Goal: Task Accomplishment & Management: Use online tool/utility

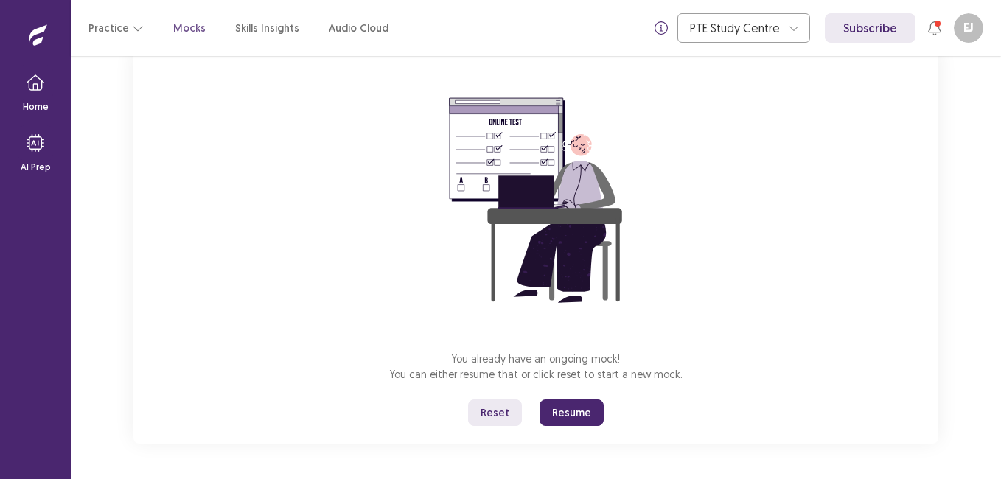
click at [502, 412] on button "Reset" at bounding box center [495, 412] width 54 height 27
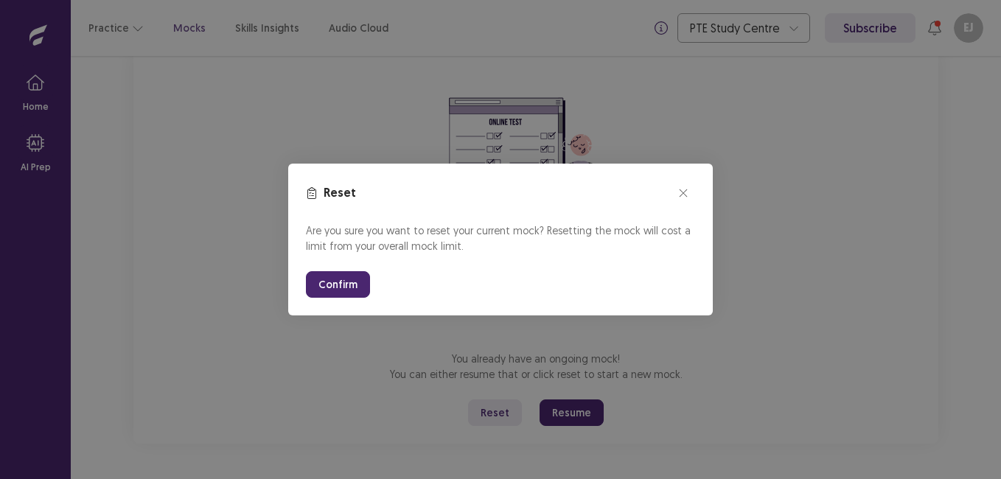
click at [343, 283] on button "Confirm" at bounding box center [338, 284] width 64 height 27
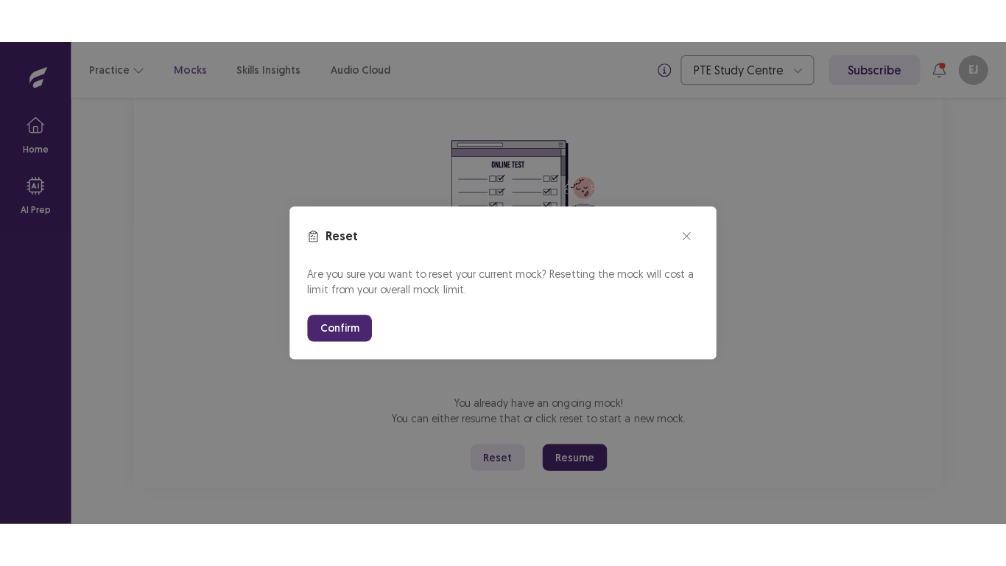
scroll to position [16, 0]
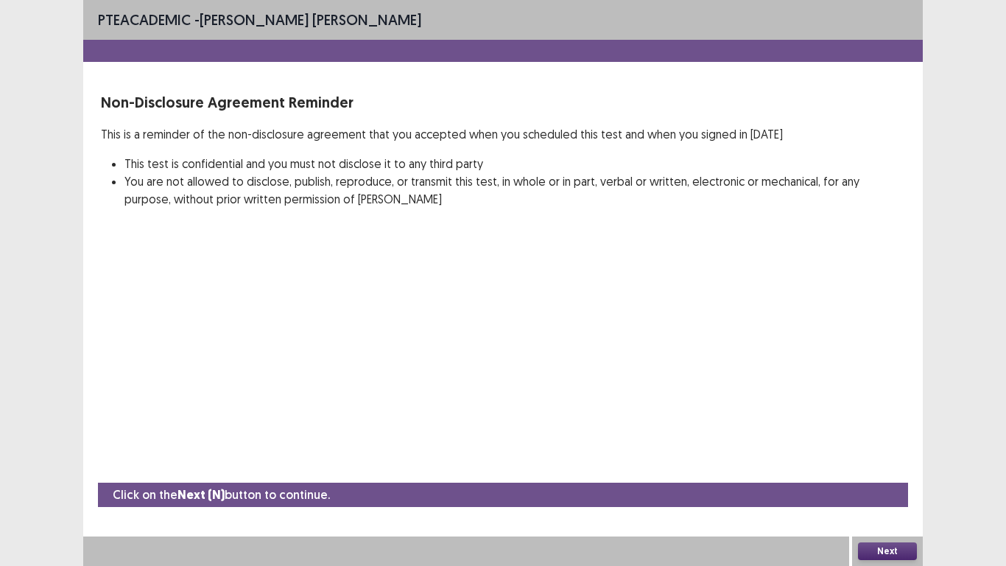
click at [890, 478] on button "Next" at bounding box center [887, 551] width 59 height 18
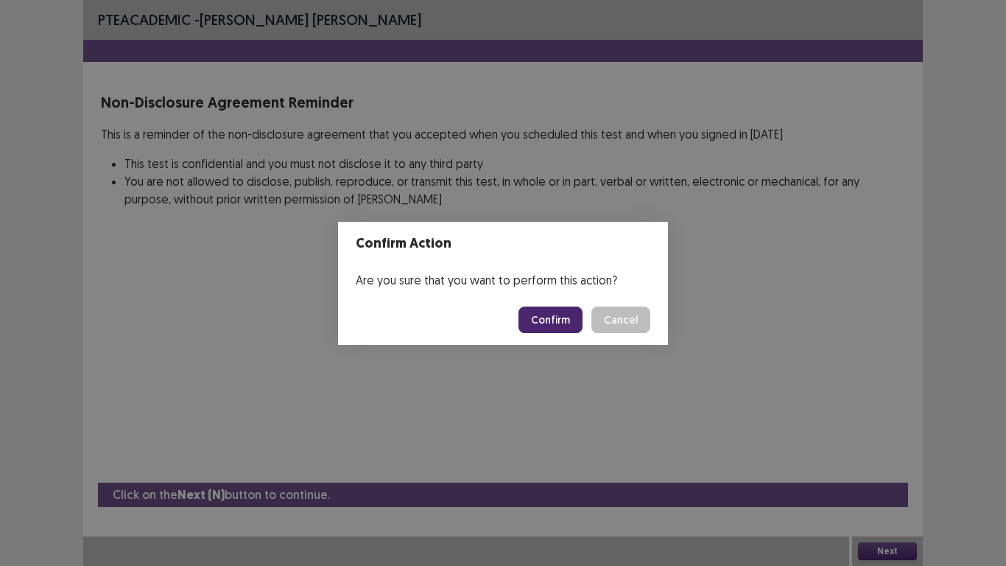
click at [565, 313] on button "Confirm" at bounding box center [551, 320] width 64 height 27
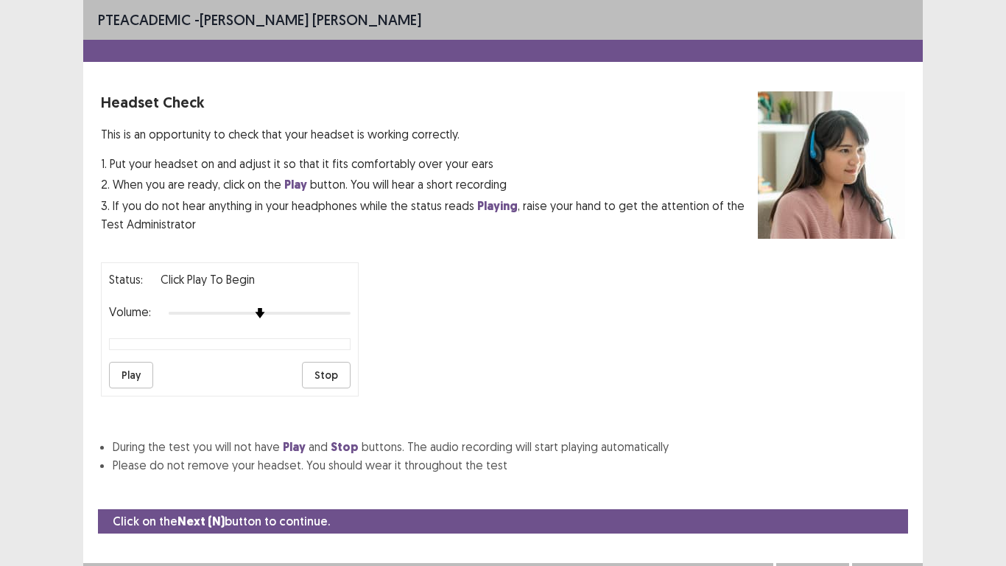
scroll to position [27, 0]
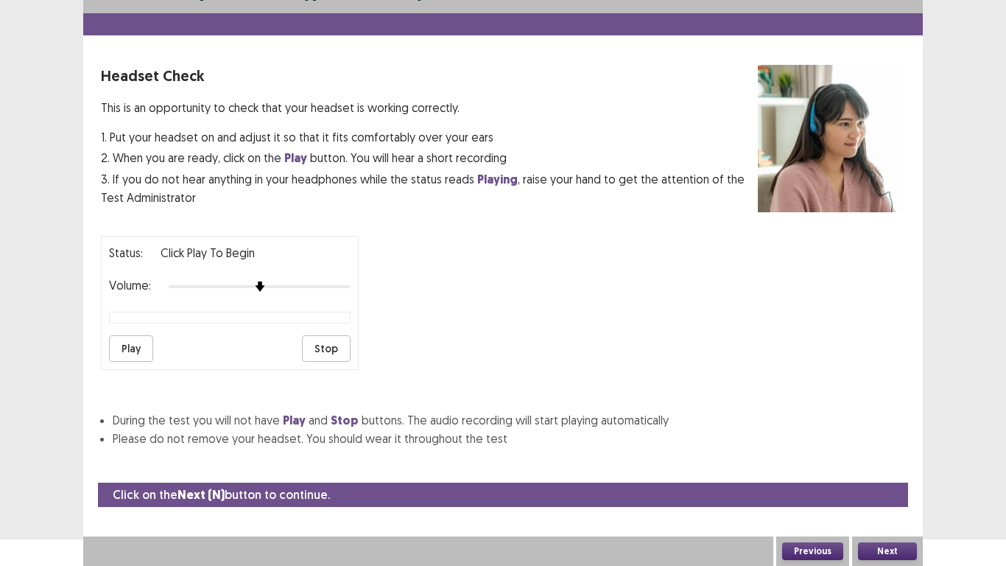
click at [131, 351] on button "Play" at bounding box center [131, 348] width 44 height 27
click at [884, 478] on button "Next" at bounding box center [887, 551] width 59 height 18
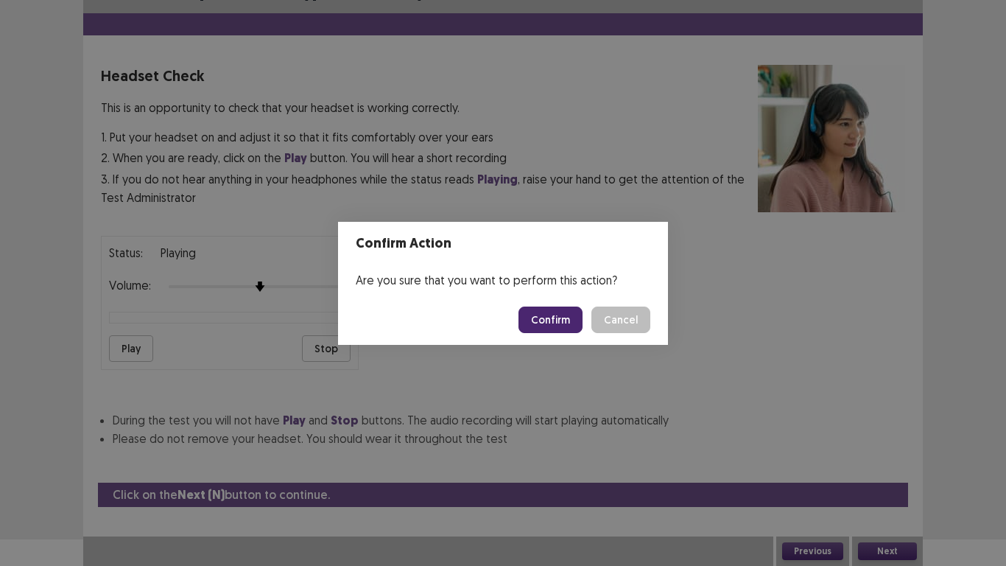
click at [546, 326] on button "Confirm" at bounding box center [551, 320] width 64 height 27
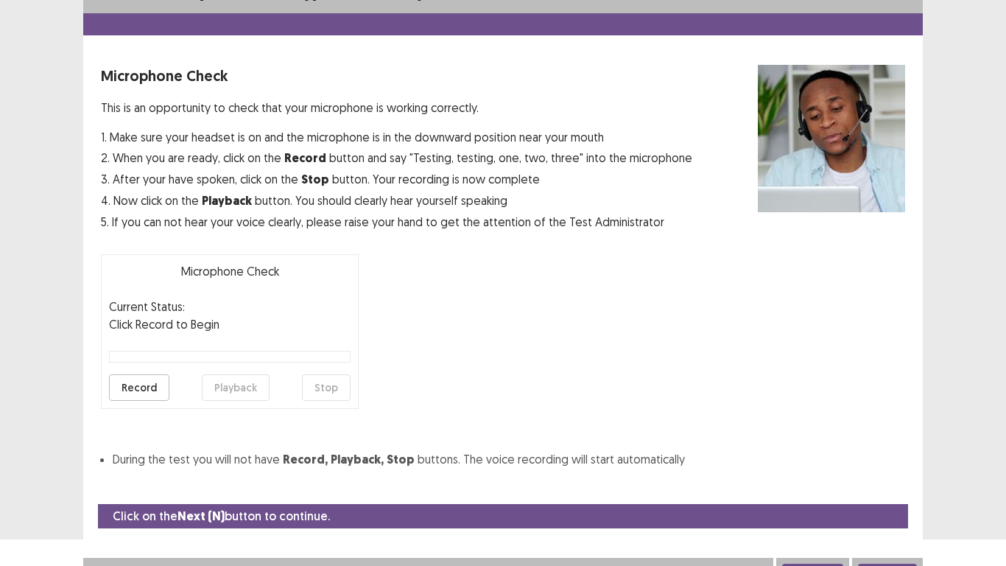
scroll to position [42, 0]
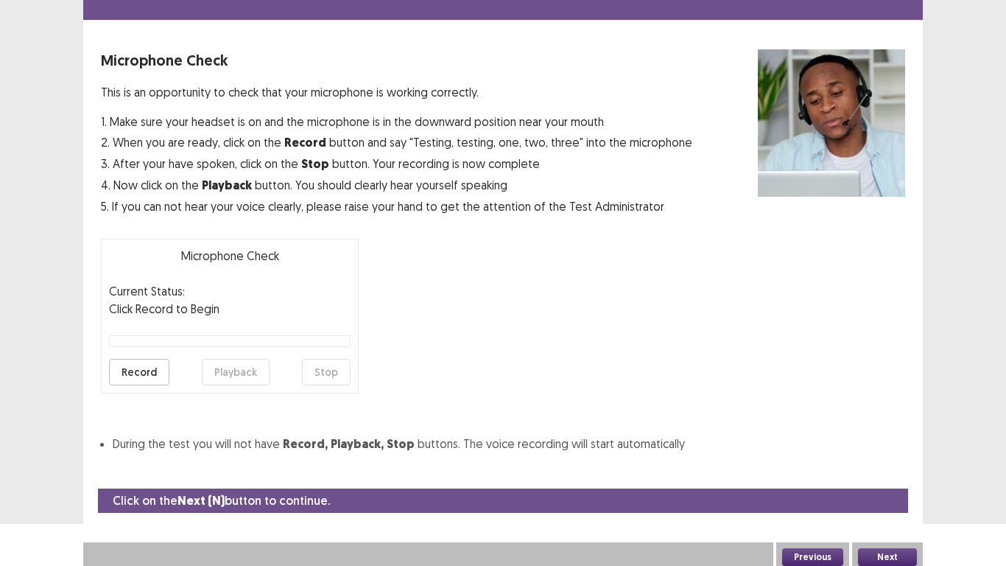
click at [133, 378] on button "Record" at bounding box center [139, 372] width 60 height 27
click at [318, 378] on button "Stop" at bounding box center [326, 372] width 49 height 27
click at [239, 375] on button "Playback" at bounding box center [236, 372] width 68 height 27
click at [895, 478] on button "Next" at bounding box center [887, 557] width 59 height 18
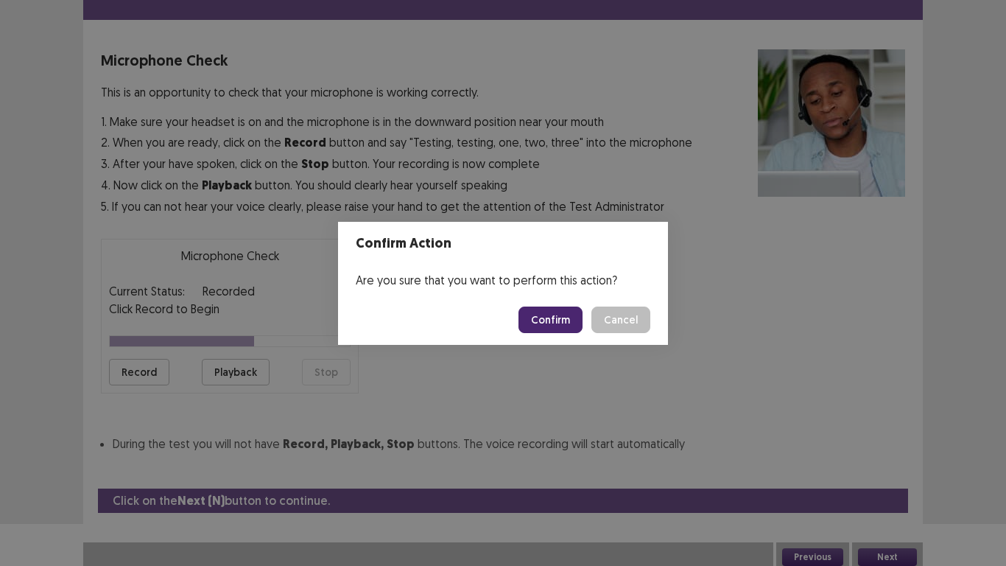
click at [550, 327] on button "Confirm" at bounding box center [551, 320] width 64 height 27
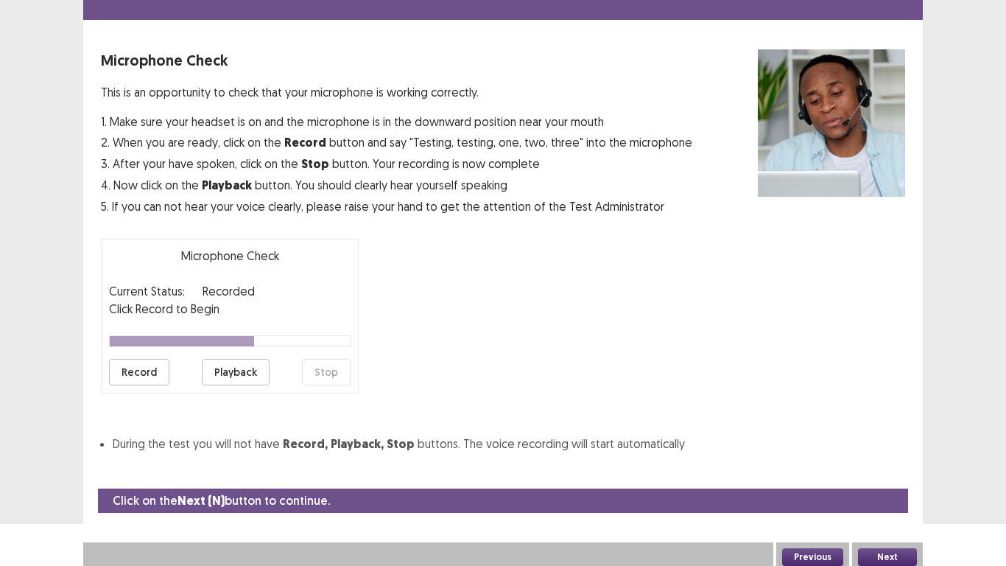
scroll to position [4, 0]
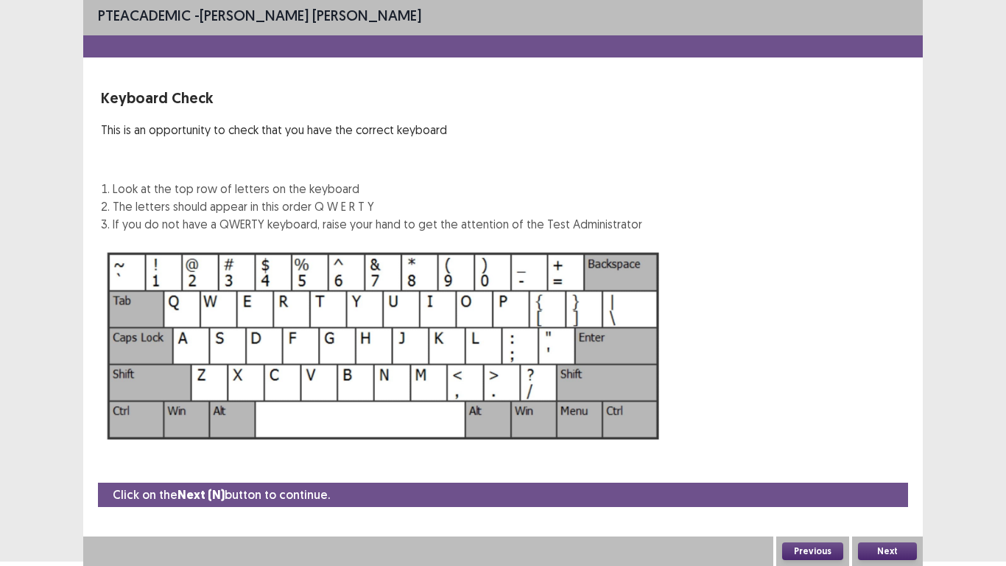
click at [881, 478] on button "Next" at bounding box center [887, 551] width 59 height 18
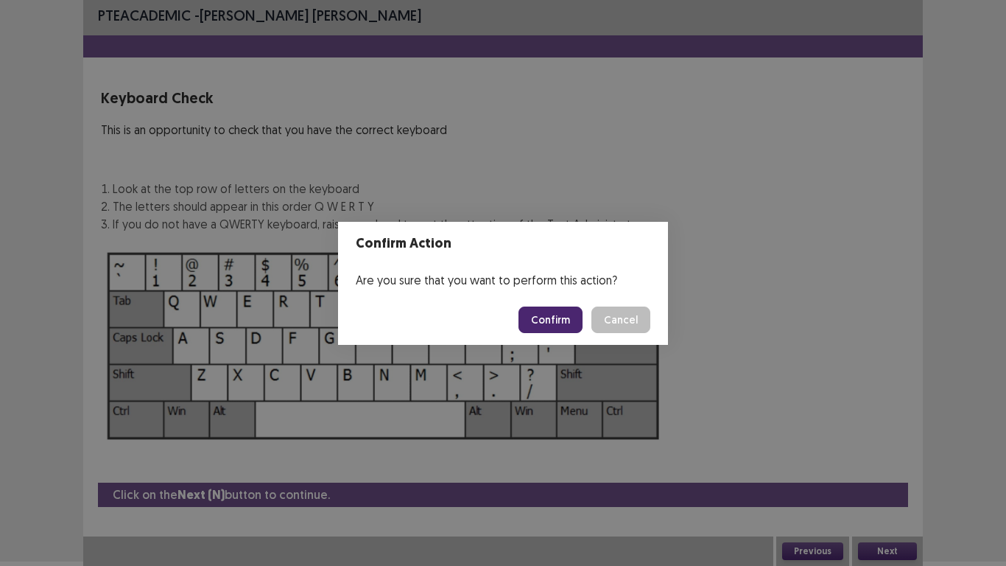
click at [547, 316] on button "Confirm" at bounding box center [551, 320] width 64 height 27
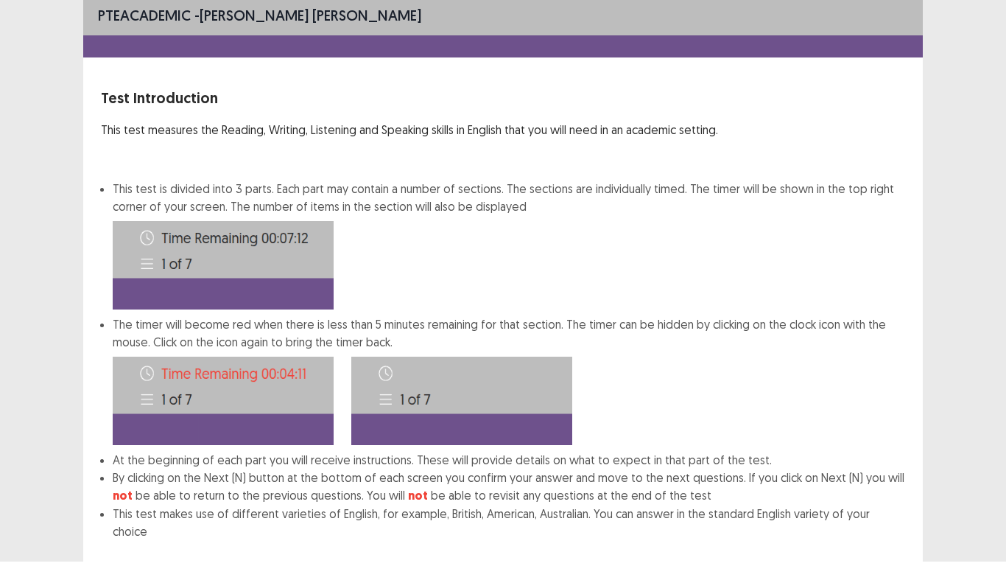
scroll to position [80, 0]
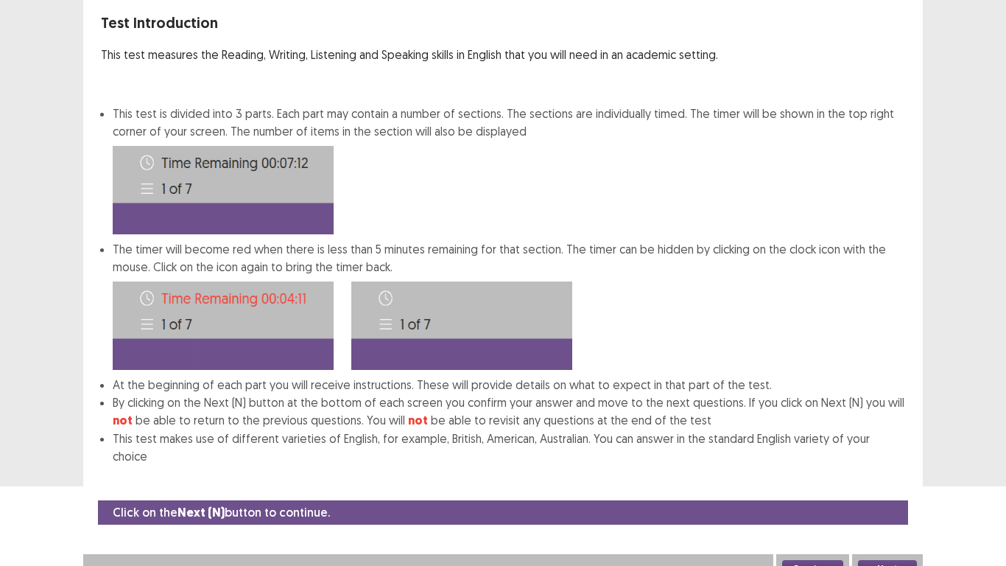
drag, startPoint x: 877, startPoint y: 548, endPoint x: 773, endPoint y: 517, distance: 108.6
click at [865, 478] on div "Next" at bounding box center [887, 568] width 71 height 29
click at [896, 478] on button "Next" at bounding box center [887, 569] width 59 height 18
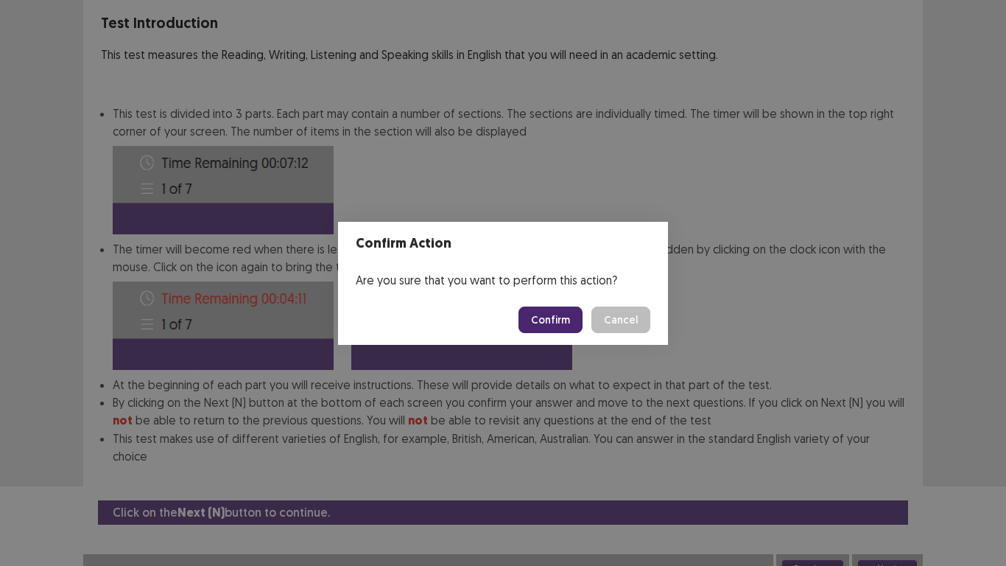
click at [546, 326] on button "Confirm" at bounding box center [551, 320] width 64 height 27
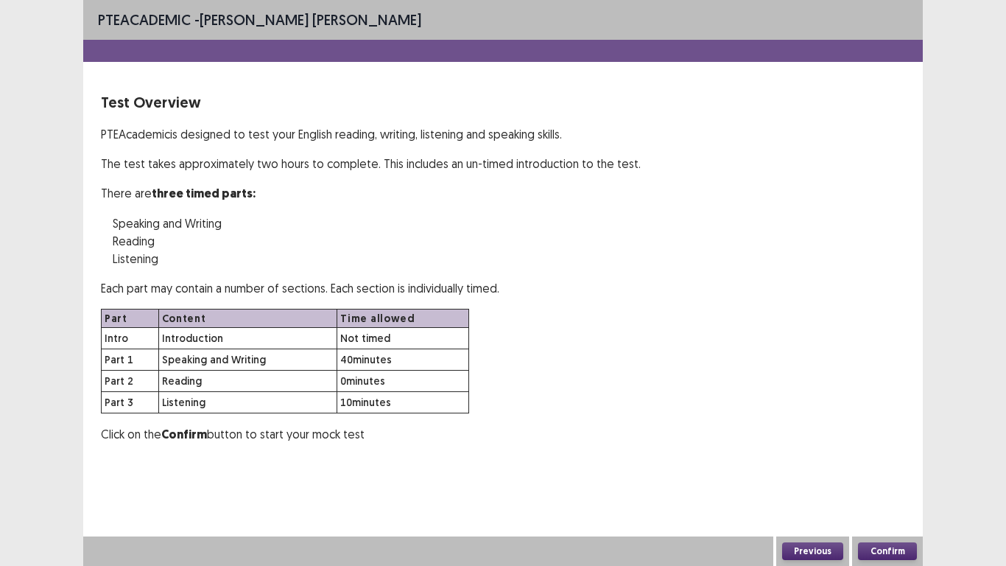
scroll to position [0, 0]
drag, startPoint x: 883, startPoint y: 549, endPoint x: 865, endPoint y: 542, distance: 18.9
click at [865, 478] on button "Confirm" at bounding box center [887, 551] width 59 height 18
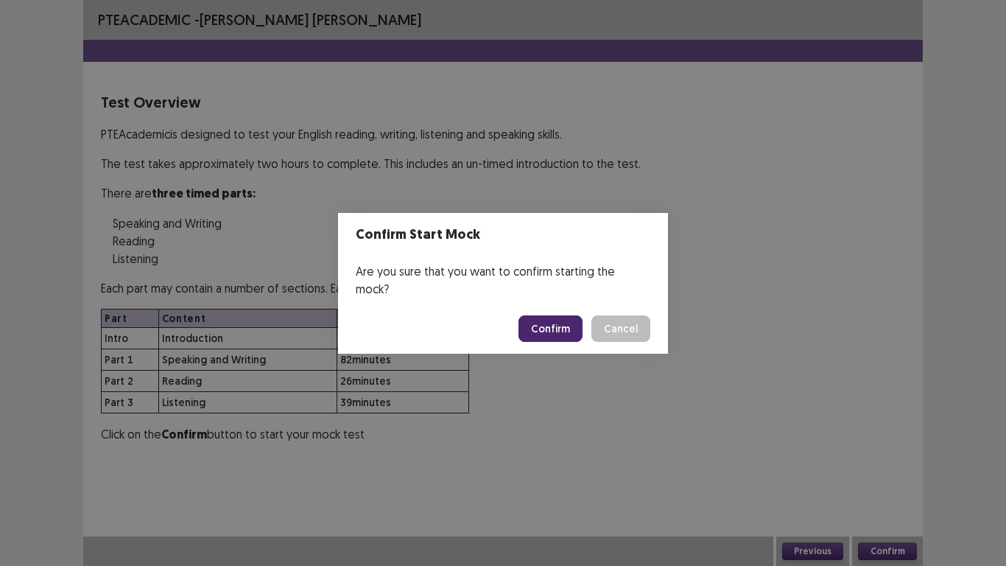
click at [545, 318] on button "Confirm" at bounding box center [551, 328] width 64 height 27
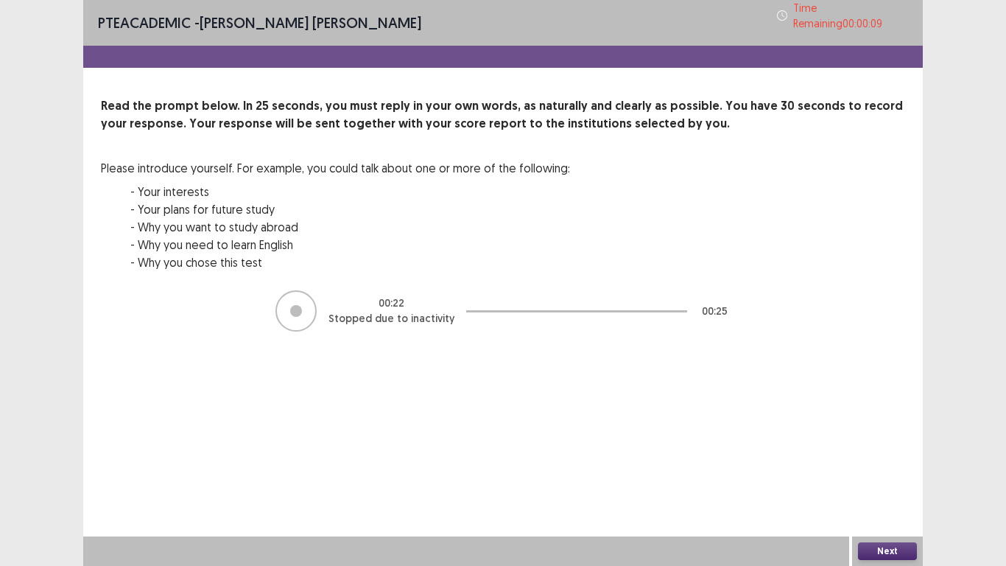
click at [906, 478] on button "Next" at bounding box center [887, 551] width 59 height 18
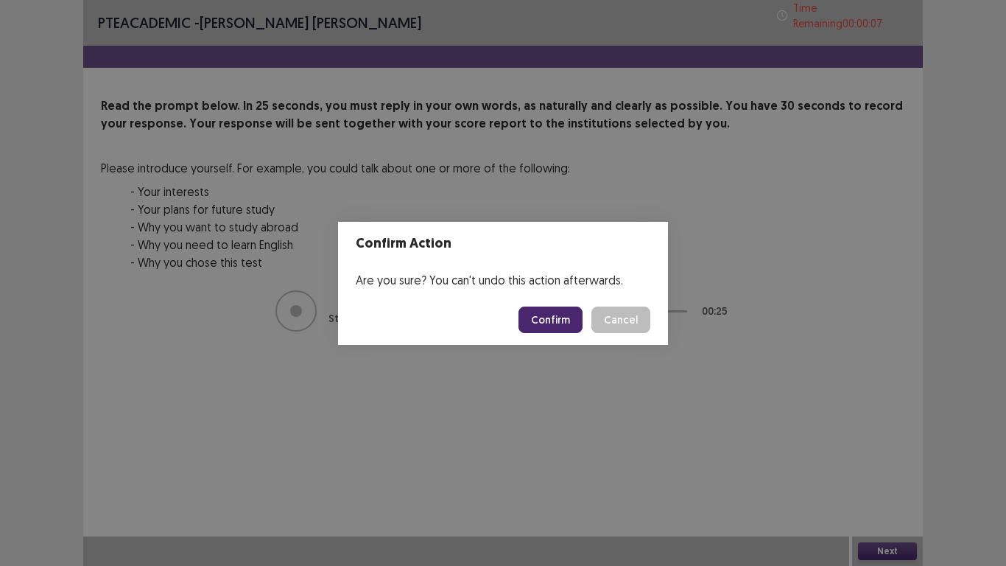
click at [547, 323] on button "Confirm" at bounding box center [551, 320] width 64 height 27
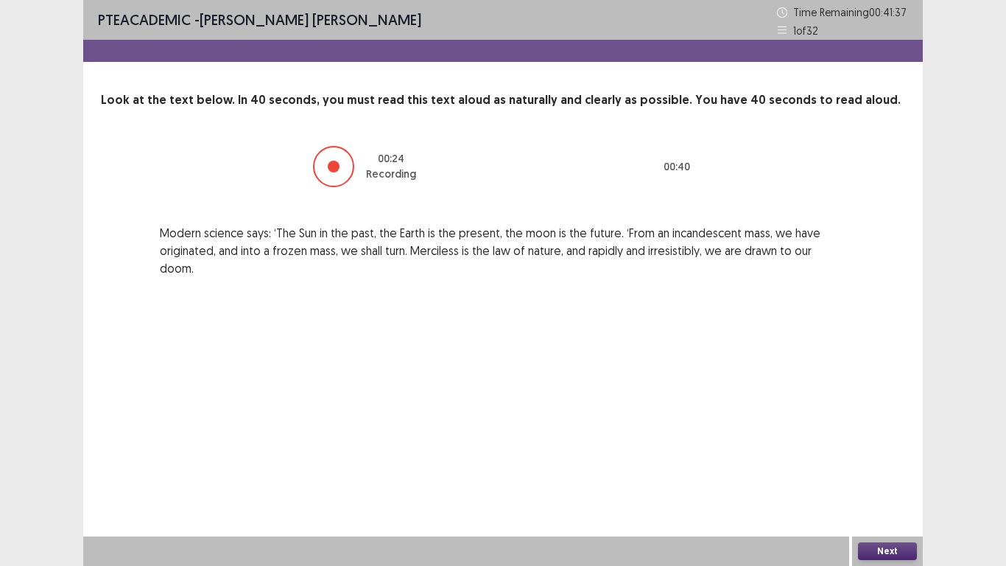
click at [897, 478] on button "Next" at bounding box center [887, 551] width 59 height 18
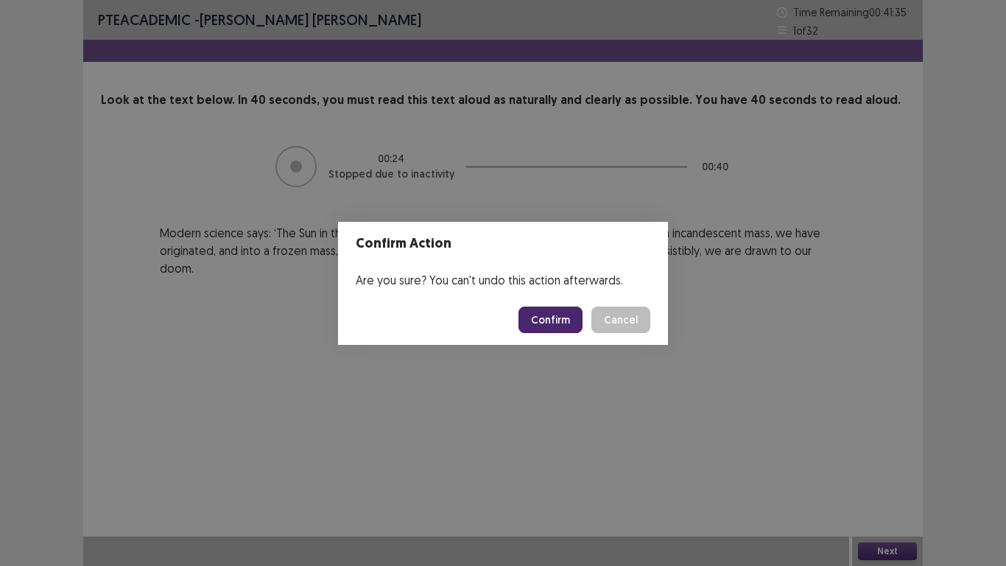
click at [544, 315] on button "Confirm" at bounding box center [551, 320] width 64 height 27
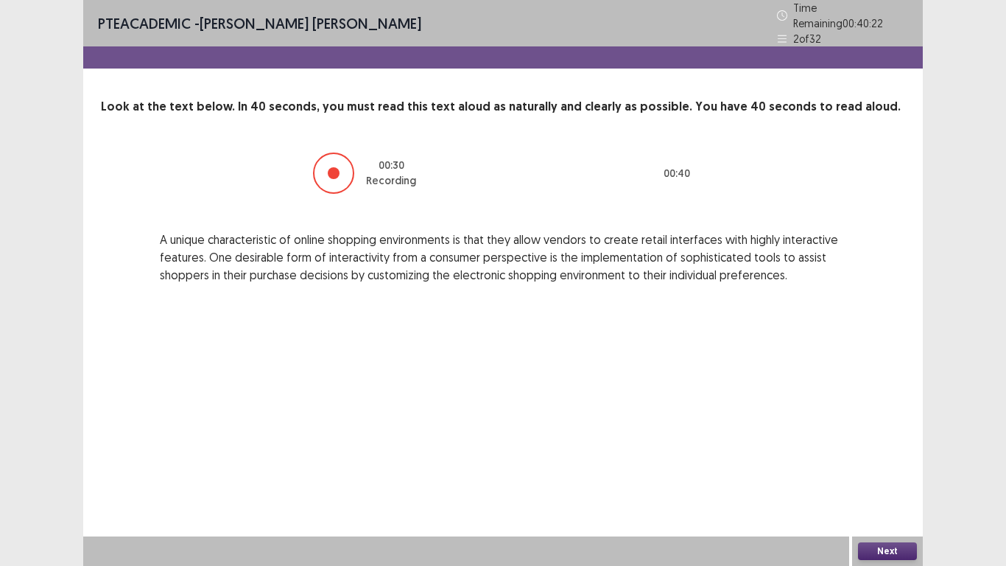
click at [897, 478] on button "Next" at bounding box center [887, 551] width 59 height 18
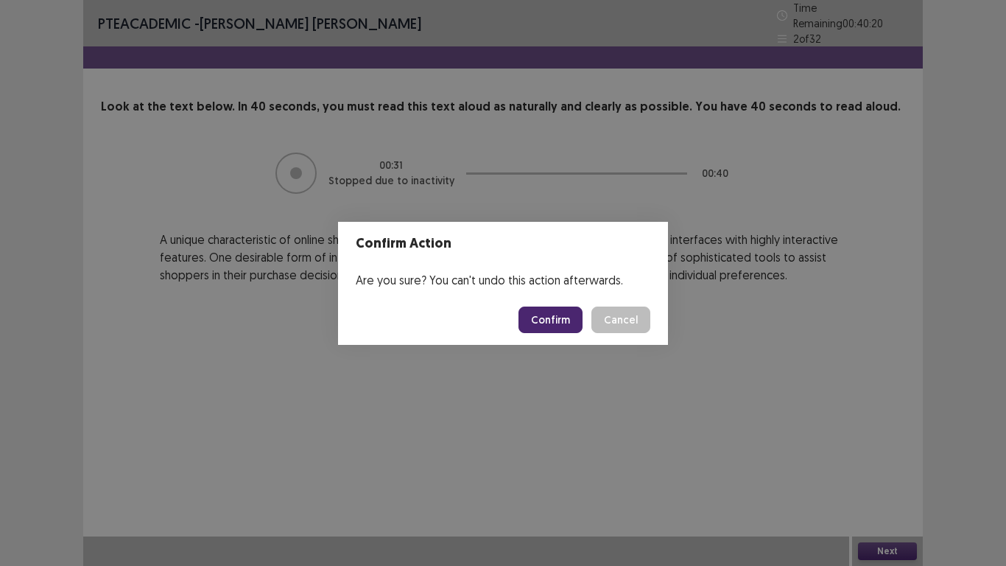
click at [539, 325] on button "Confirm" at bounding box center [551, 320] width 64 height 27
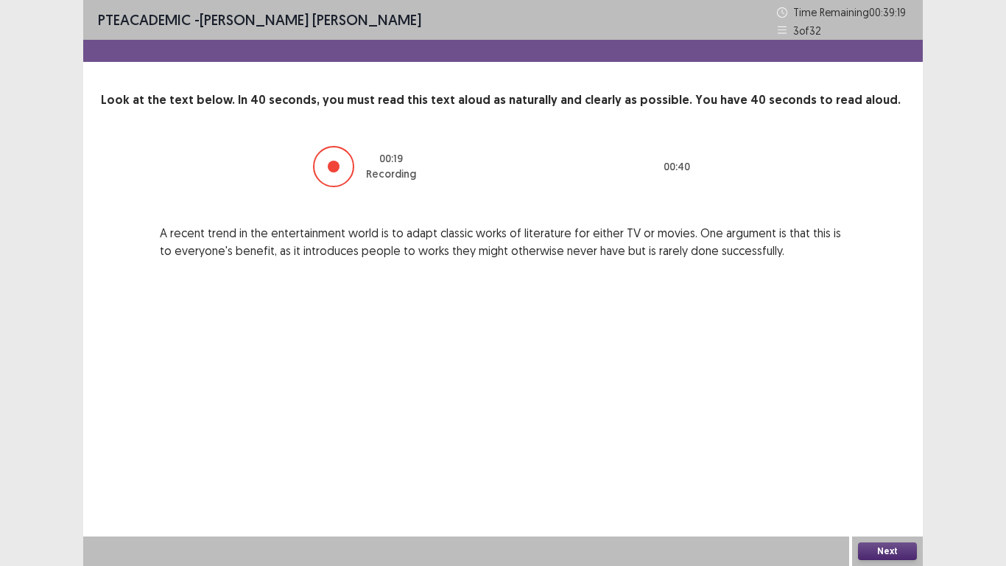
click at [890, 478] on button "Next" at bounding box center [887, 551] width 59 height 18
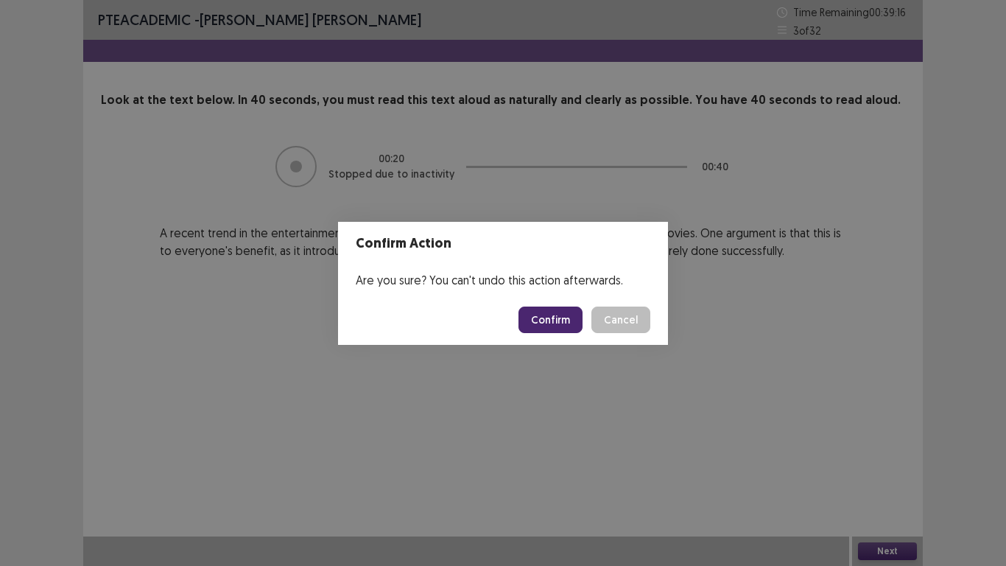
click at [543, 316] on button "Confirm" at bounding box center [551, 320] width 64 height 27
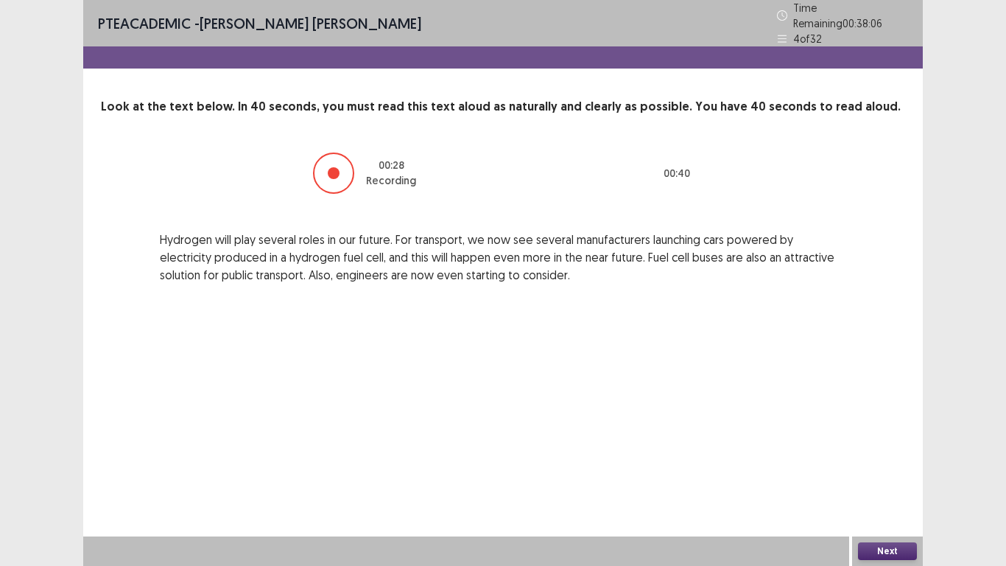
click at [894, 478] on button "Next" at bounding box center [887, 551] width 59 height 18
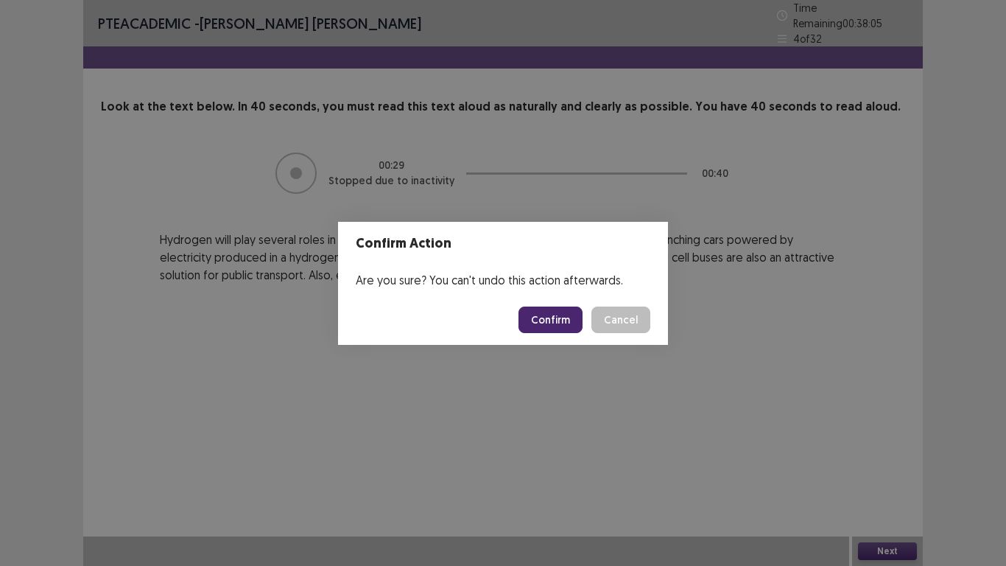
click at [559, 315] on button "Confirm" at bounding box center [551, 320] width 64 height 27
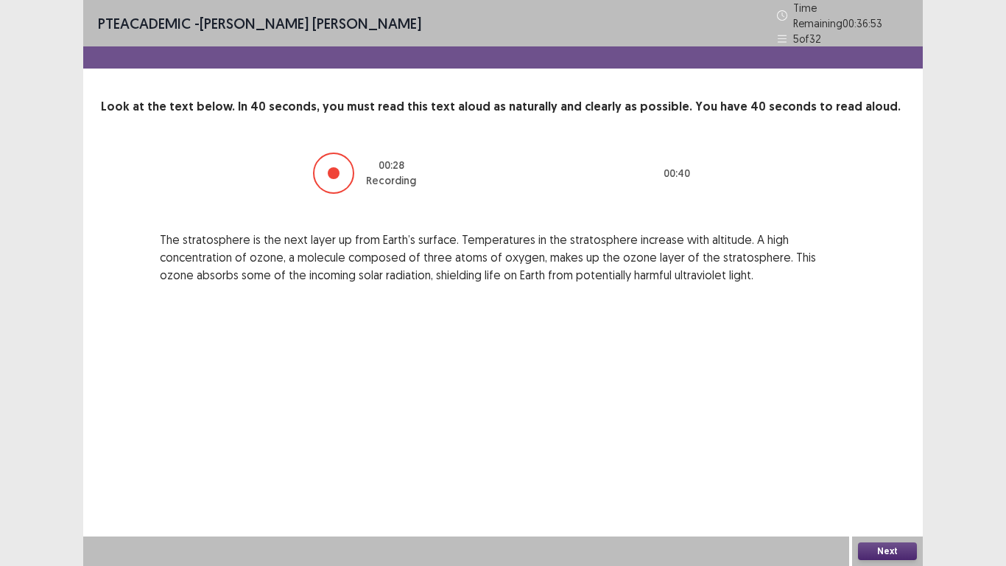
click at [903, 478] on button "Next" at bounding box center [887, 551] width 59 height 18
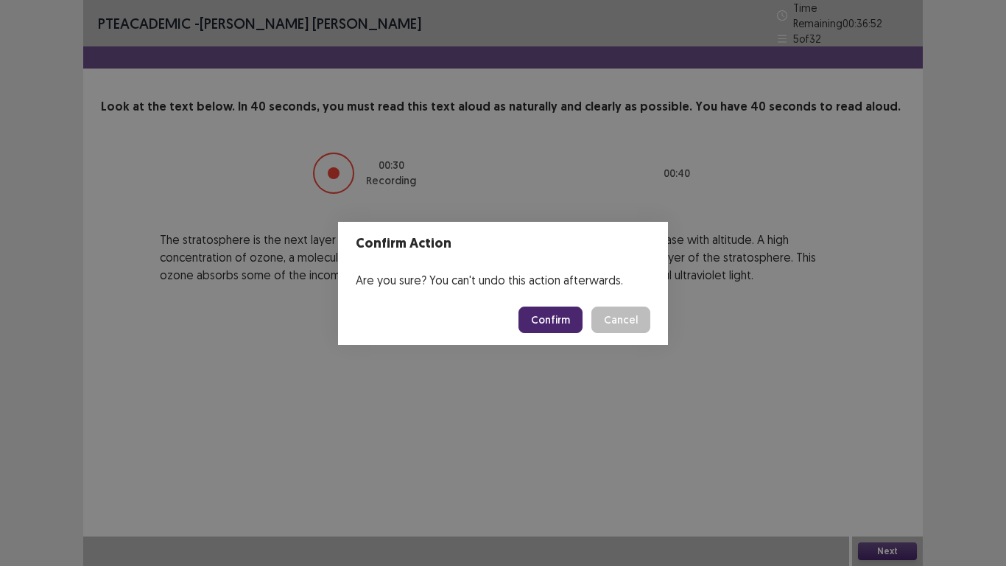
click at [553, 320] on button "Confirm" at bounding box center [551, 320] width 64 height 27
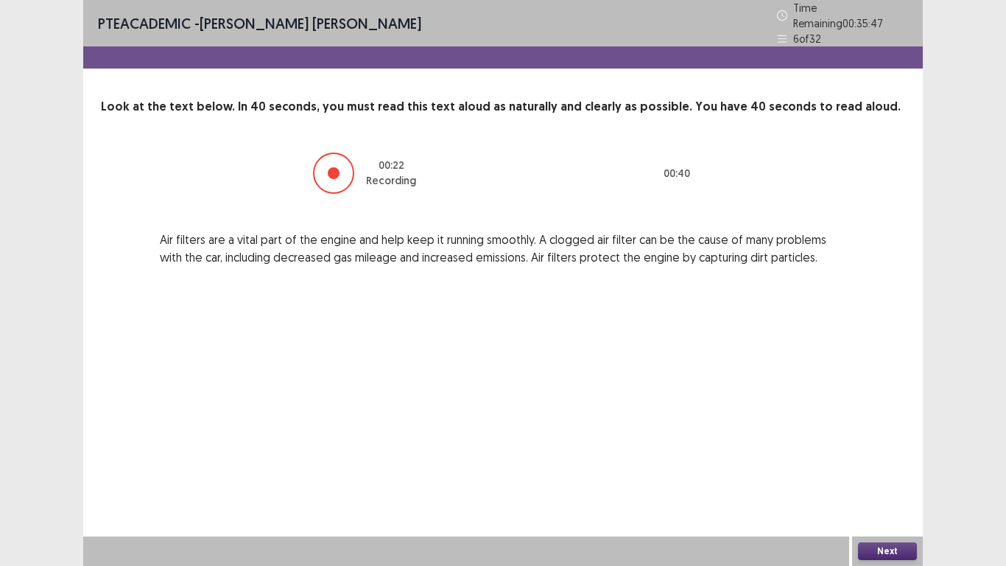
click at [886, 478] on button "Next" at bounding box center [887, 551] width 59 height 18
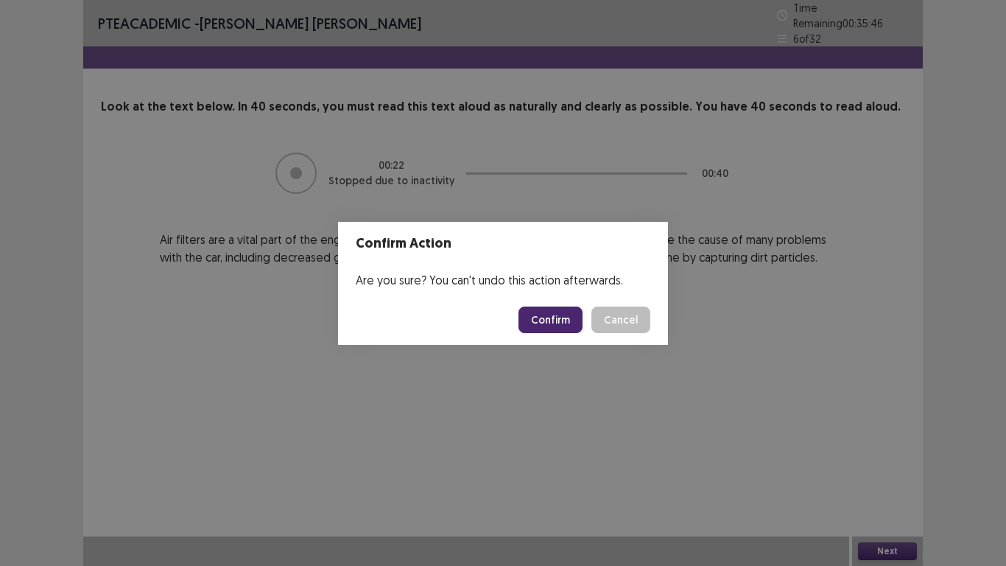
click at [563, 315] on button "Confirm" at bounding box center [551, 320] width 64 height 27
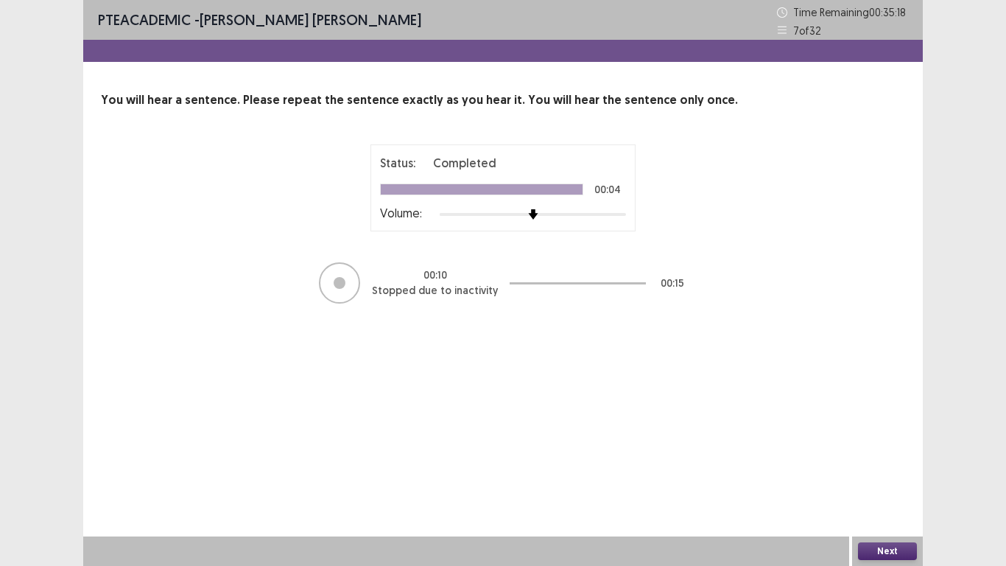
click at [900, 478] on button "Next" at bounding box center [887, 551] width 59 height 18
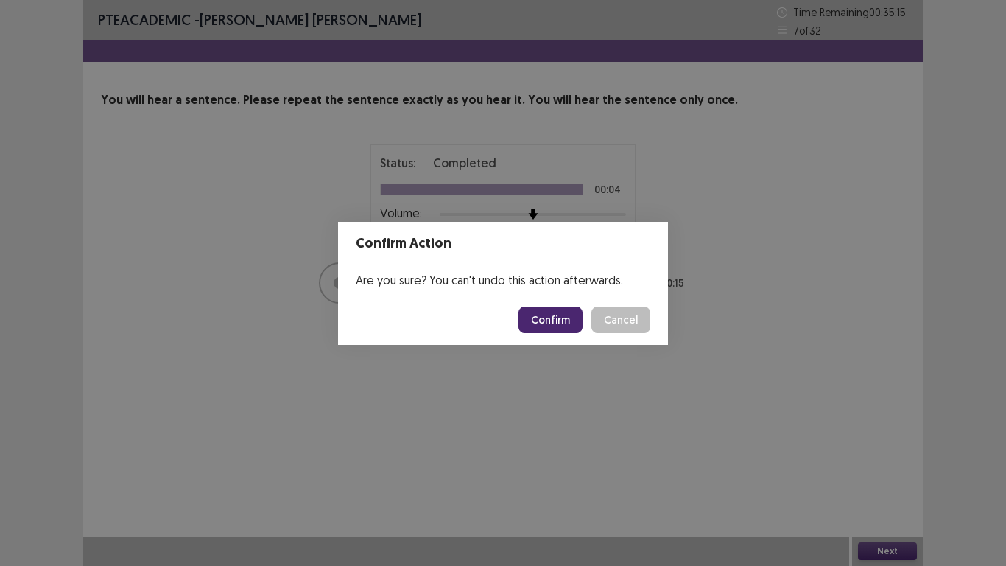
click at [538, 323] on button "Confirm" at bounding box center [551, 320] width 64 height 27
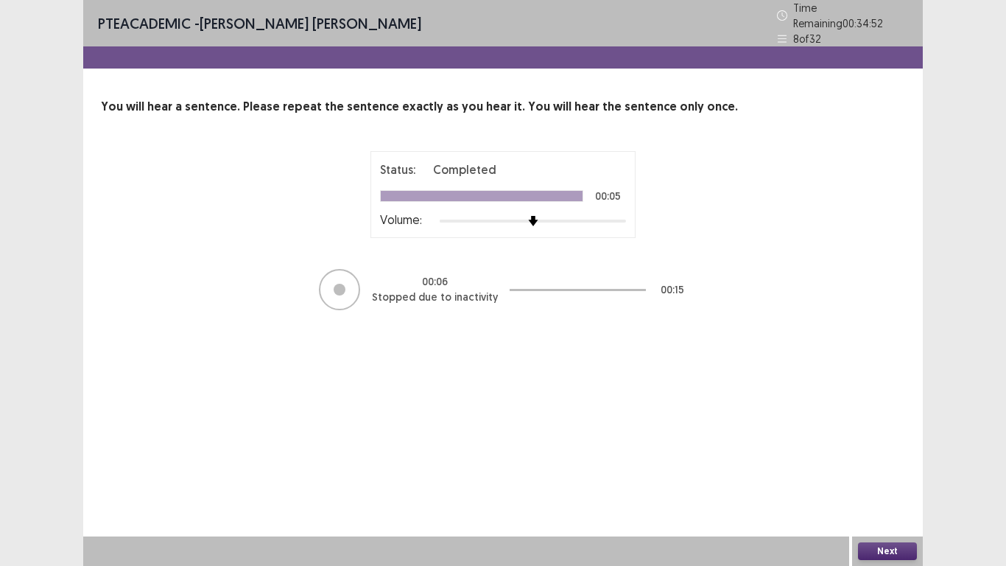
click at [894, 478] on button "Next" at bounding box center [887, 551] width 59 height 18
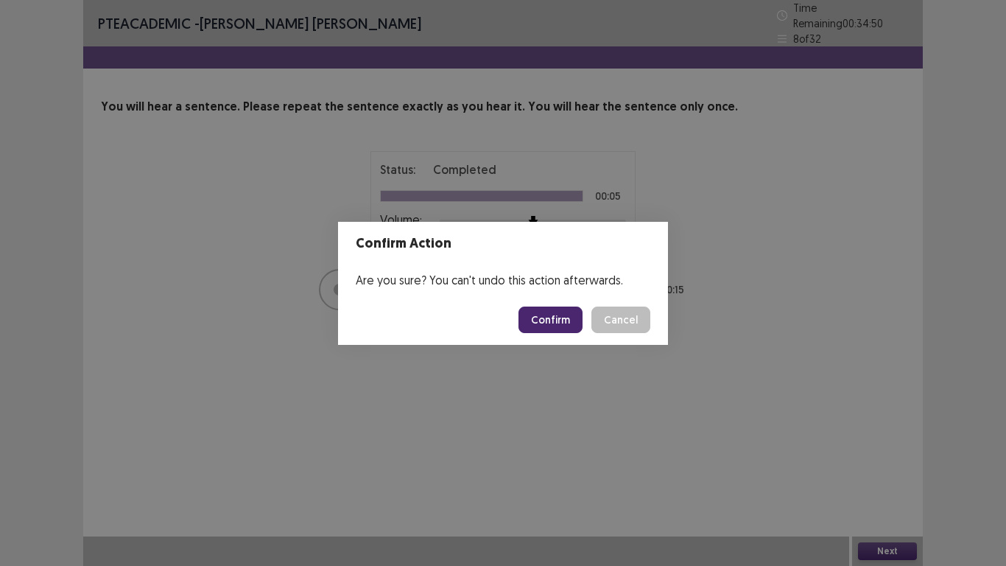
click at [564, 324] on button "Confirm" at bounding box center [551, 320] width 64 height 27
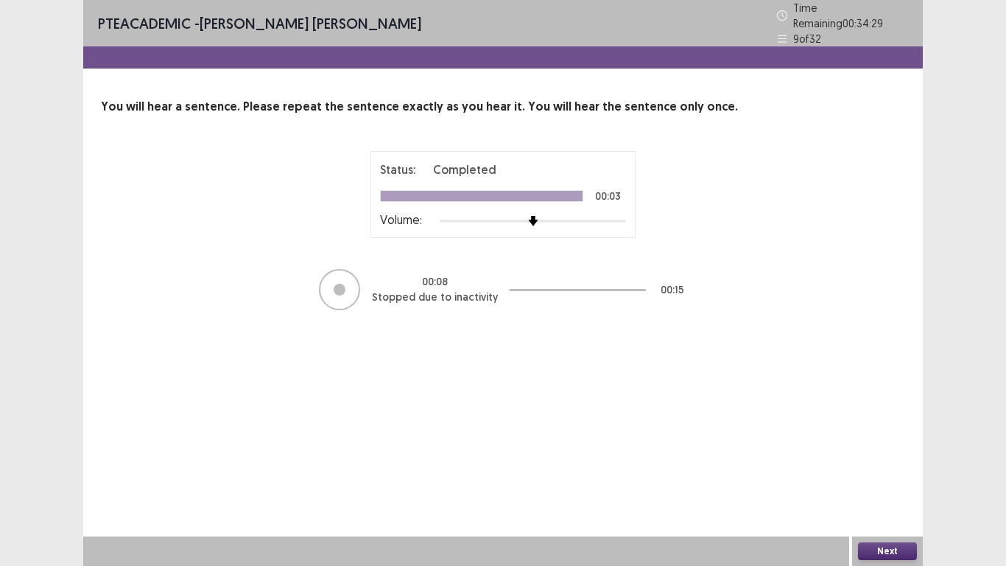
click at [900, 478] on button "Next" at bounding box center [887, 551] width 59 height 18
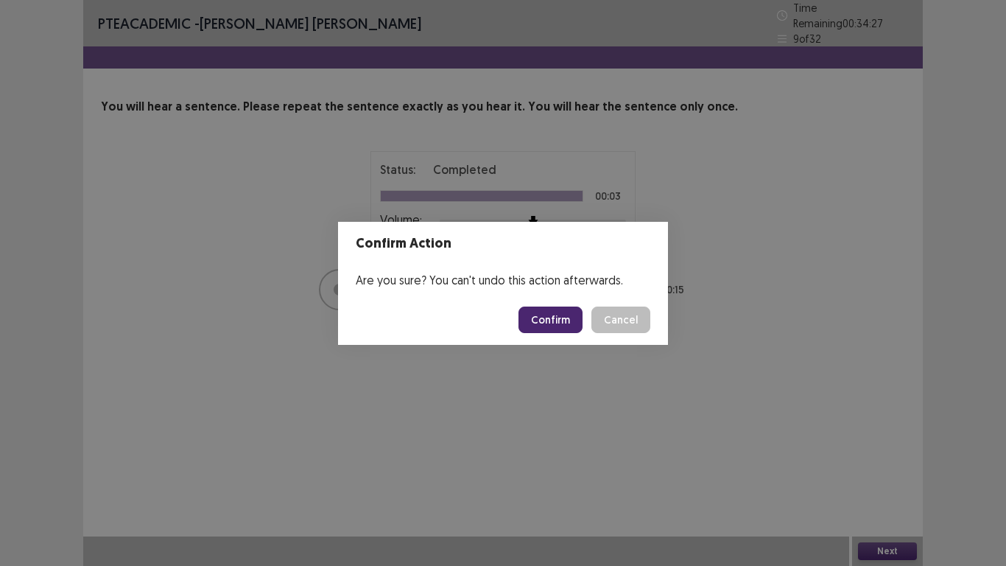
click at [568, 321] on button "Confirm" at bounding box center [551, 320] width 64 height 27
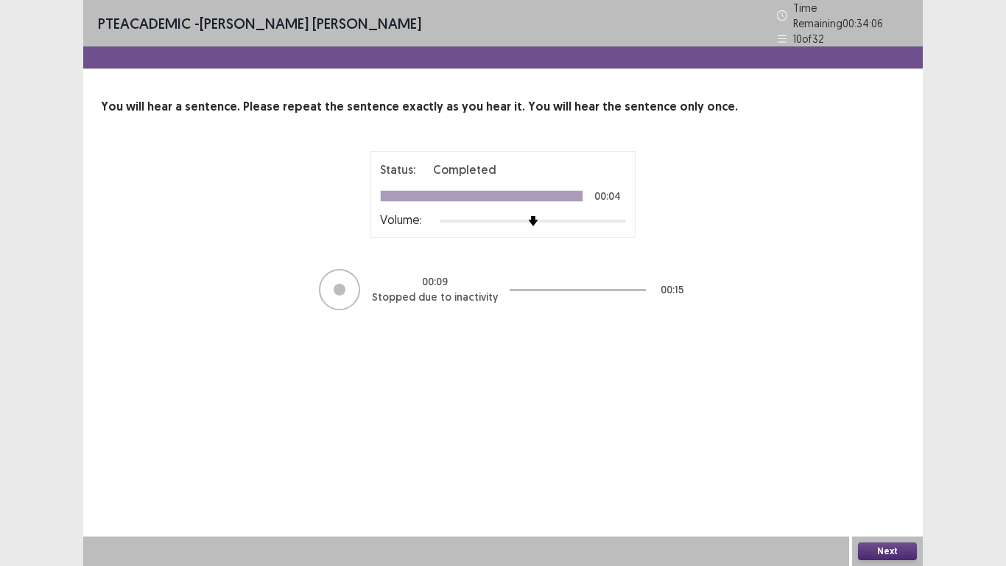
click at [881, 478] on button "Next" at bounding box center [887, 551] width 59 height 18
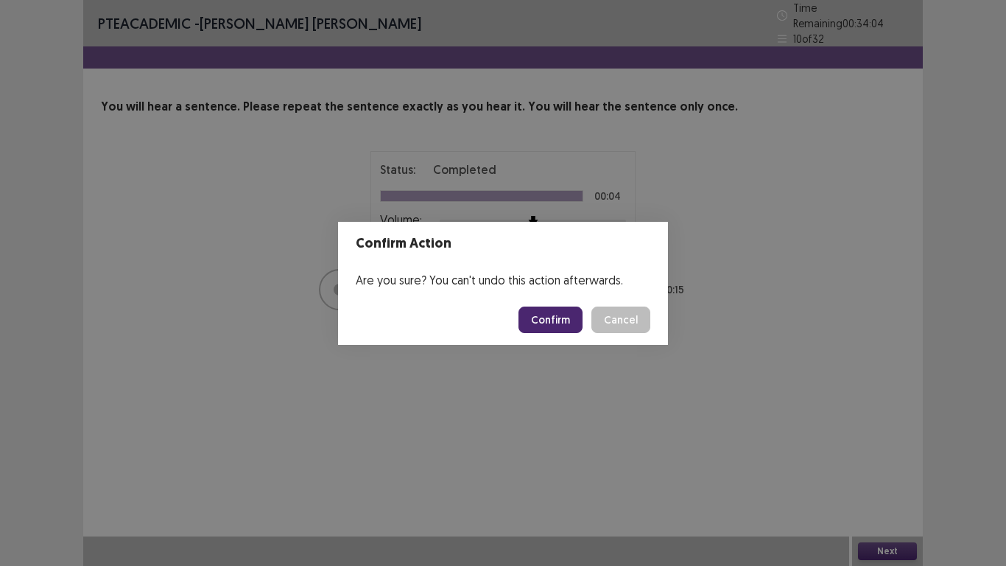
click at [583, 312] on button "Confirm" at bounding box center [551, 320] width 64 height 27
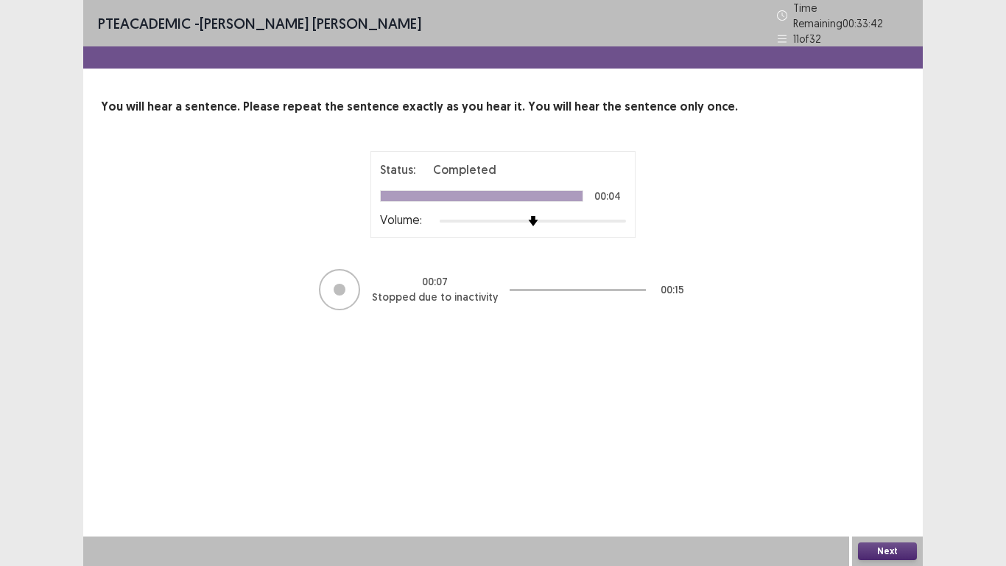
click at [896, 478] on button "Next" at bounding box center [887, 551] width 59 height 18
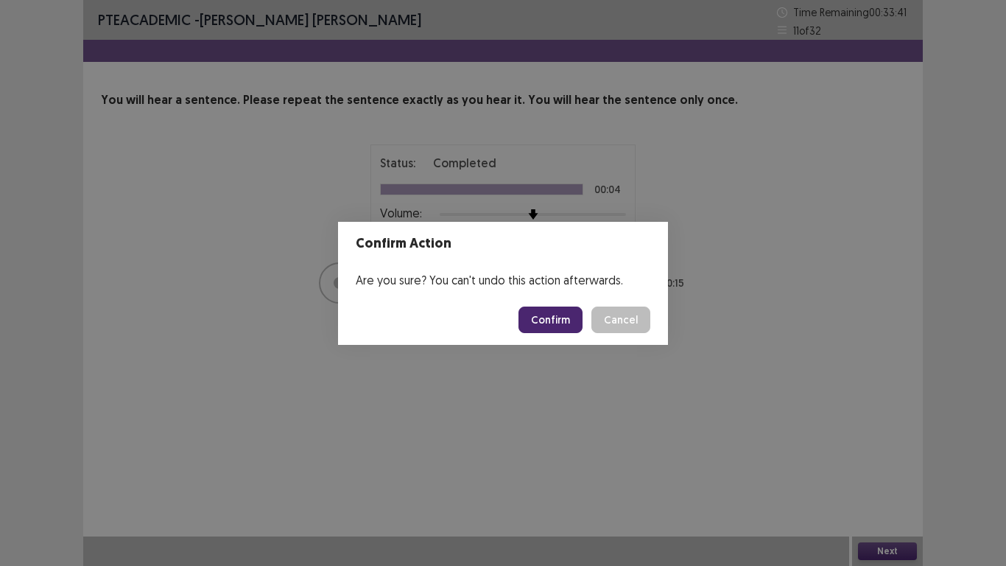
click at [552, 318] on button "Confirm" at bounding box center [551, 320] width 64 height 27
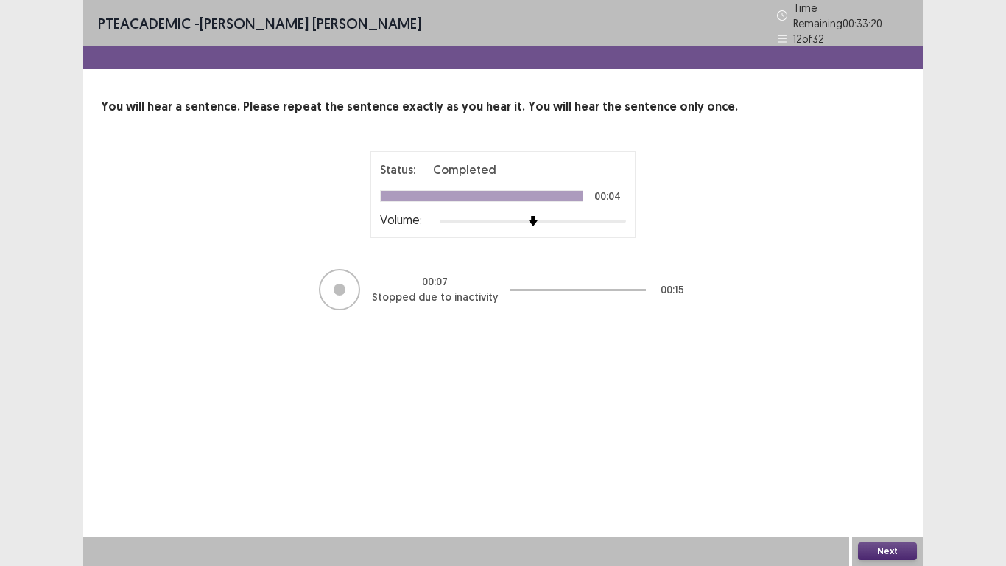
click at [886, 478] on button "Next" at bounding box center [887, 551] width 59 height 18
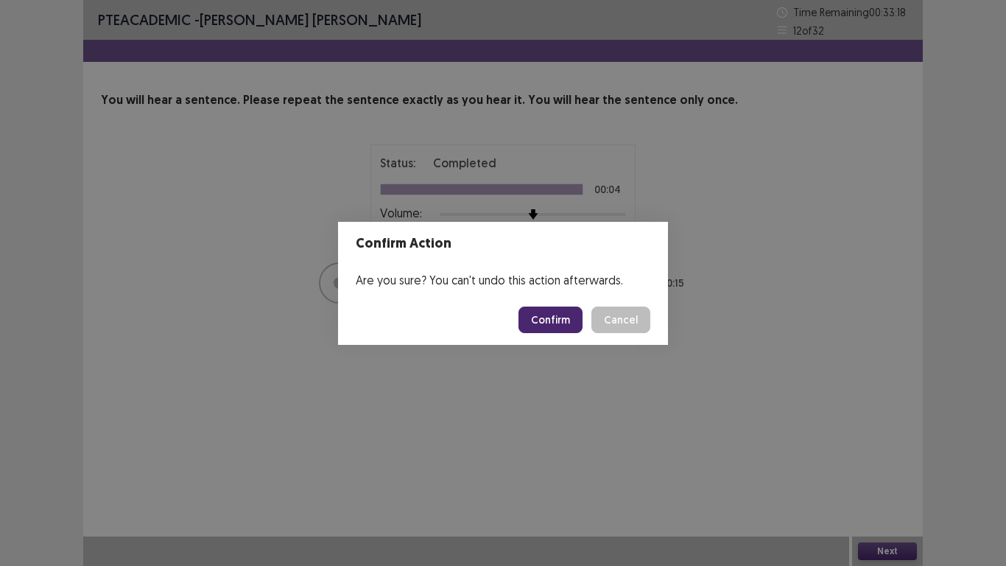
click at [547, 323] on button "Confirm" at bounding box center [551, 320] width 64 height 27
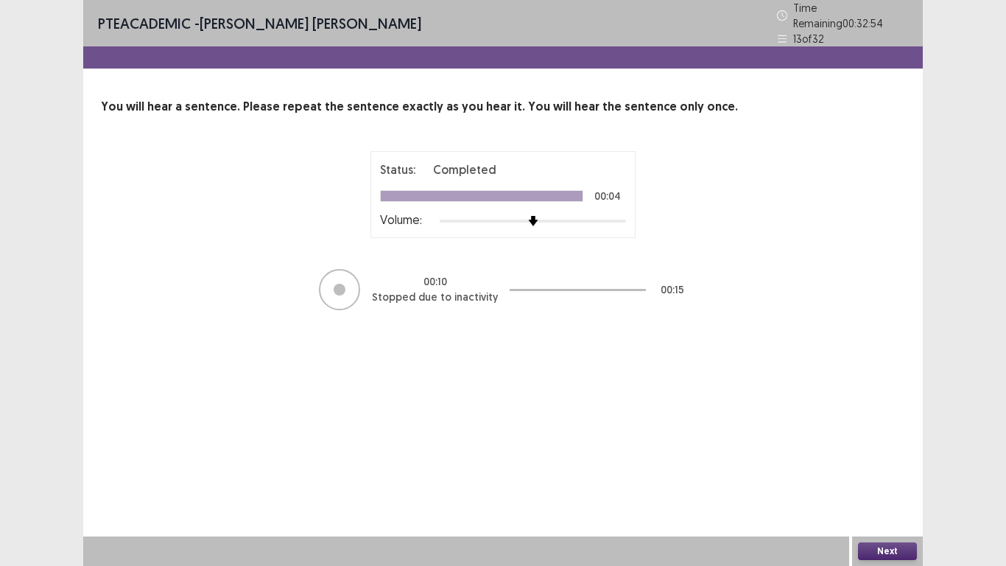
click at [887, 478] on button "Next" at bounding box center [887, 551] width 59 height 18
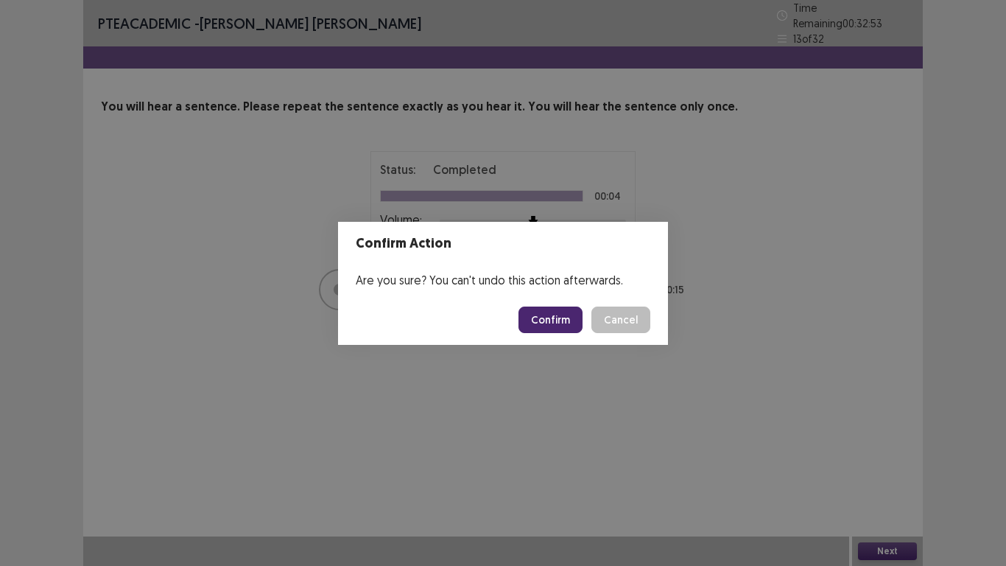
click at [539, 319] on button "Confirm" at bounding box center [551, 320] width 64 height 27
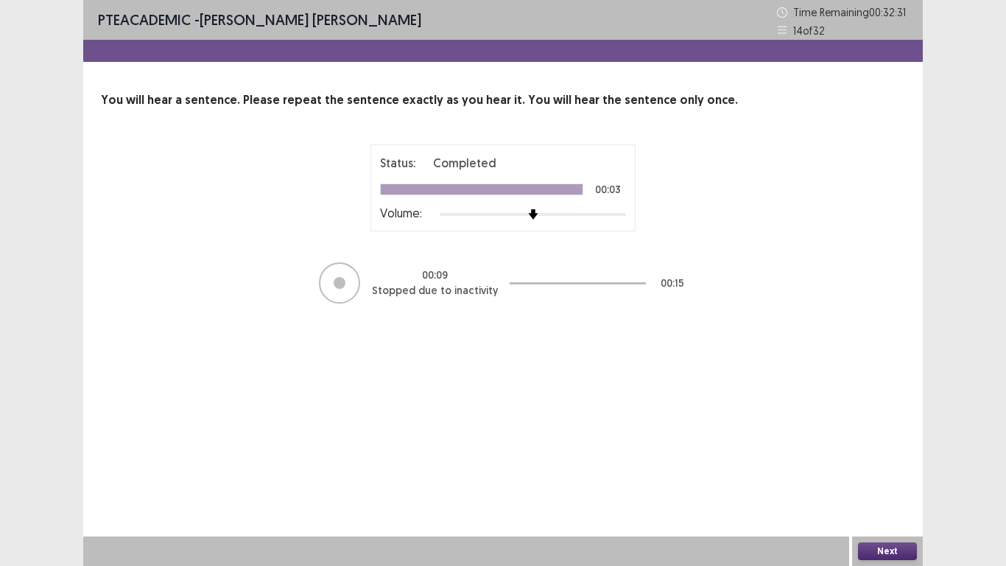
click at [892, 478] on button "Next" at bounding box center [887, 551] width 59 height 18
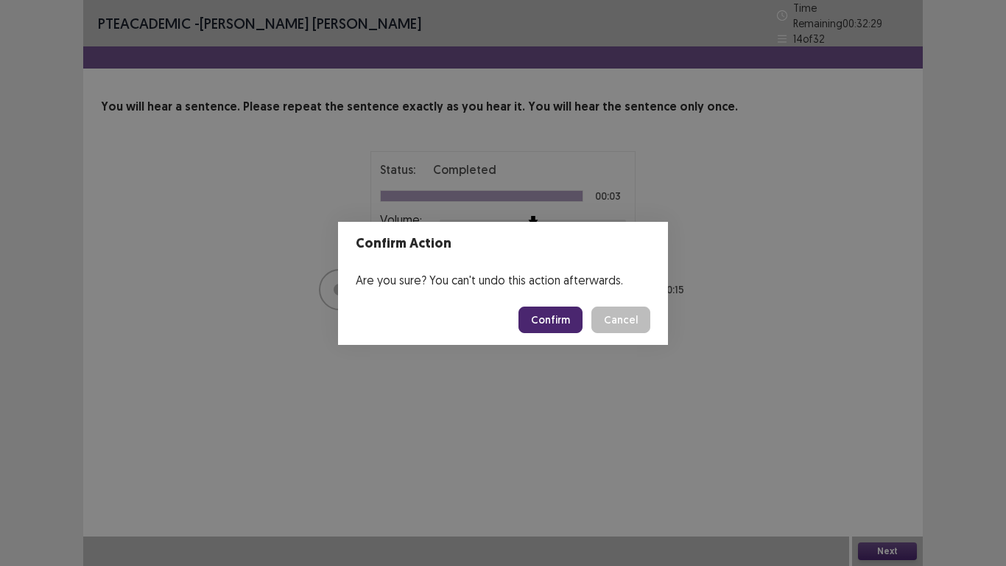
click at [562, 323] on button "Confirm" at bounding box center [551, 320] width 64 height 27
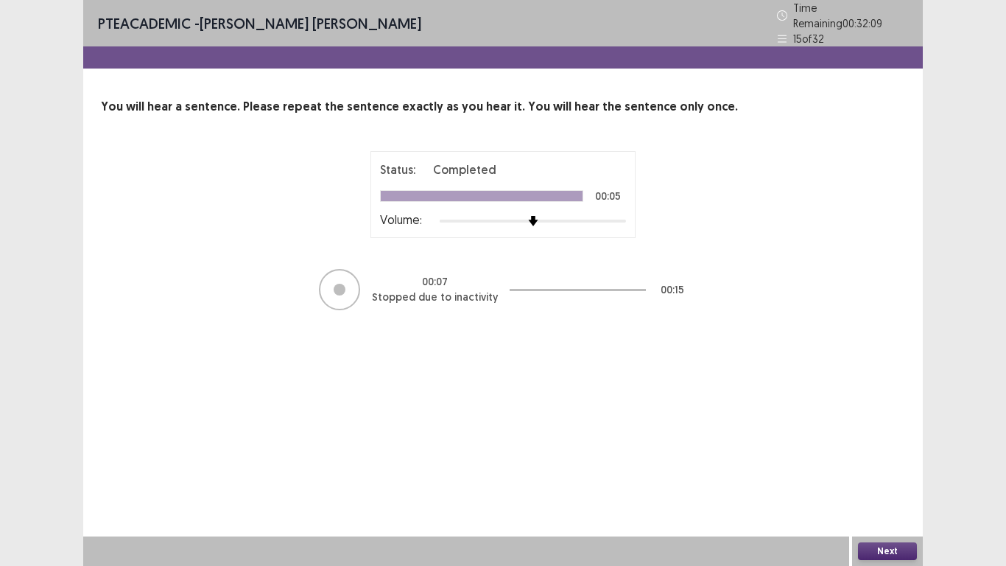
click at [885, 478] on button "Next" at bounding box center [887, 551] width 59 height 18
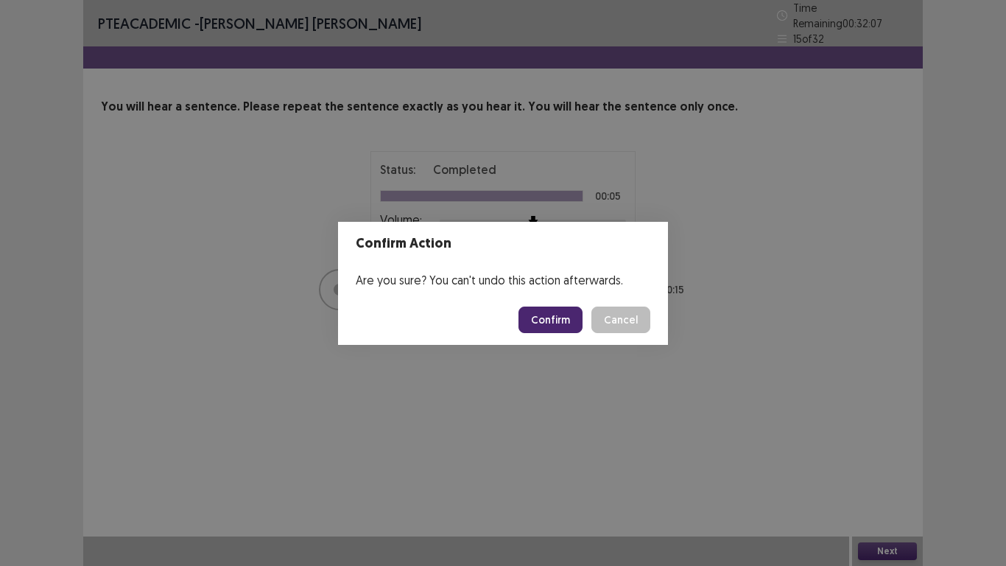
click at [546, 313] on button "Confirm" at bounding box center [551, 320] width 64 height 27
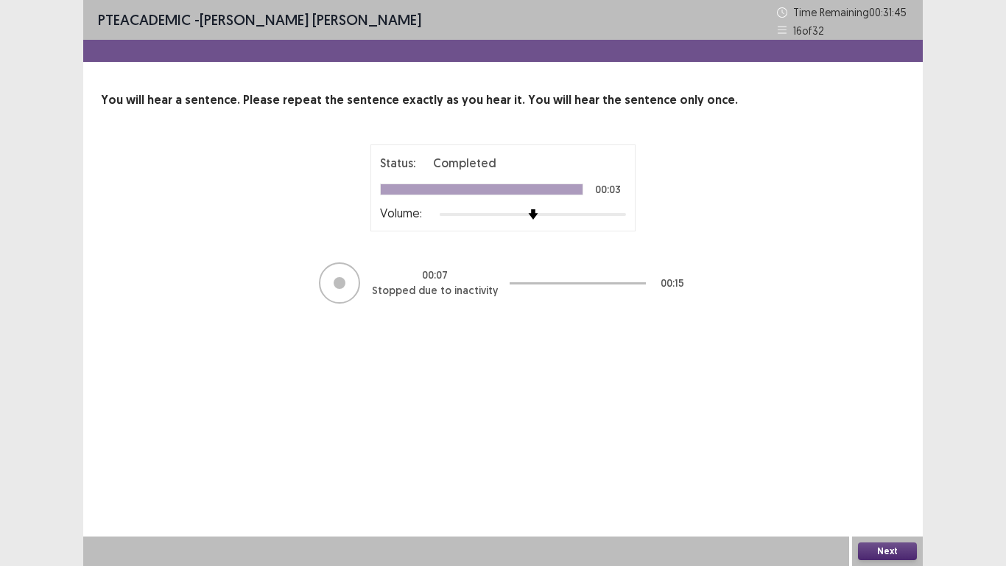
click at [899, 478] on button "Next" at bounding box center [887, 551] width 59 height 18
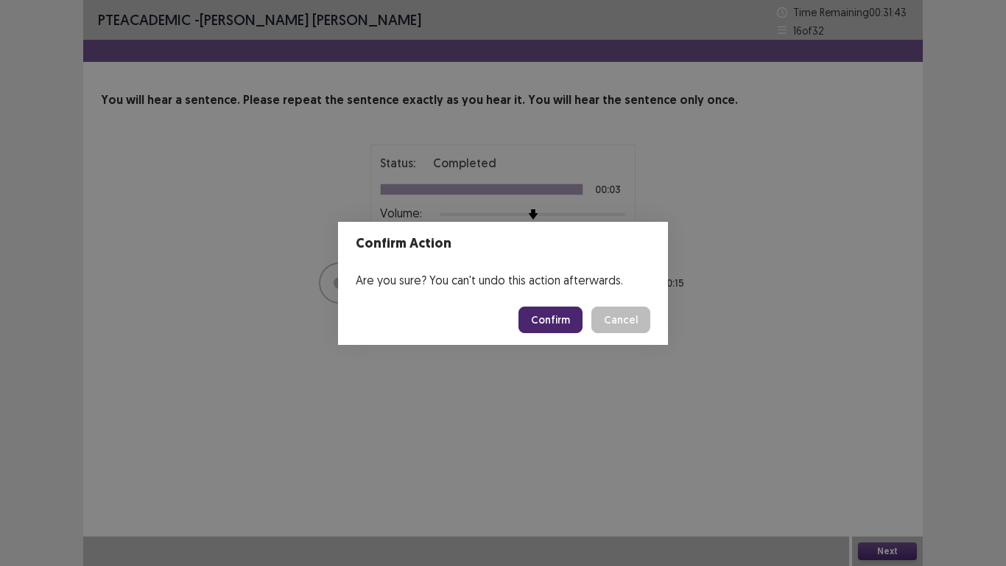
click at [573, 321] on button "Confirm" at bounding box center [551, 320] width 64 height 27
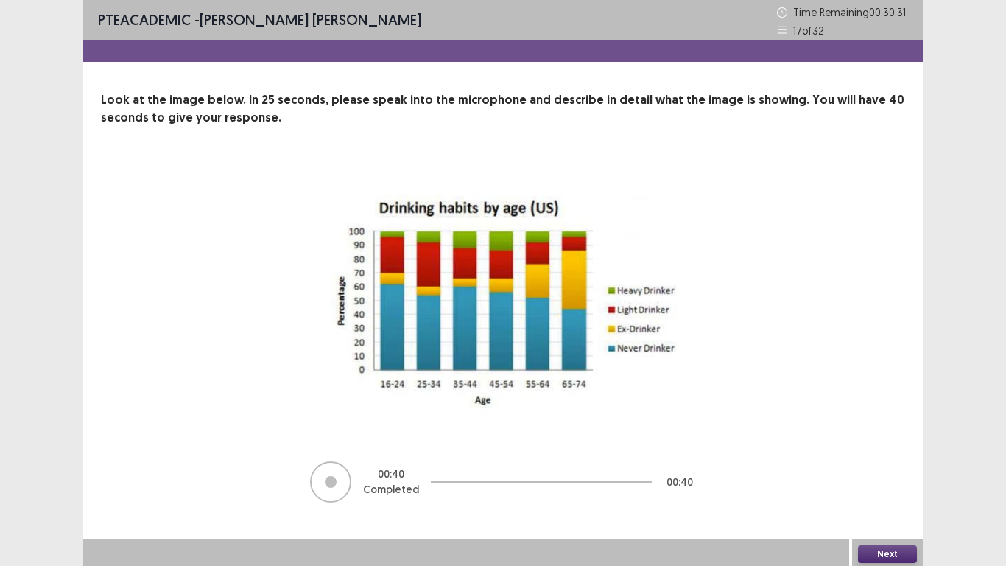
click at [886, 478] on button "Next" at bounding box center [887, 554] width 59 height 18
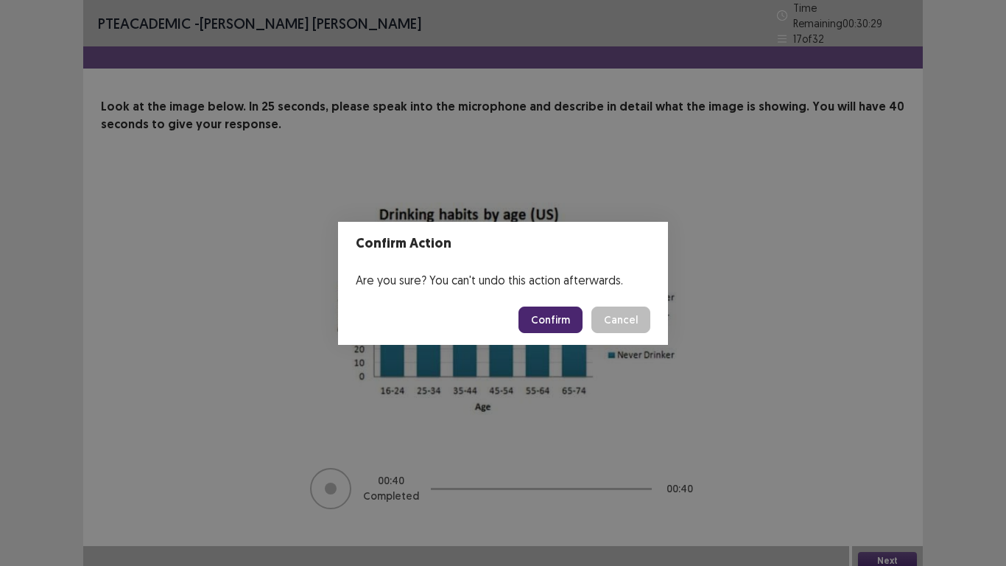
click at [568, 312] on button "Confirm" at bounding box center [551, 320] width 64 height 27
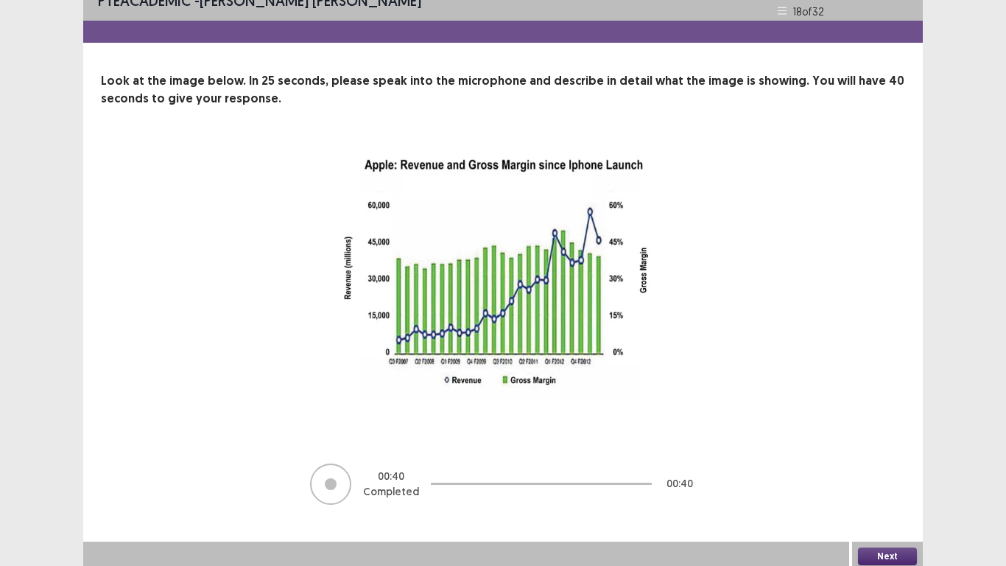
scroll to position [24, 0]
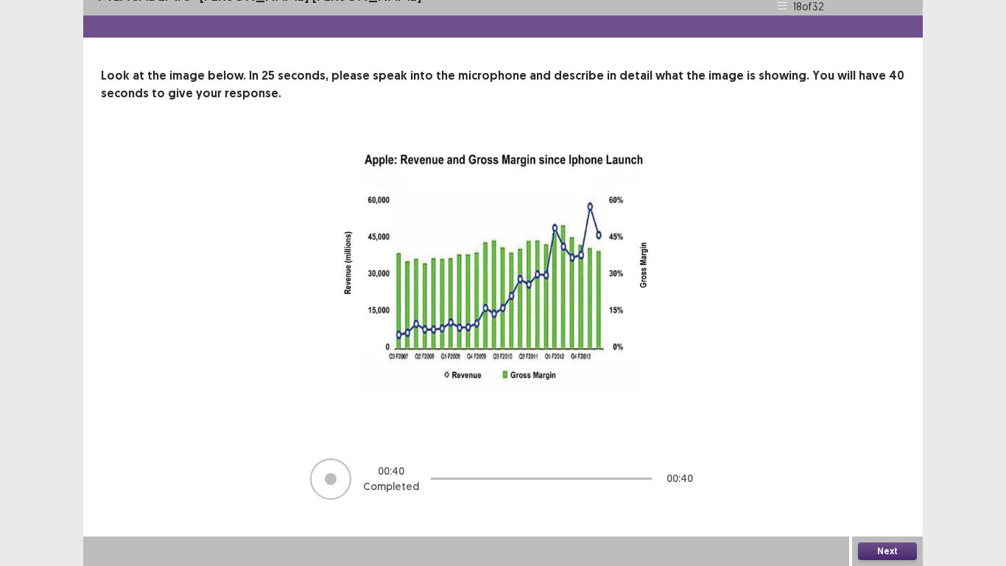
click at [896, 478] on button "Next" at bounding box center [887, 551] width 59 height 18
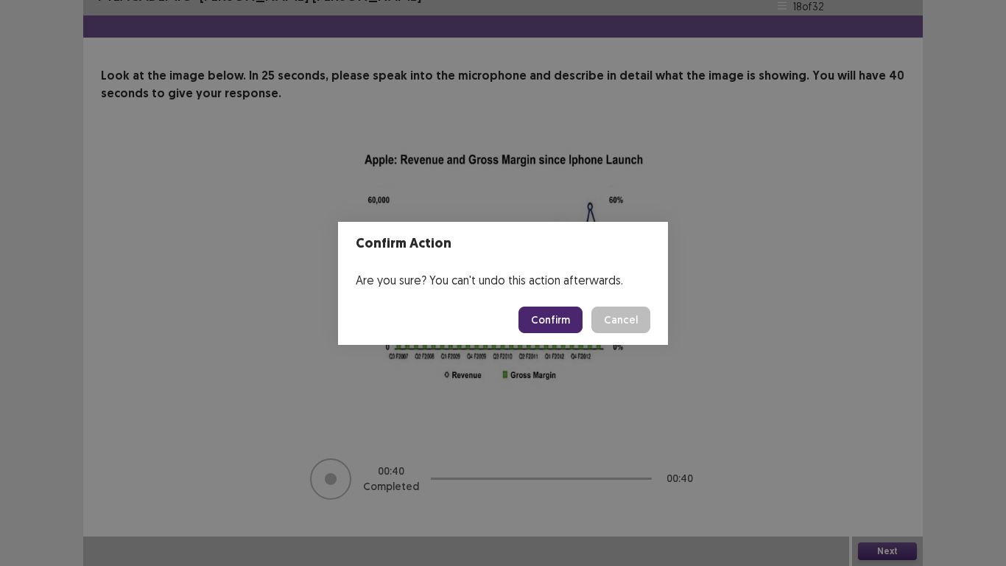
click at [557, 318] on button "Confirm" at bounding box center [551, 320] width 64 height 27
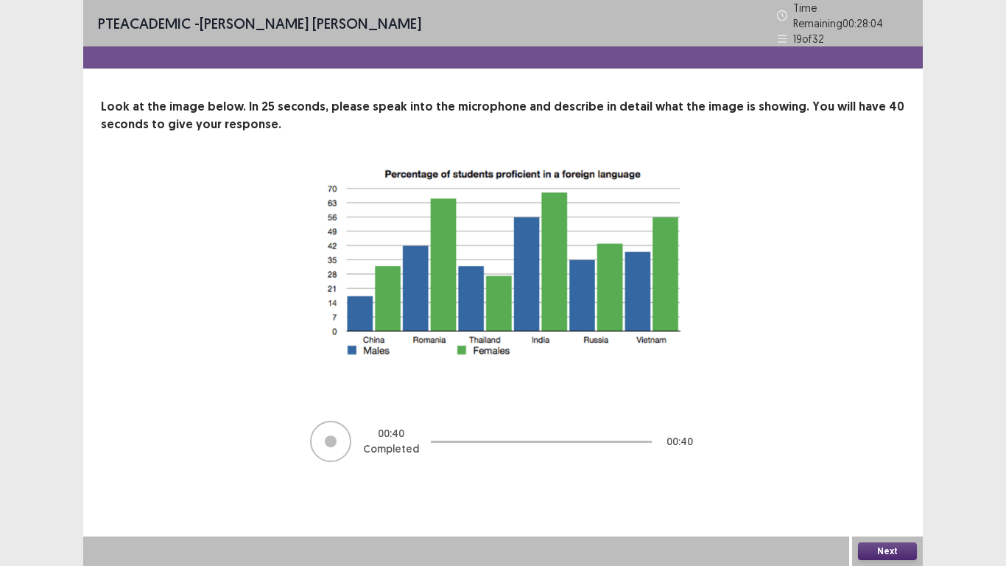
click at [906, 478] on button "Next" at bounding box center [887, 551] width 59 height 18
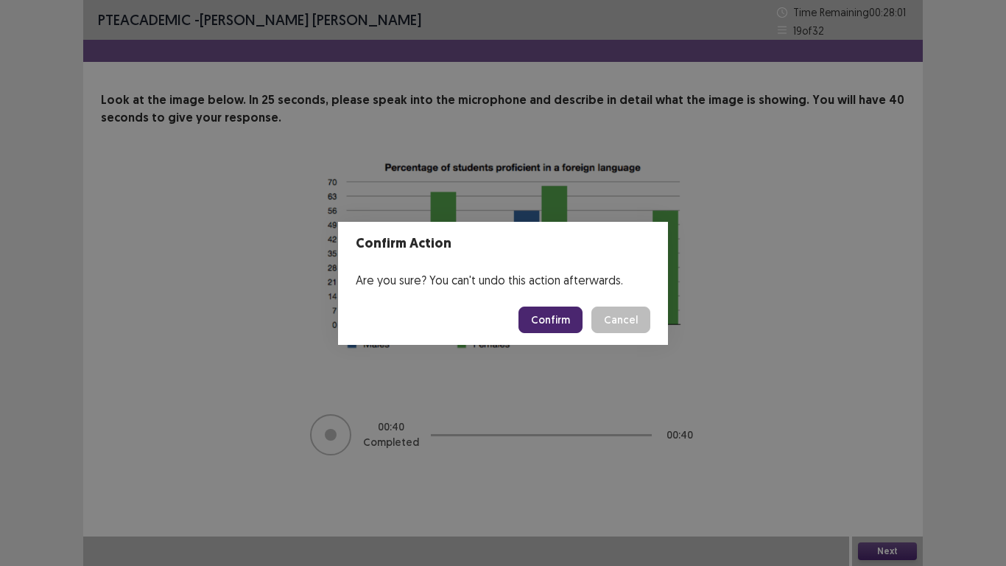
click at [559, 314] on button "Confirm" at bounding box center [551, 320] width 64 height 27
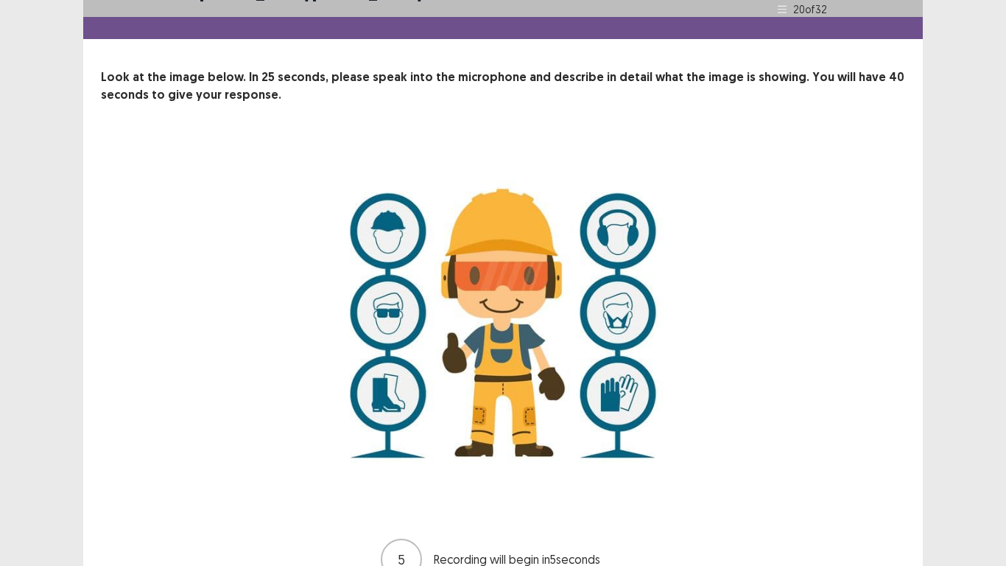
scroll to position [103, 0]
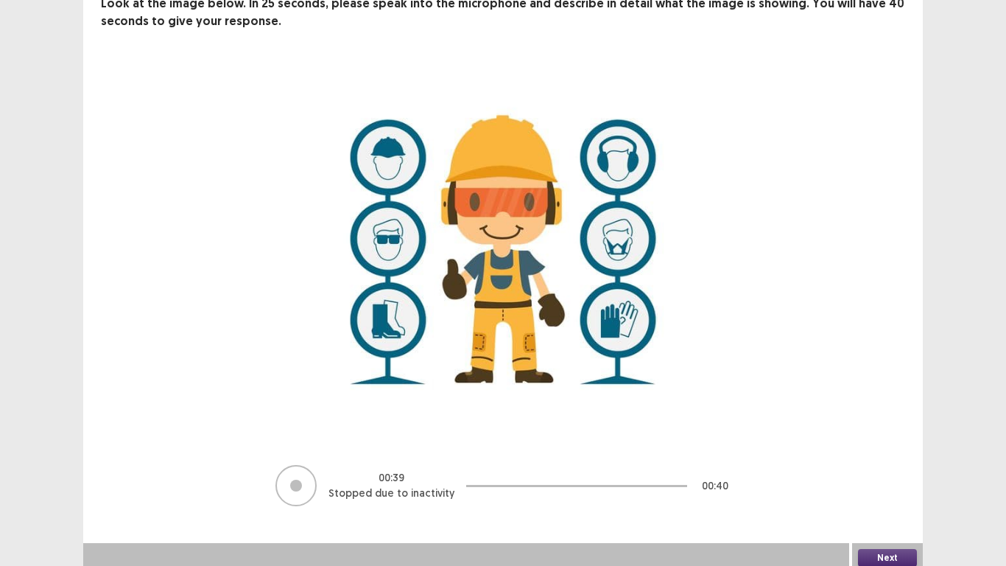
click at [897, 478] on button "Next" at bounding box center [887, 558] width 59 height 18
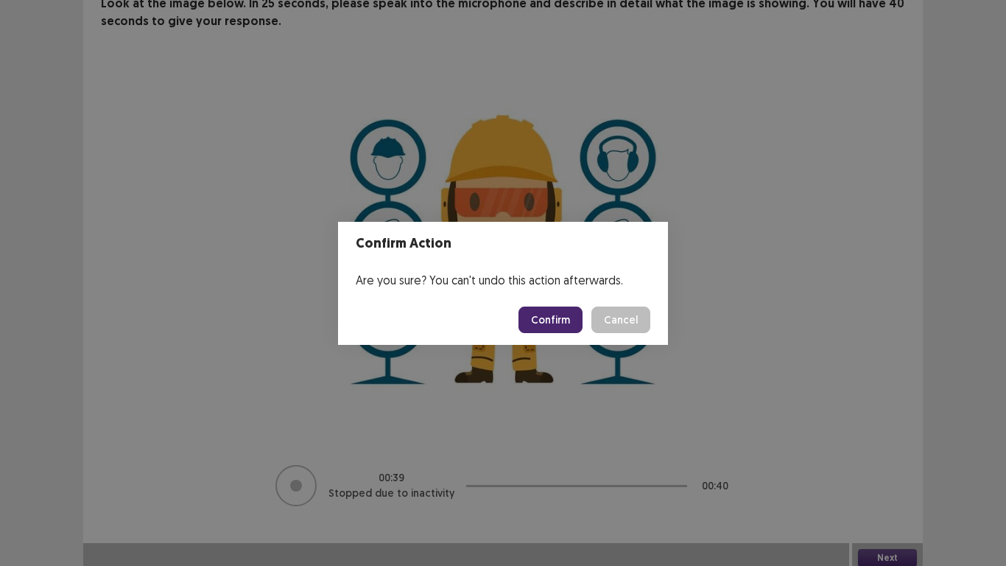
click at [549, 318] on button "Confirm" at bounding box center [551, 320] width 64 height 27
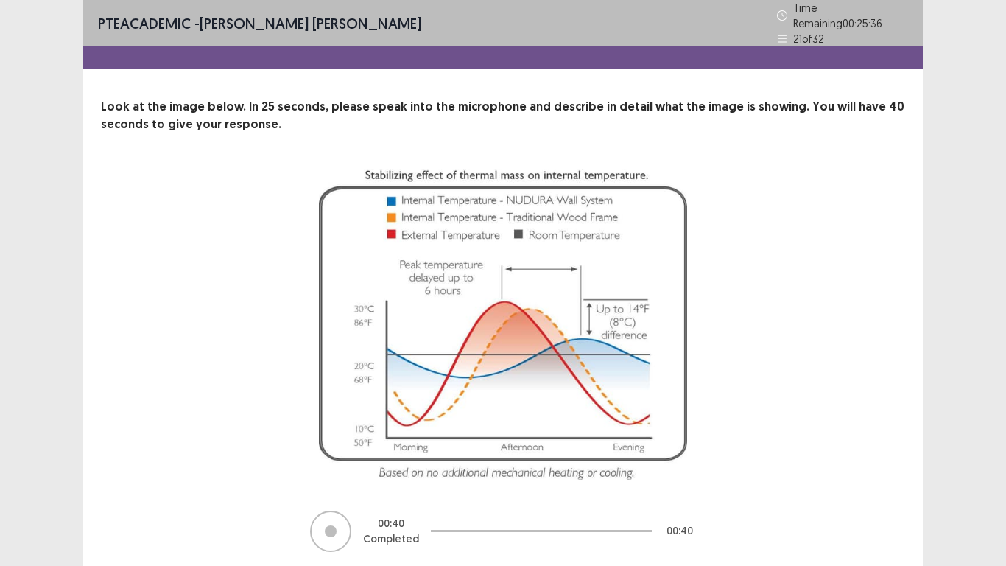
scroll to position [46, 0]
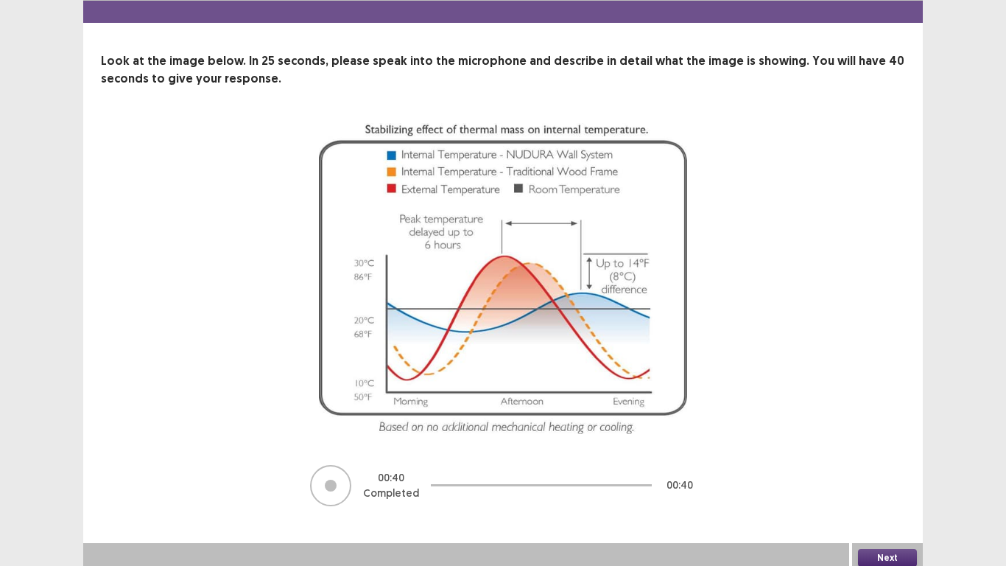
click at [886, 478] on button "Next" at bounding box center [887, 558] width 59 height 18
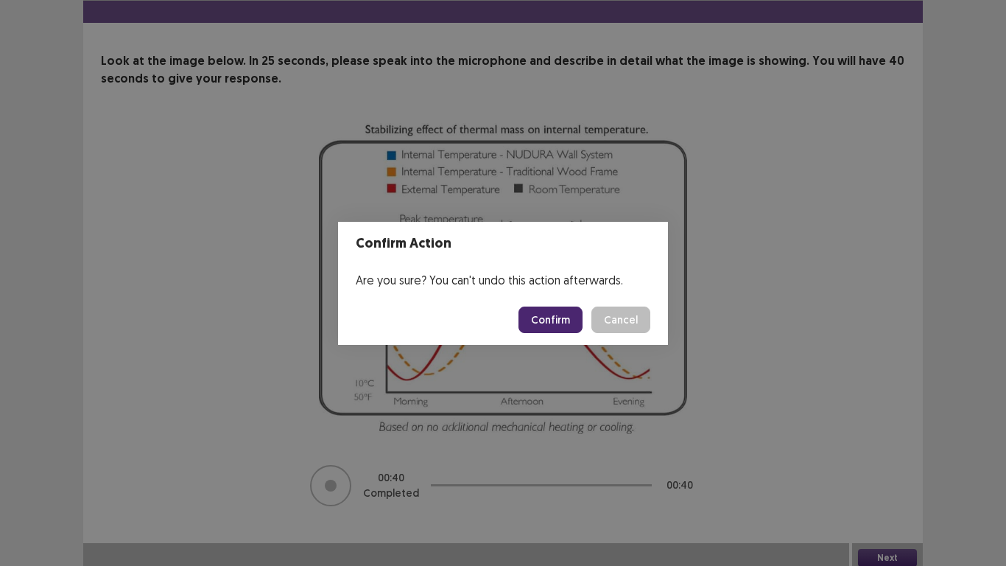
click at [559, 318] on button "Confirm" at bounding box center [551, 320] width 64 height 27
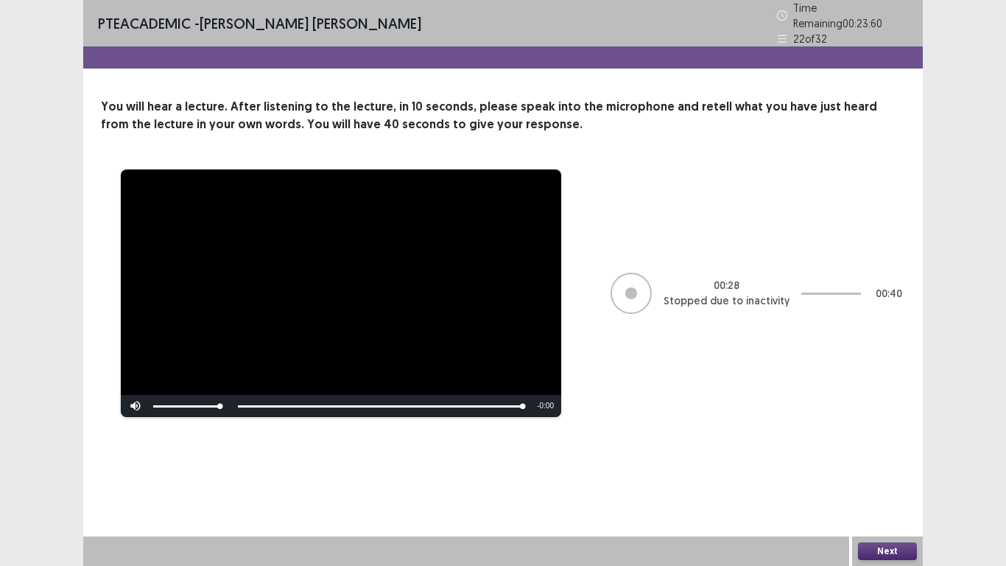
click at [881, 478] on button "Next" at bounding box center [887, 551] width 59 height 18
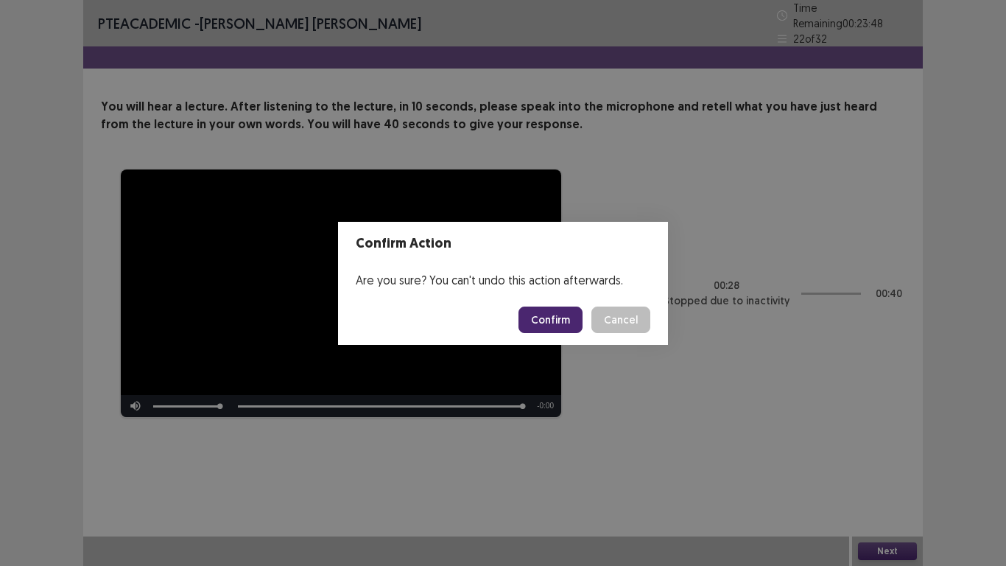
click at [547, 316] on button "Confirm" at bounding box center [551, 320] width 64 height 27
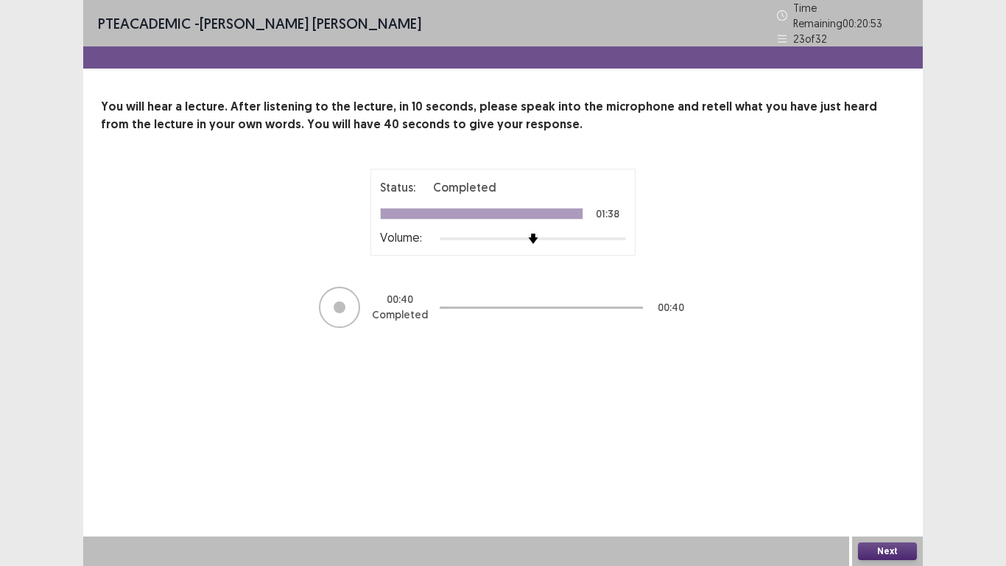
click at [905, 478] on button "Next" at bounding box center [887, 551] width 59 height 18
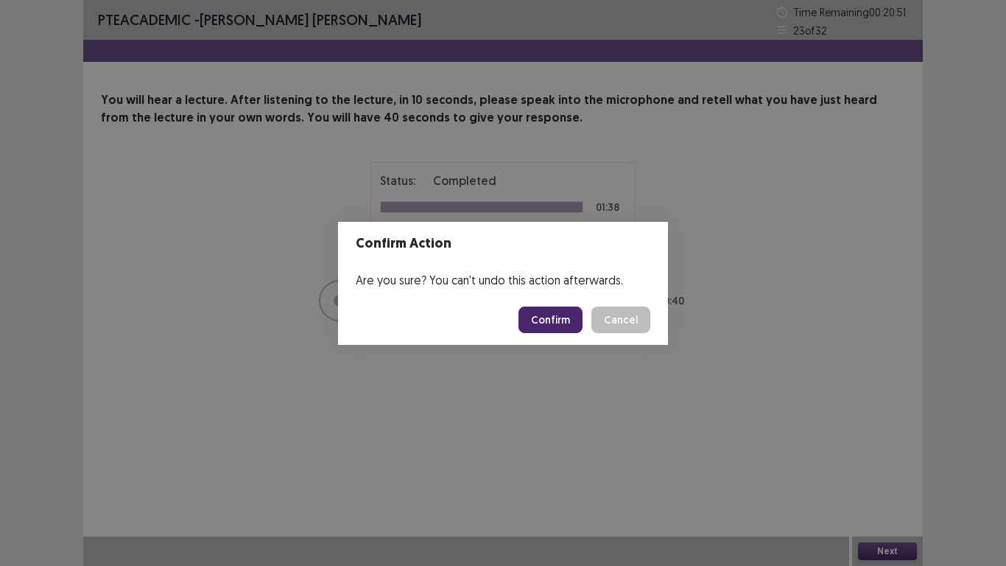
click at [560, 318] on button "Confirm" at bounding box center [551, 320] width 64 height 27
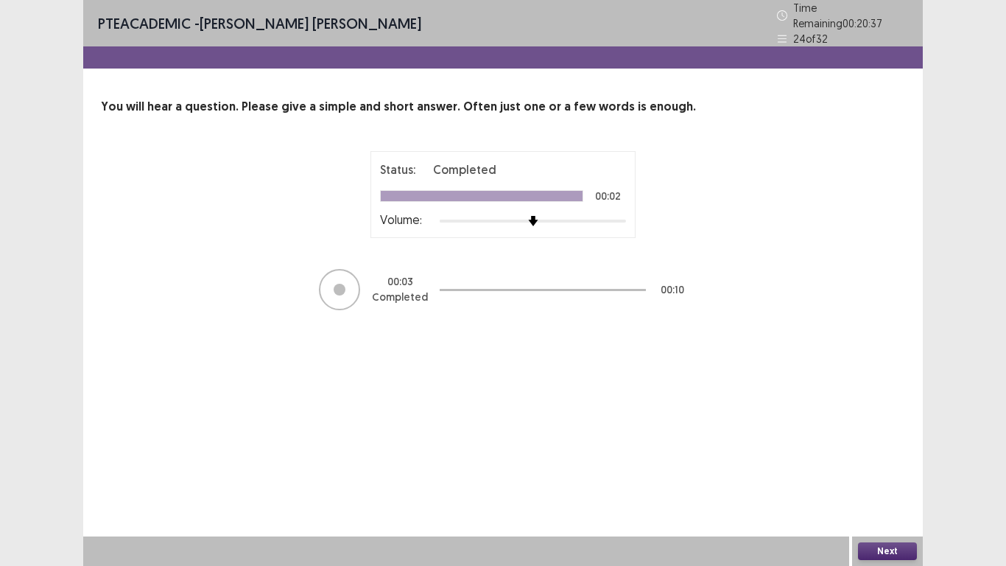
click at [880, 478] on button "Next" at bounding box center [887, 551] width 59 height 18
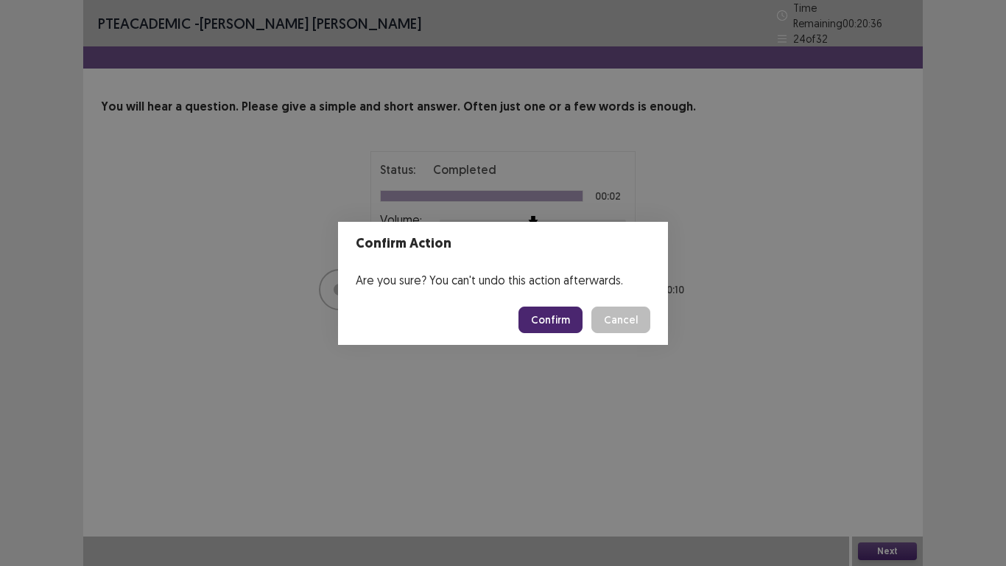
click at [572, 329] on button "Confirm" at bounding box center [551, 320] width 64 height 27
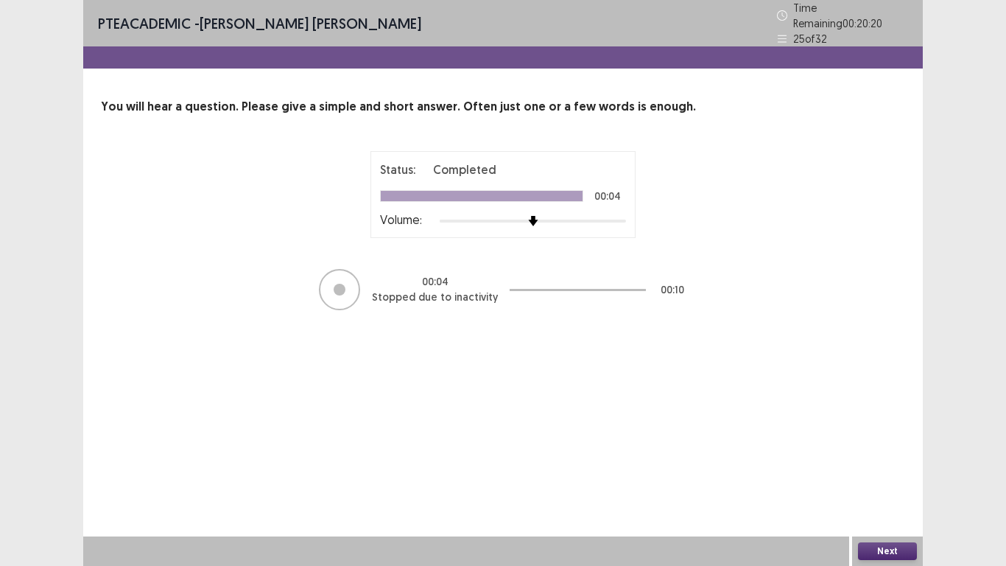
click at [888, 478] on div "Next" at bounding box center [887, 550] width 71 height 29
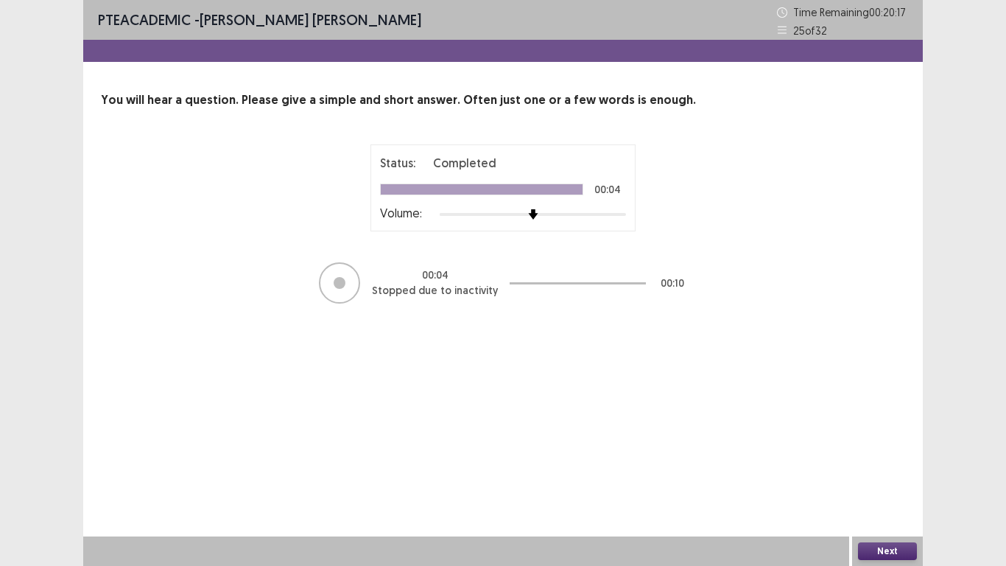
click at [865, 478] on button "Next" at bounding box center [887, 551] width 59 height 18
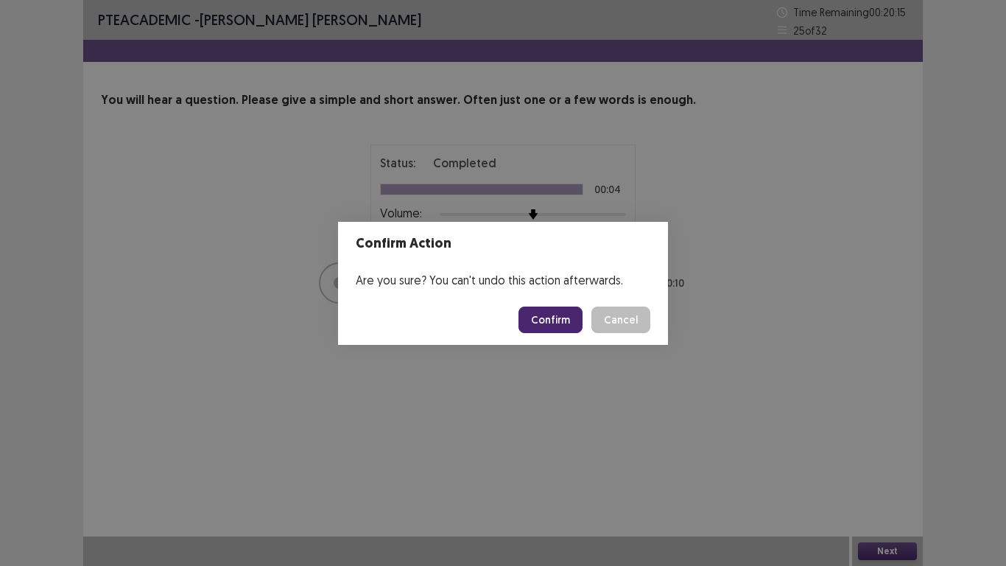
click at [555, 321] on button "Confirm" at bounding box center [551, 320] width 64 height 27
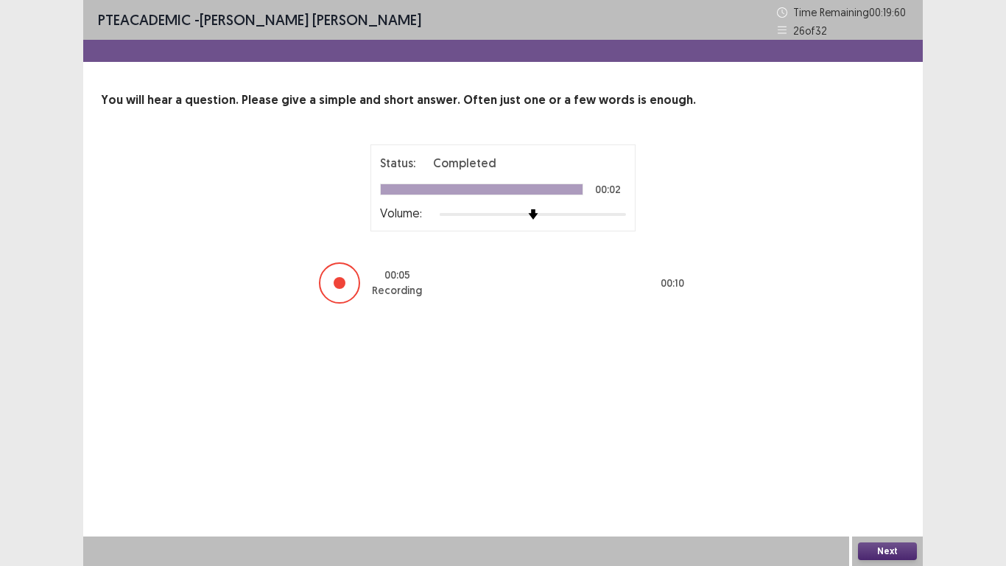
click at [888, 478] on button "Next" at bounding box center [887, 551] width 59 height 18
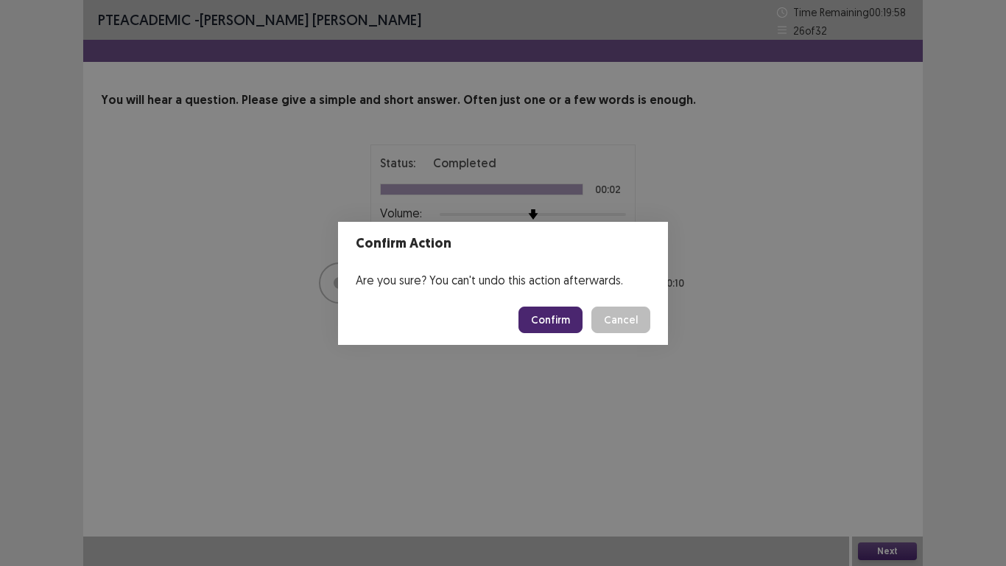
click at [561, 327] on button "Confirm" at bounding box center [551, 320] width 64 height 27
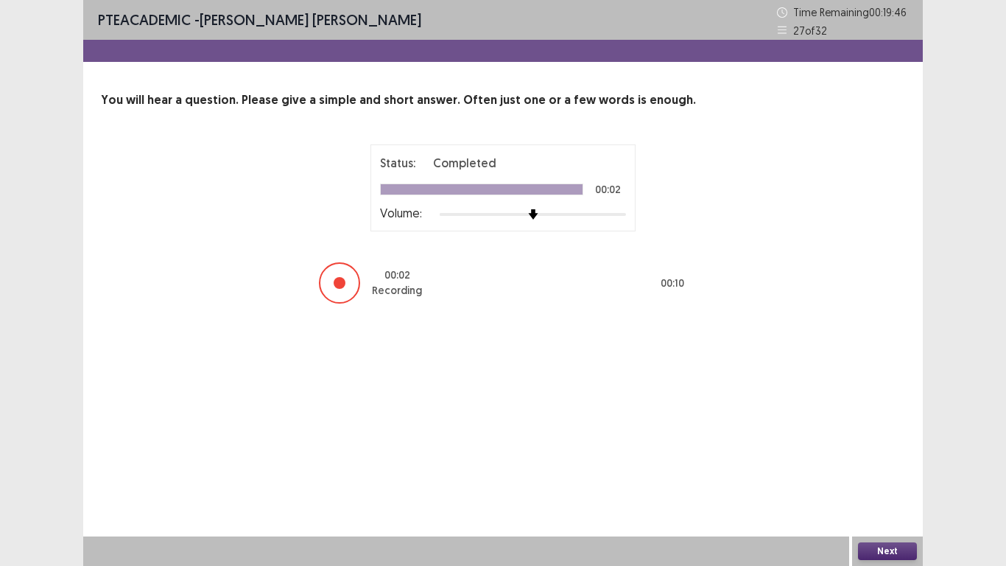
click at [889, 478] on button "Next" at bounding box center [887, 551] width 59 height 18
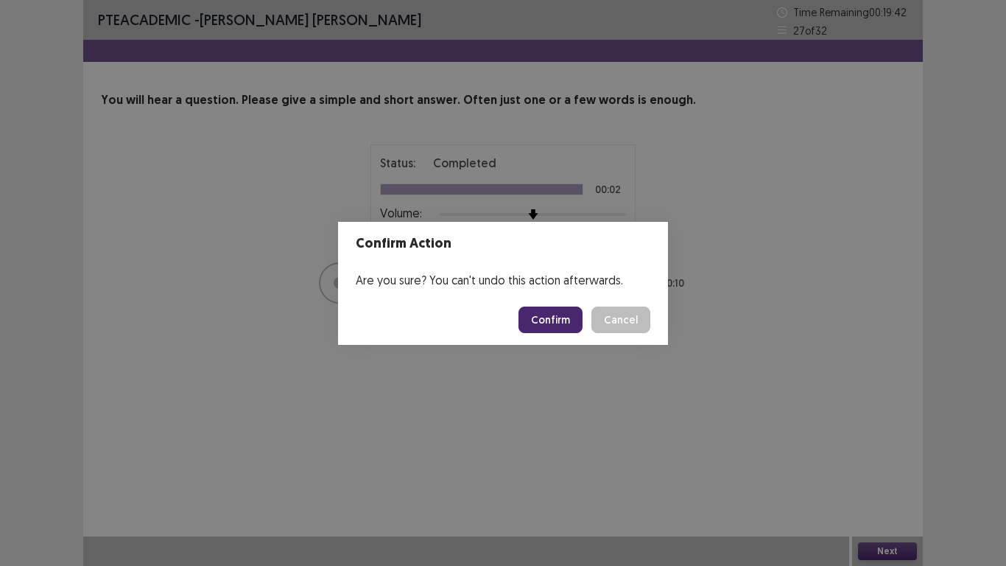
click at [564, 317] on button "Confirm" at bounding box center [551, 320] width 64 height 27
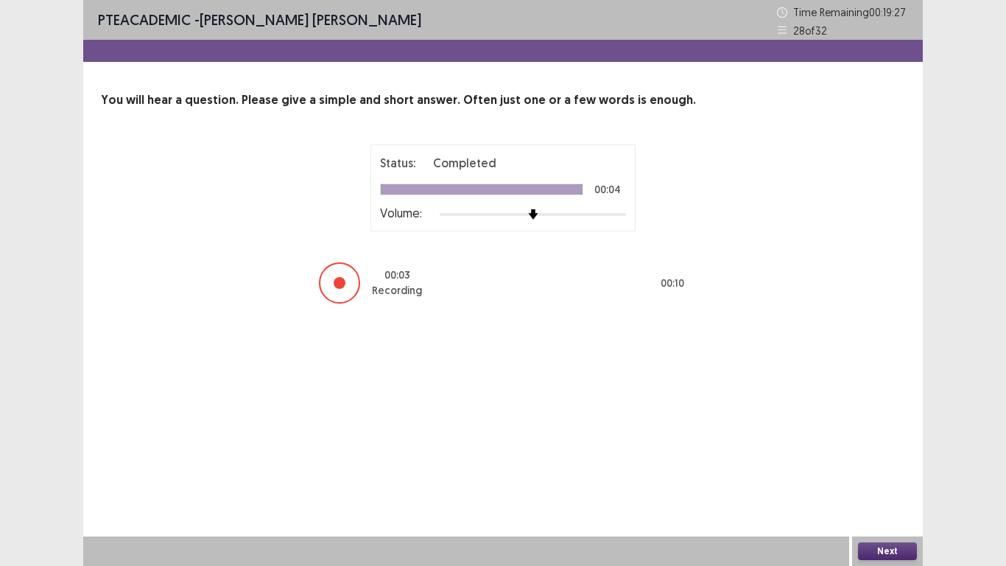
click at [894, 478] on button "Next" at bounding box center [887, 551] width 59 height 18
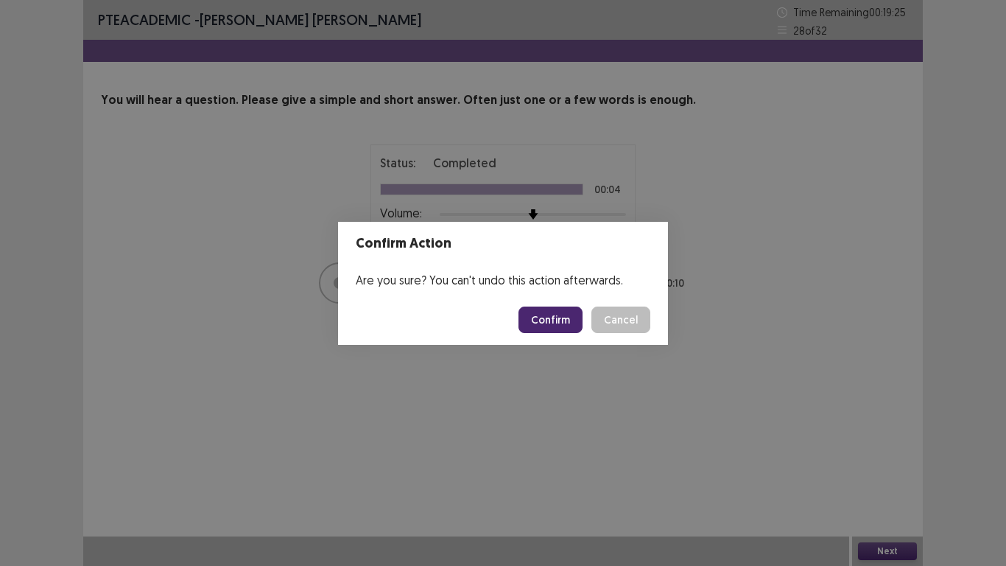
click at [566, 323] on button "Confirm" at bounding box center [551, 320] width 64 height 27
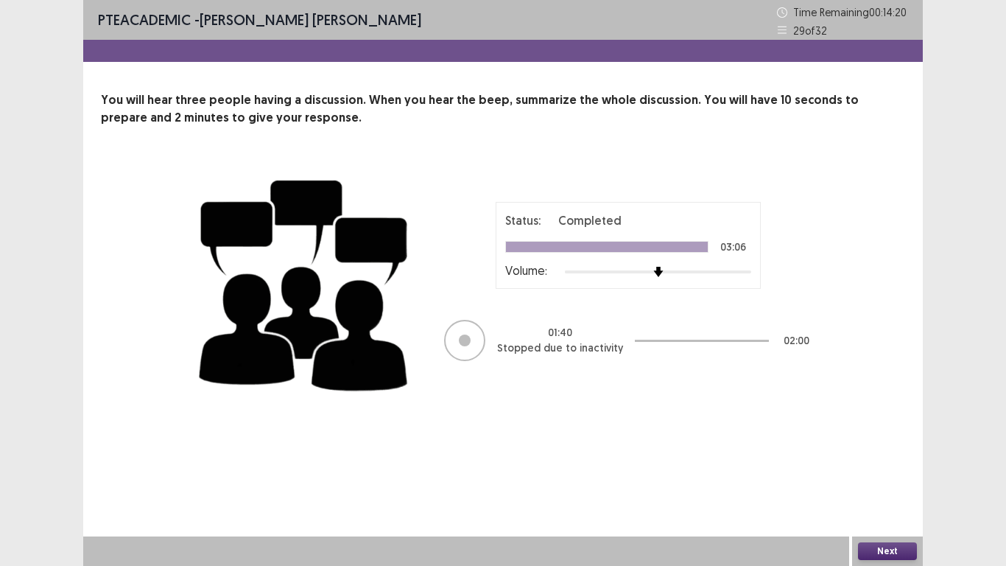
click at [888, 478] on button "Next" at bounding box center [887, 551] width 59 height 18
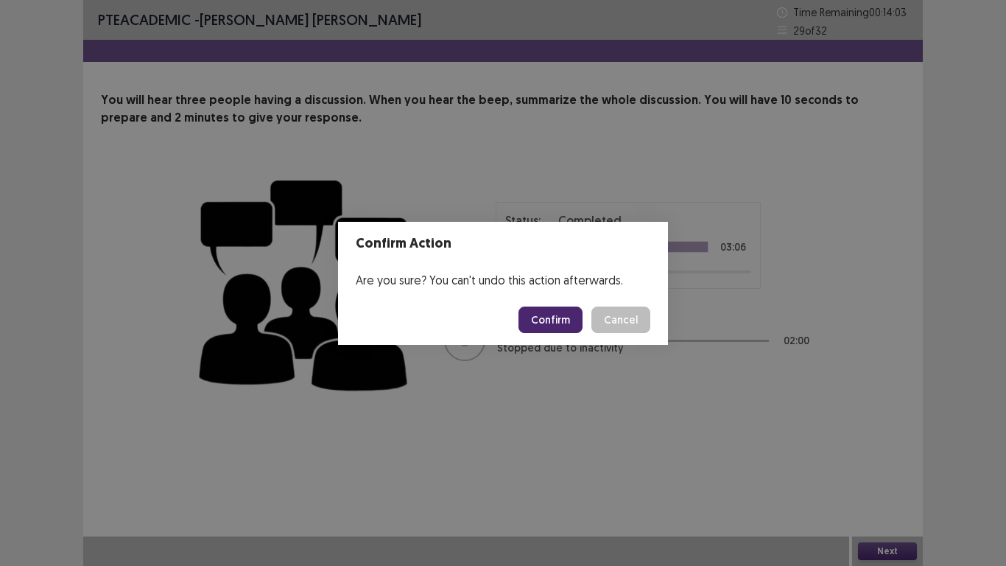
click at [544, 323] on button "Confirm" at bounding box center [551, 320] width 64 height 27
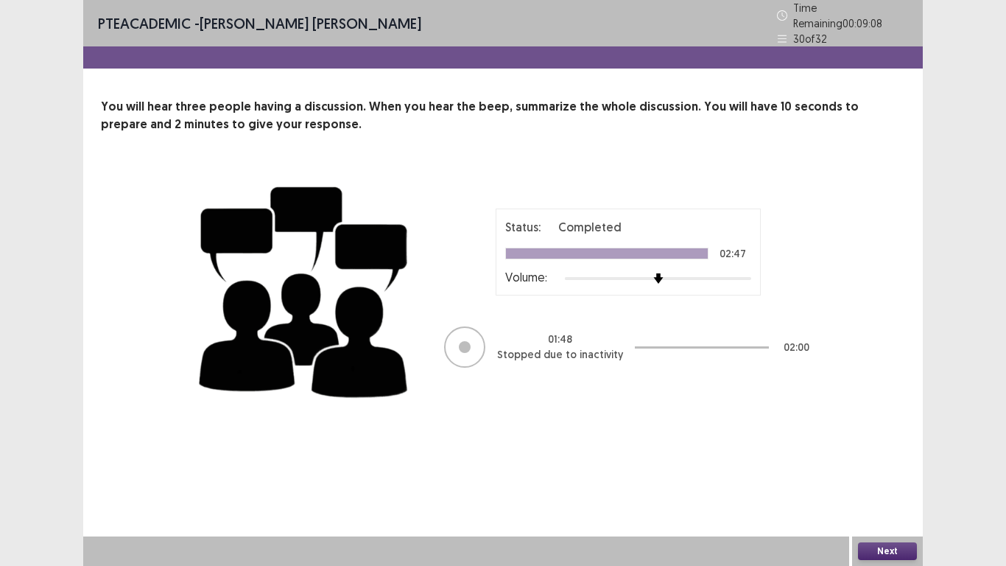
click at [895, 478] on button "Next" at bounding box center [887, 551] width 59 height 18
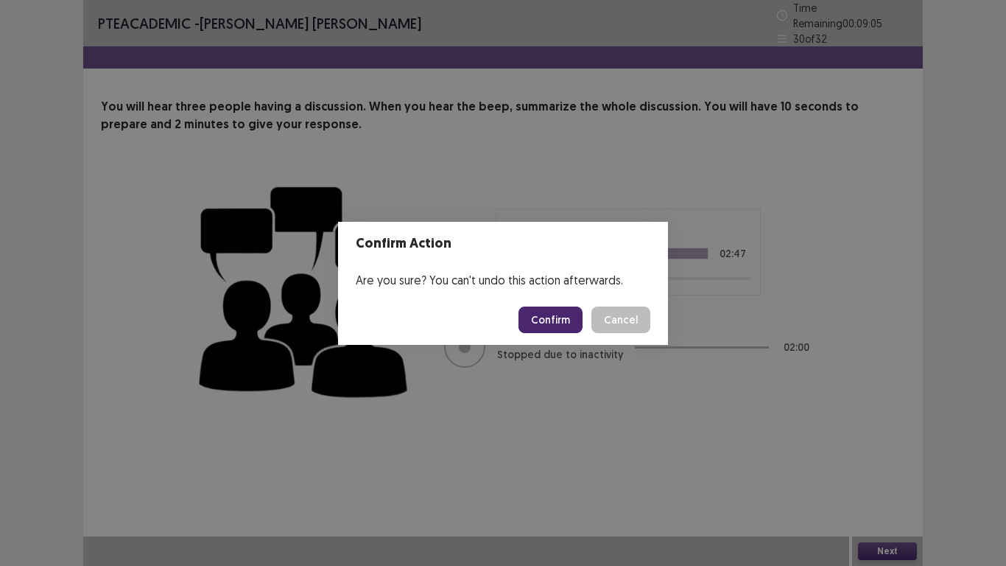
click at [565, 321] on button "Confirm" at bounding box center [551, 320] width 64 height 27
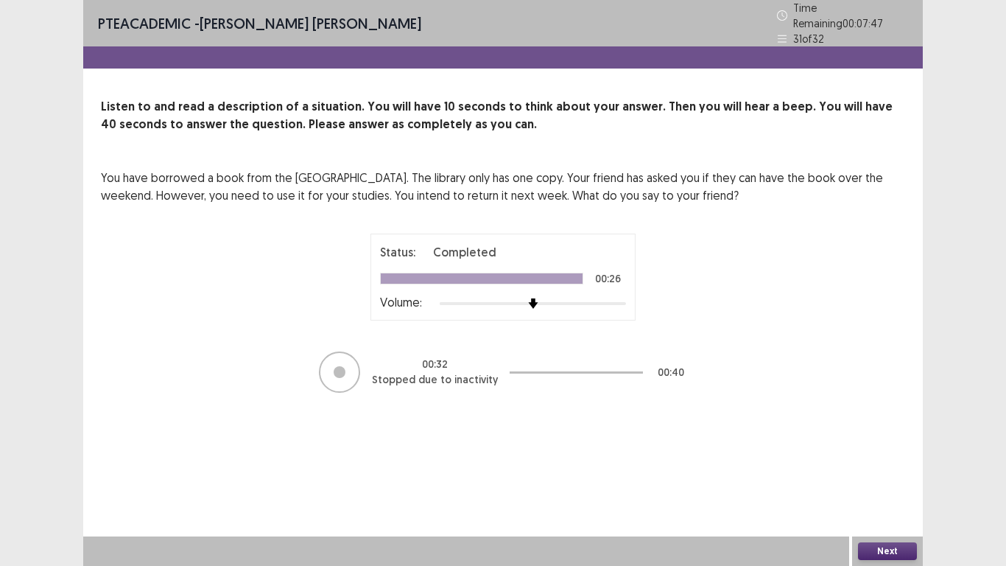
click at [897, 478] on button "Next" at bounding box center [887, 551] width 59 height 18
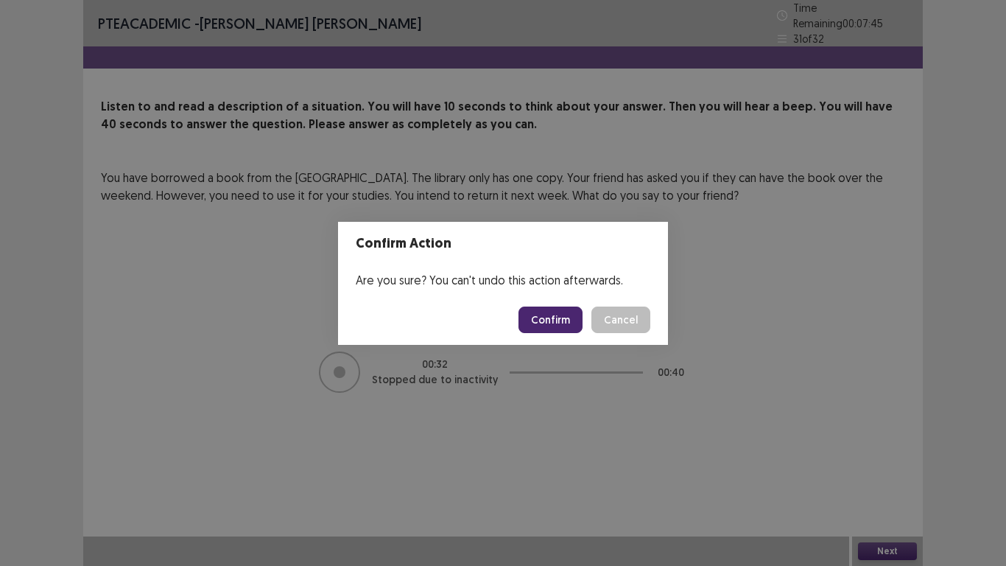
click at [553, 323] on button "Confirm" at bounding box center [551, 320] width 64 height 27
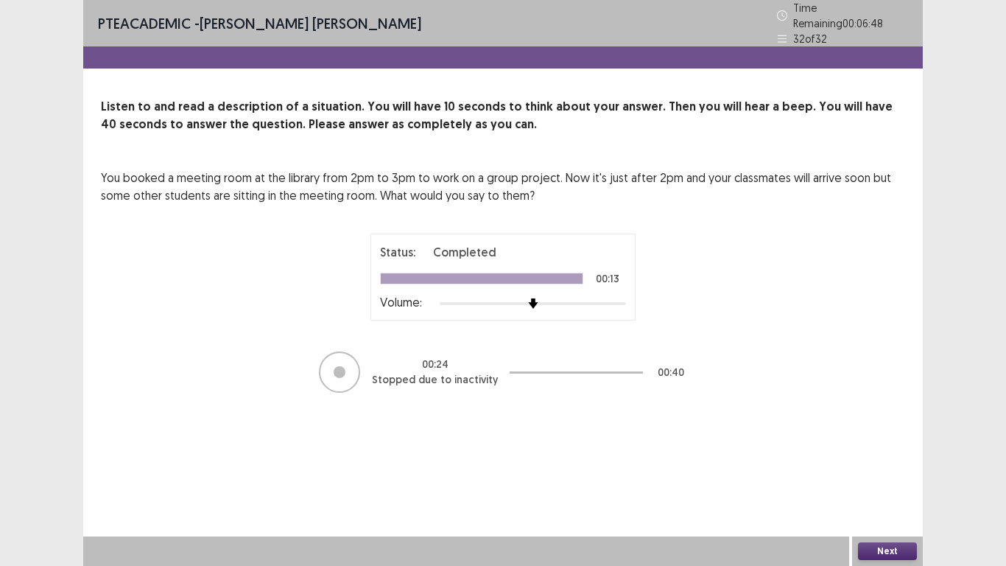
click at [901, 478] on button "Next" at bounding box center [887, 551] width 59 height 18
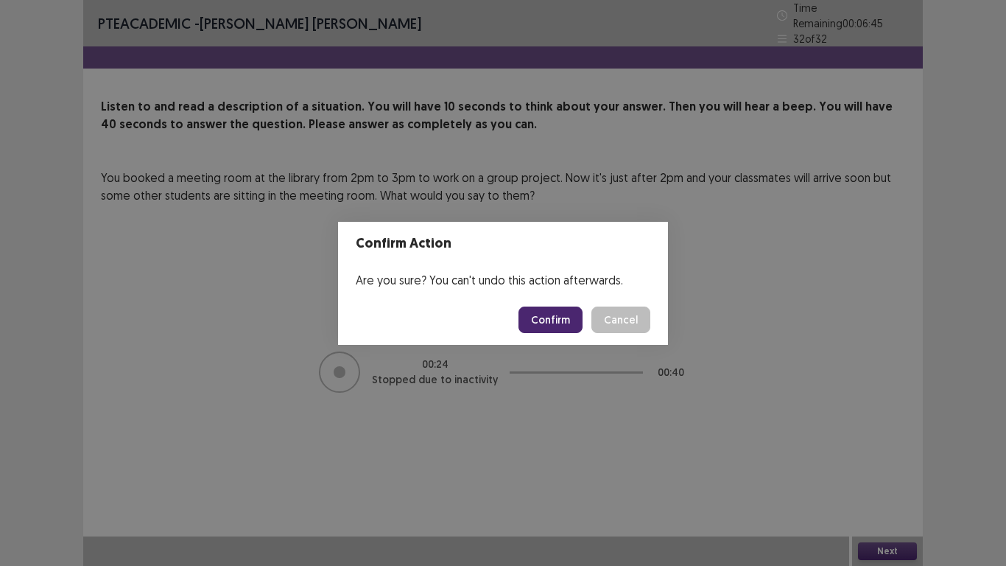
click at [555, 326] on button "Confirm" at bounding box center [551, 320] width 64 height 27
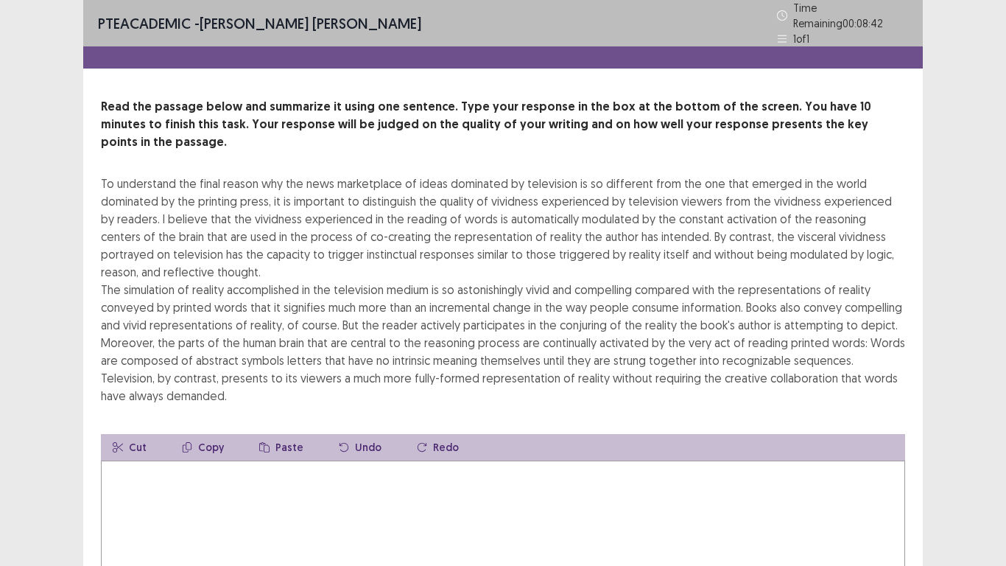
click at [203, 461] on textarea at bounding box center [503, 542] width 805 height 162
click at [266, 469] on textarea at bounding box center [503, 542] width 805 height 162
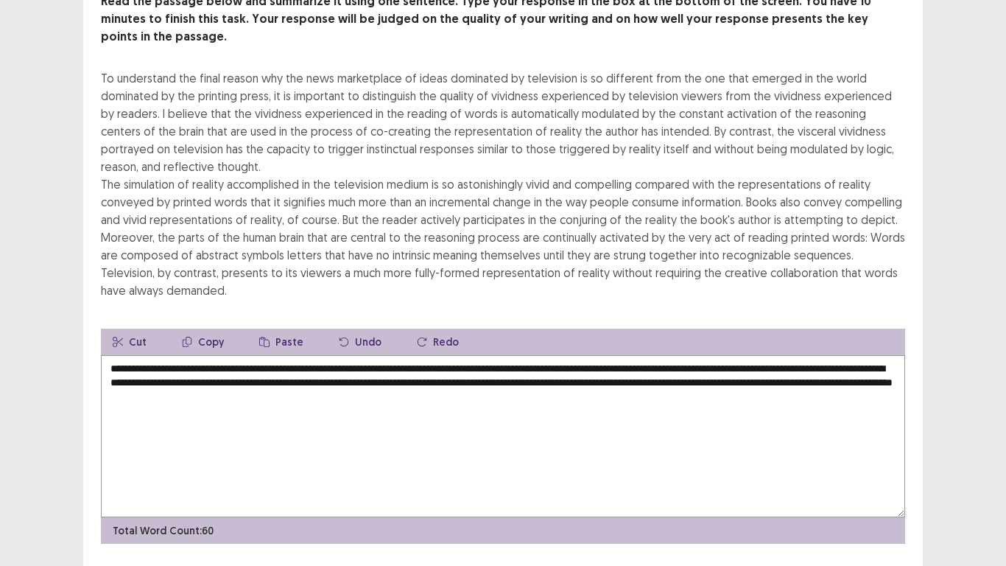
scroll to position [124, 0]
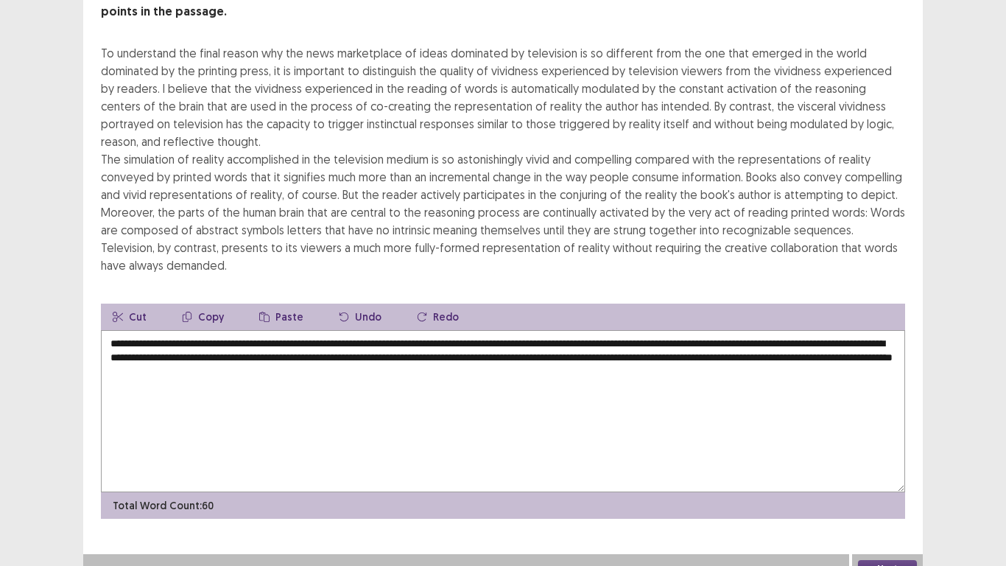
click at [447, 340] on textarea "**********" at bounding box center [503, 411] width 805 height 162
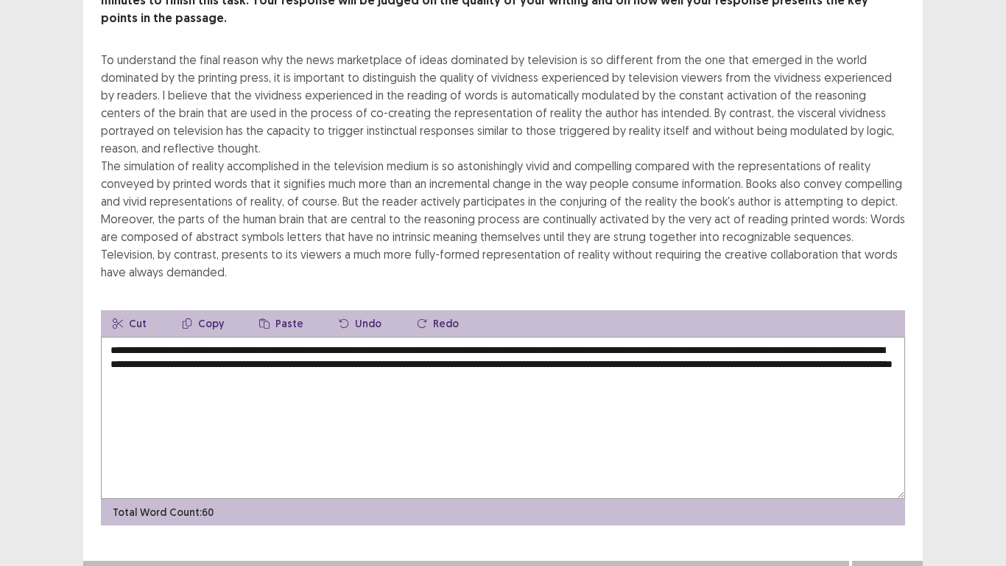
type textarea "**********"
click at [879, 478] on button "Next" at bounding box center [887, 576] width 59 height 18
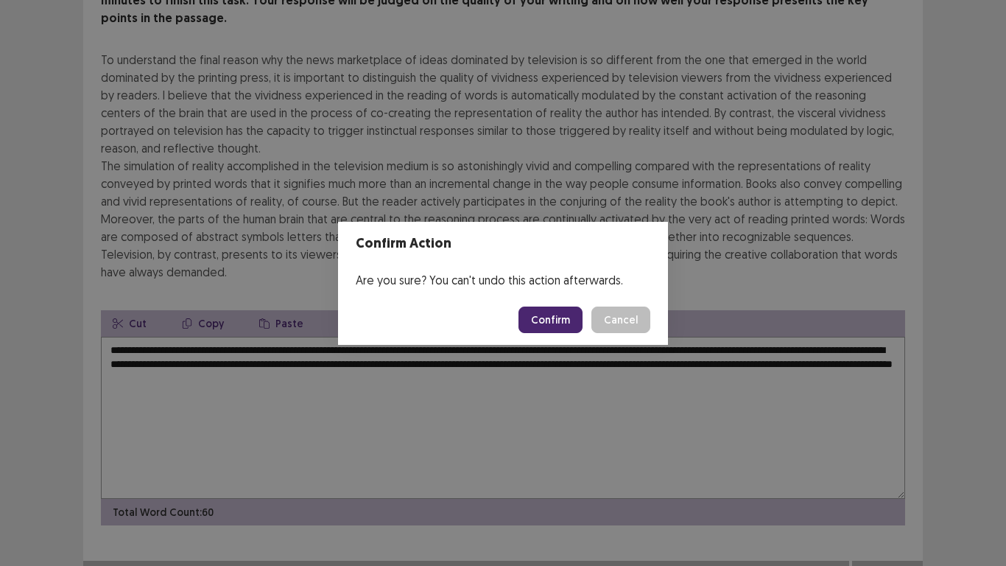
click at [553, 328] on button "Confirm" at bounding box center [551, 320] width 64 height 27
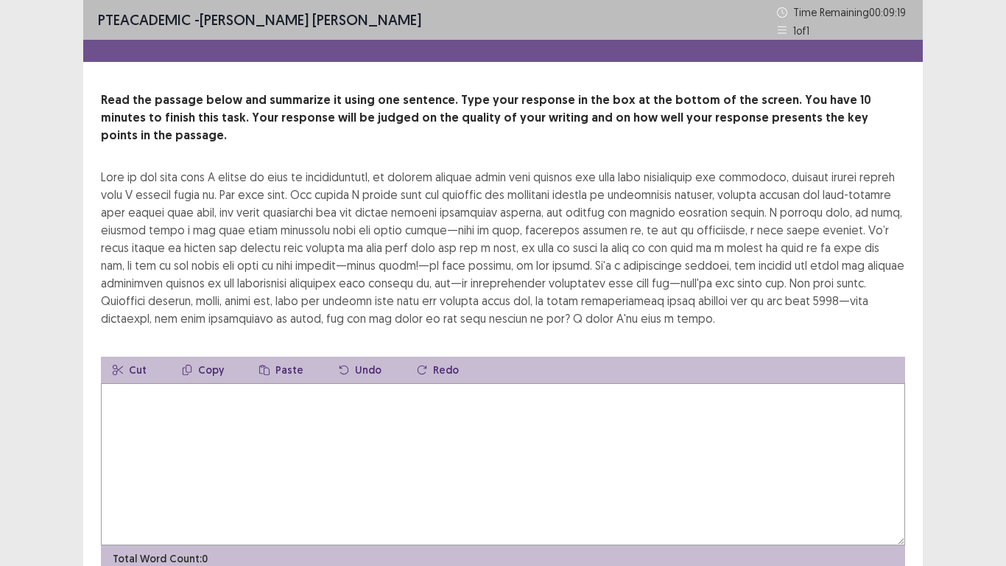
click at [169, 393] on textarea at bounding box center [503, 464] width 805 height 162
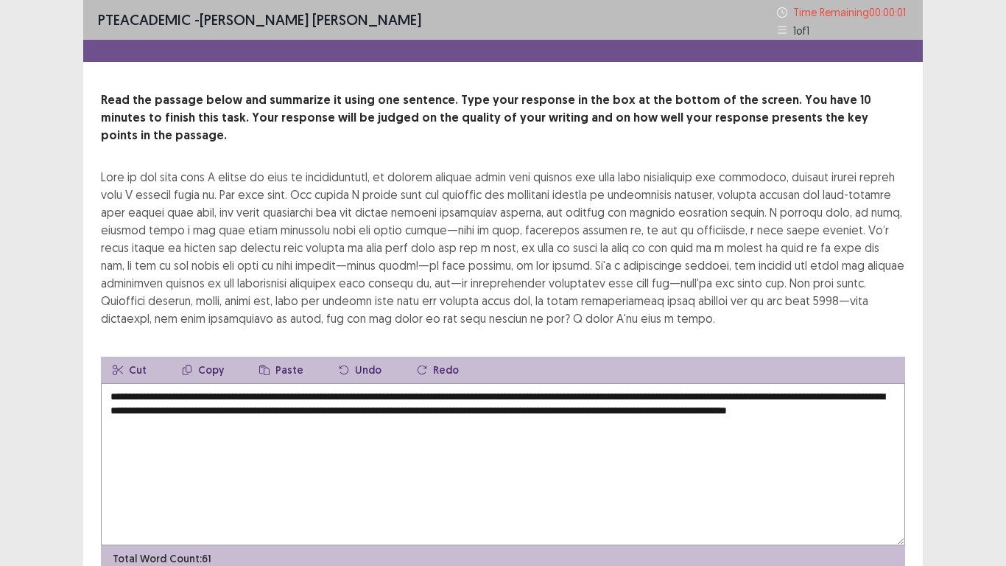
type textarea "**********"
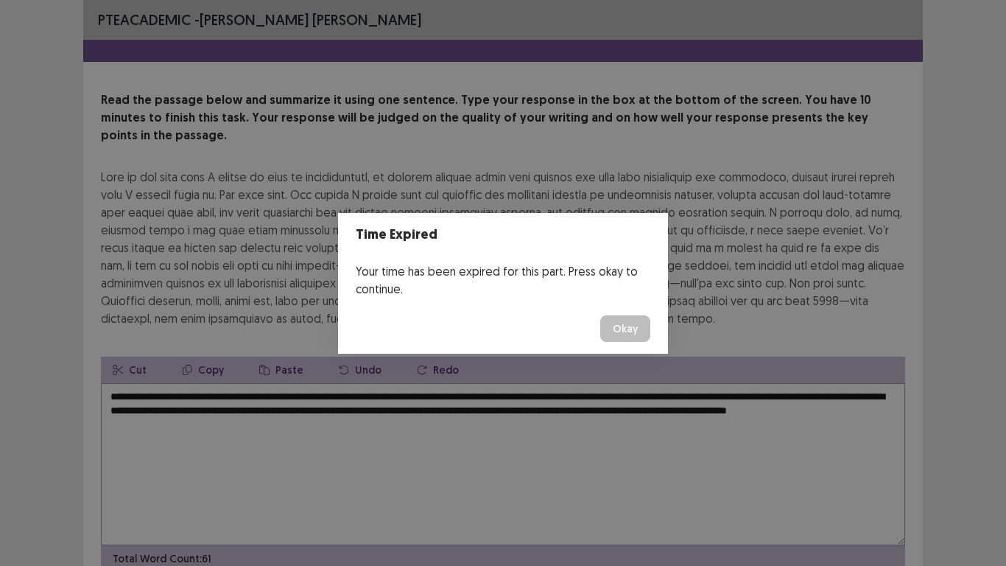
click at [642, 328] on button "Okay" at bounding box center [626, 328] width 50 height 27
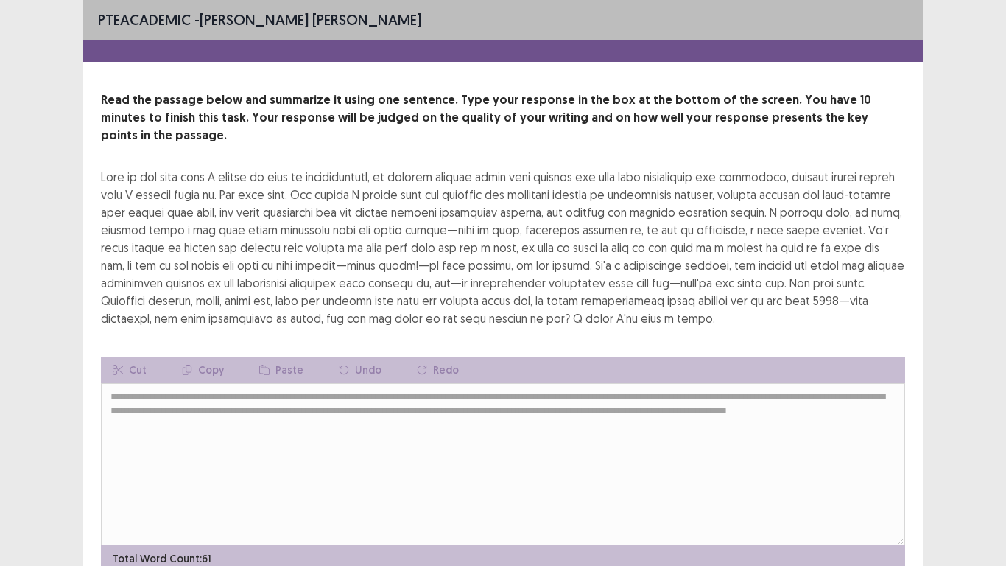
scroll to position [53, 0]
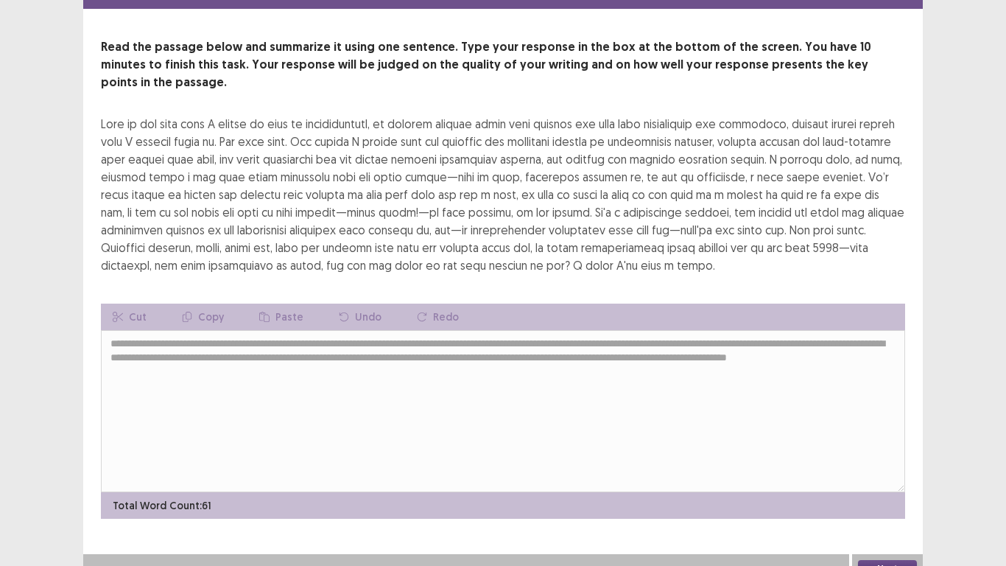
click at [894, 478] on button "Next" at bounding box center [887, 569] width 59 height 18
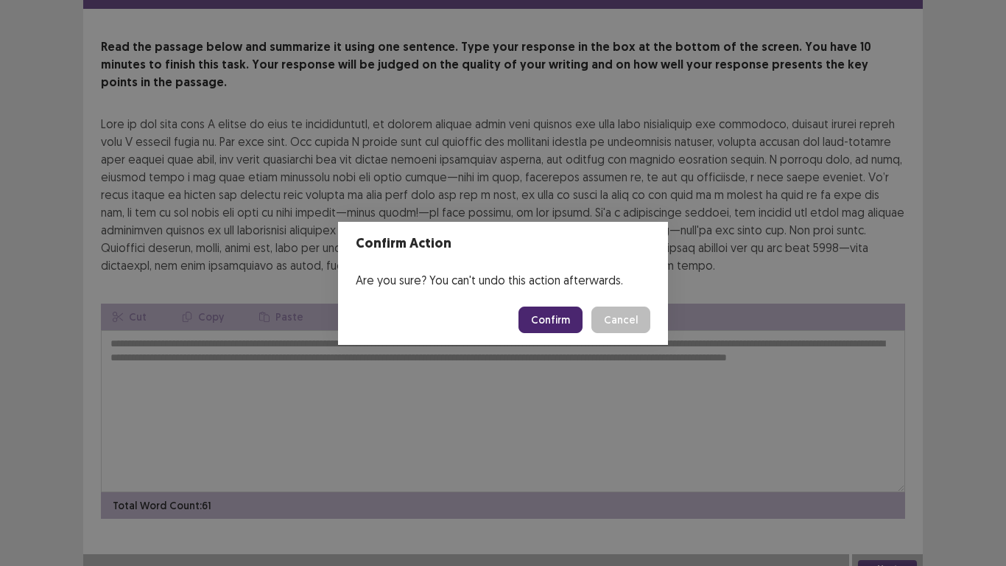
click at [548, 316] on button "Confirm" at bounding box center [551, 320] width 64 height 27
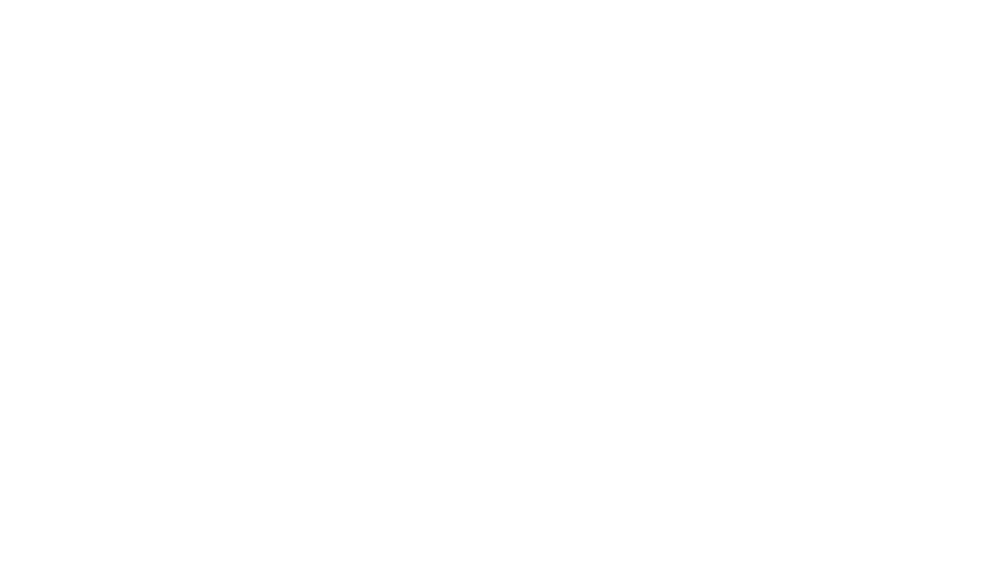
scroll to position [0, 0]
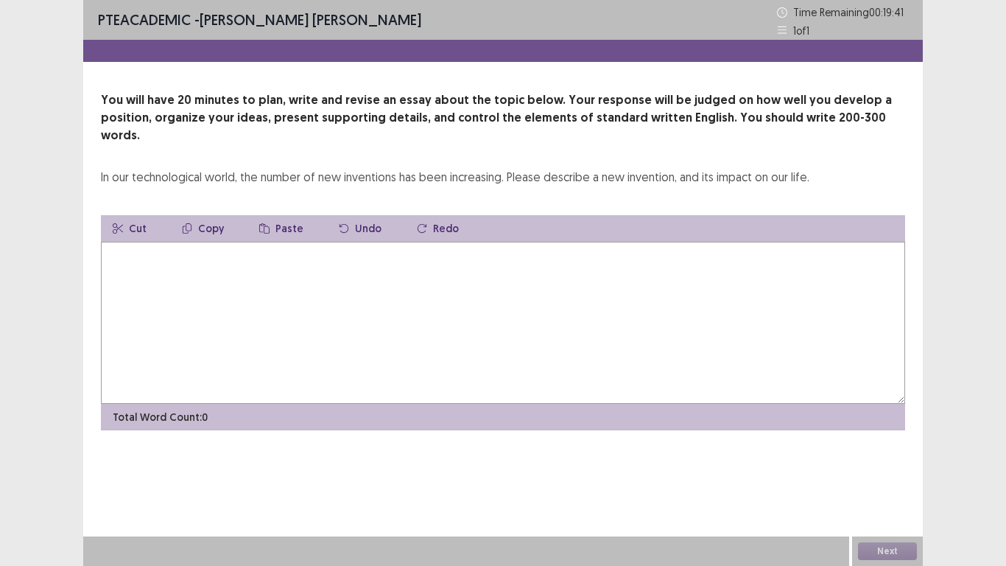
click at [236, 242] on textarea at bounding box center [503, 323] width 805 height 162
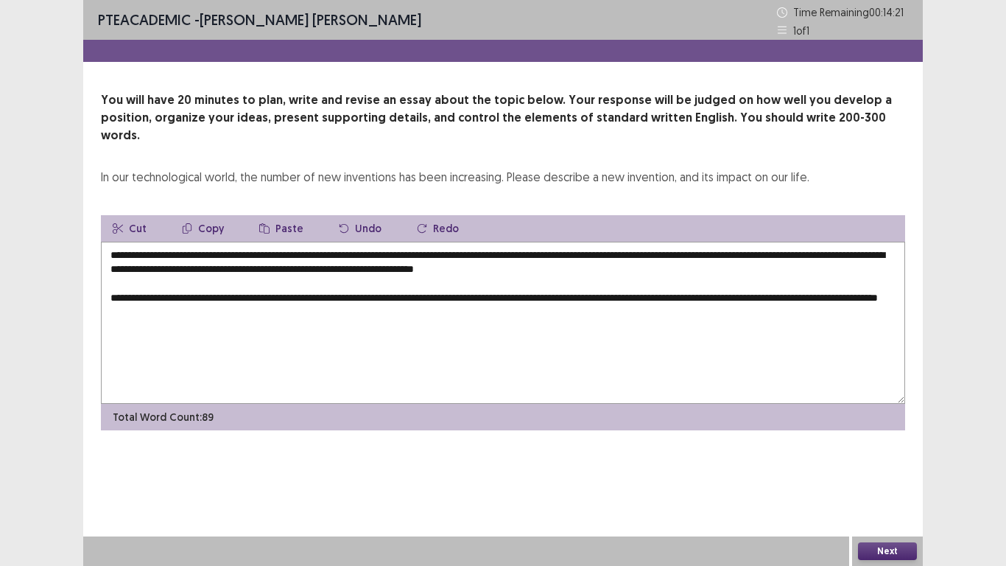
click at [147, 295] on textarea "**********" at bounding box center [503, 323] width 805 height 162
click at [284, 305] on textarea "**********" at bounding box center [503, 323] width 805 height 162
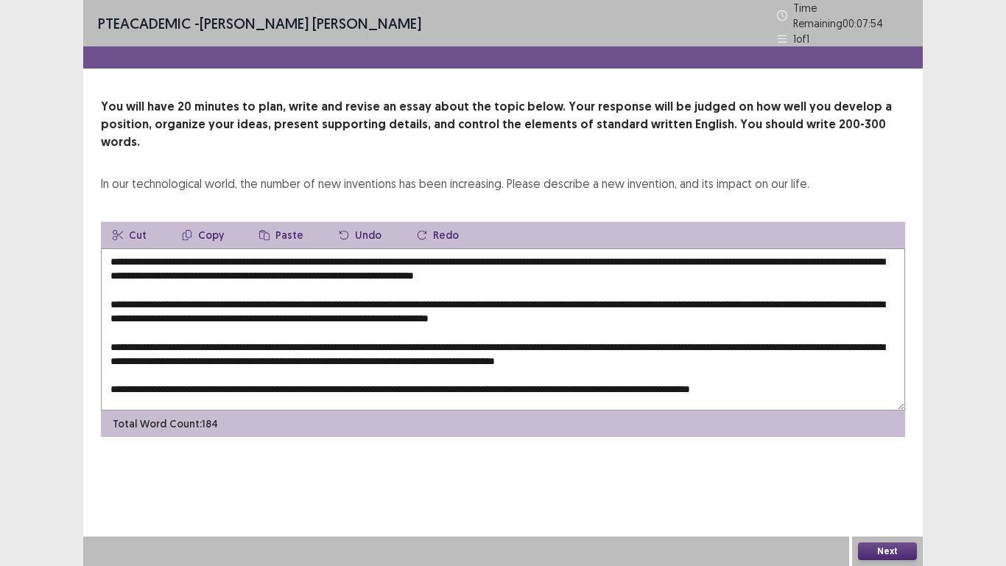
click at [201, 248] on textarea at bounding box center [503, 329] width 805 height 162
drag, startPoint x: 194, startPoint y: 237, endPoint x: 447, endPoint y: 236, distance: 253.5
click at [447, 248] on textarea at bounding box center [503, 329] width 805 height 162
click at [207, 222] on button "Copy" at bounding box center [203, 235] width 66 height 27
click at [322, 293] on textarea at bounding box center [503, 329] width 805 height 162
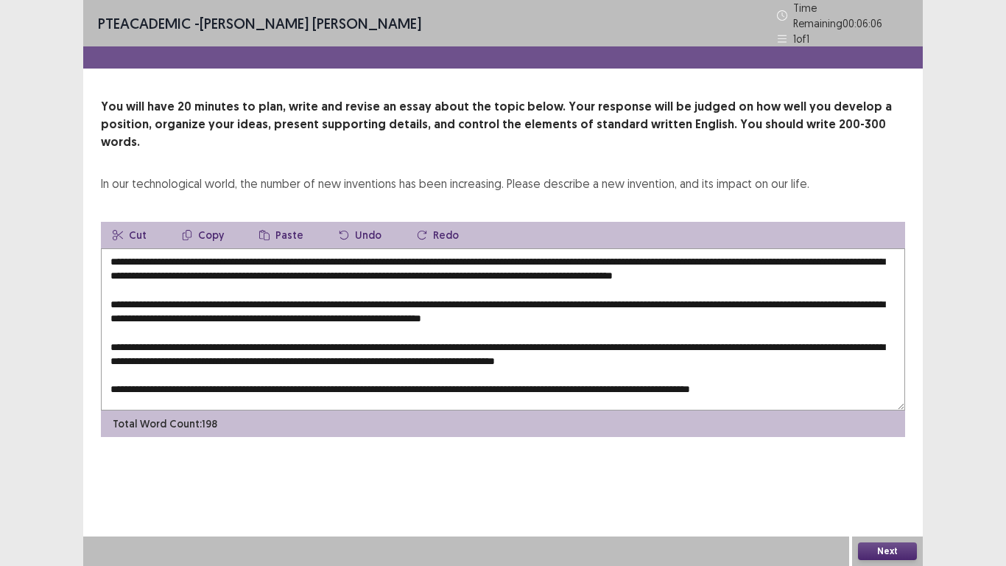
click at [772, 311] on textarea at bounding box center [503, 329] width 805 height 162
drag, startPoint x: 349, startPoint y: 350, endPoint x: 304, endPoint y: 341, distance: 45.8
click at [349, 350] on textarea at bounding box center [503, 329] width 805 height 162
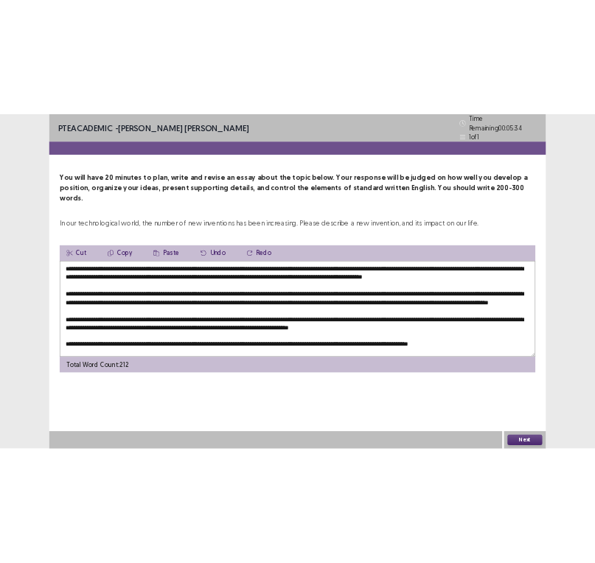
scroll to position [35, 0]
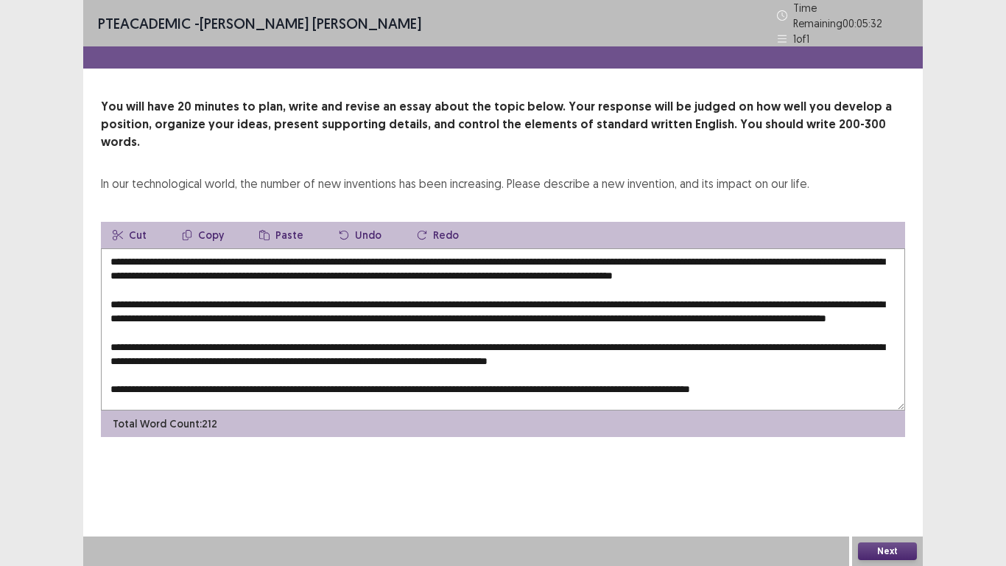
click at [181, 345] on textarea at bounding box center [503, 329] width 805 height 162
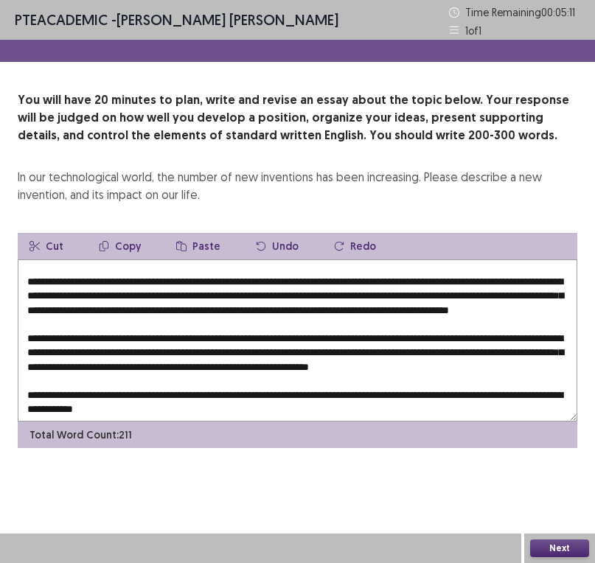
scroll to position [74, 0]
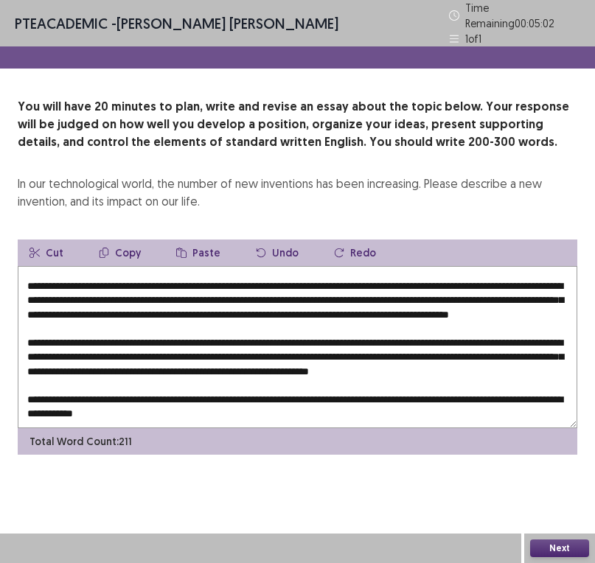
click at [557, 355] on textarea at bounding box center [297, 347] width 559 height 162
click at [377, 393] on textarea at bounding box center [297, 347] width 559 height 162
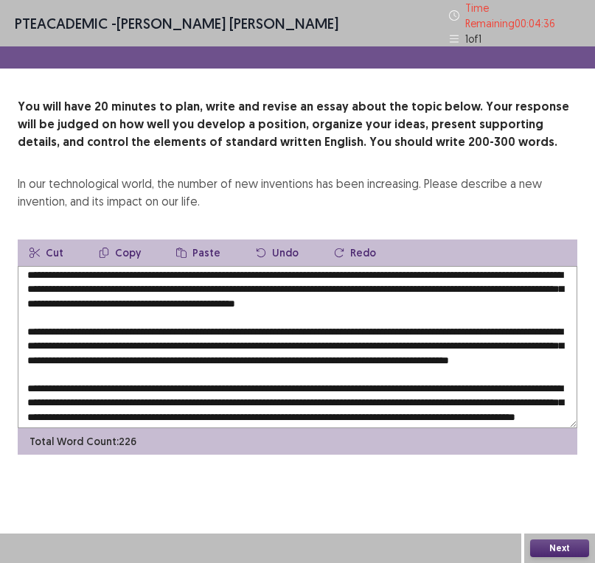
scroll to position [0, 0]
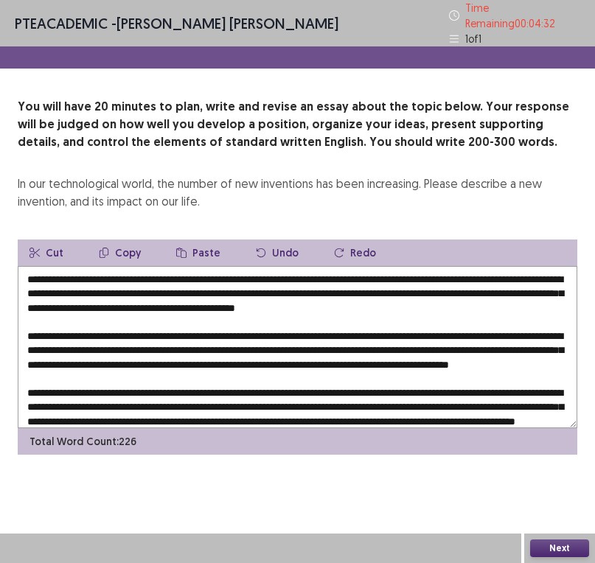
click at [307, 301] on textarea at bounding box center [297, 347] width 559 height 162
click at [490, 302] on textarea at bounding box center [297, 347] width 559 height 162
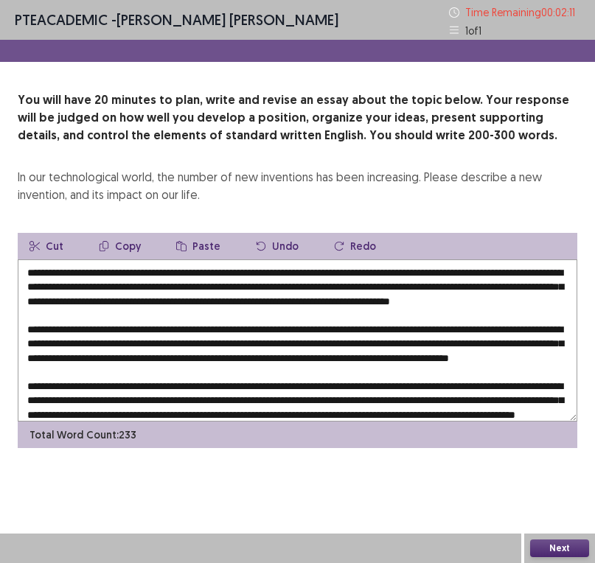
drag, startPoint x: 294, startPoint y: 303, endPoint x: 435, endPoint y: 300, distance: 140.8
click at [435, 300] on textarea at bounding box center [297, 340] width 559 height 162
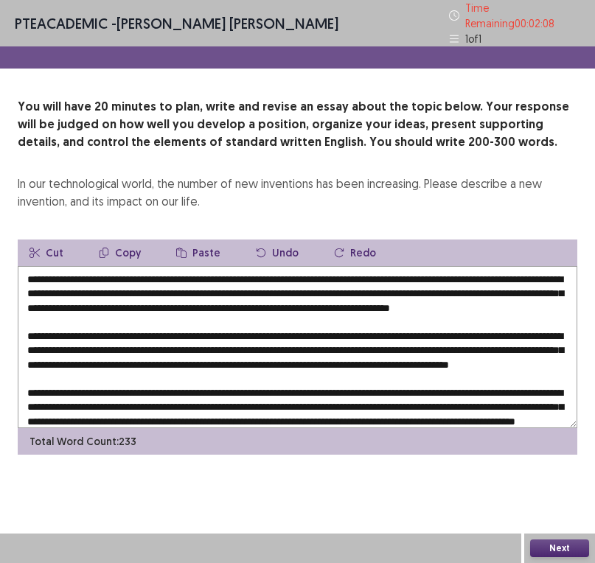
click at [110, 239] on button "Copy" at bounding box center [120, 252] width 66 height 27
click at [324, 358] on textarea at bounding box center [297, 347] width 559 height 162
click at [326, 357] on textarea at bounding box center [297, 347] width 559 height 162
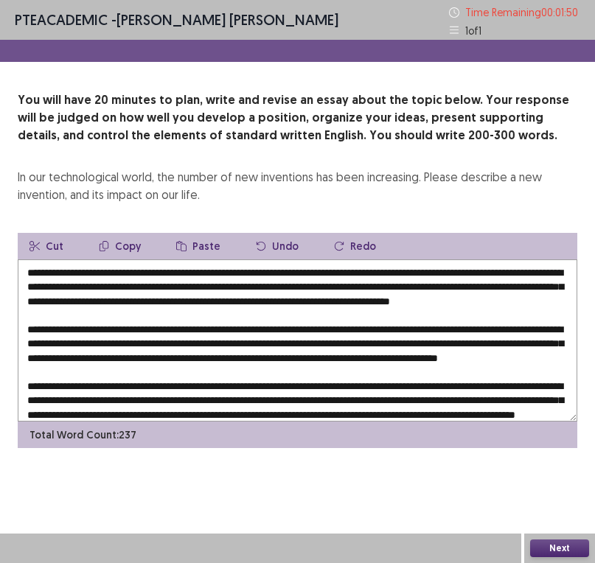
click at [309, 355] on textarea at bounding box center [297, 340] width 559 height 162
click at [310, 358] on textarea at bounding box center [297, 340] width 559 height 162
click at [452, 362] on textarea at bounding box center [297, 340] width 559 height 162
click at [456, 357] on textarea at bounding box center [297, 340] width 559 height 162
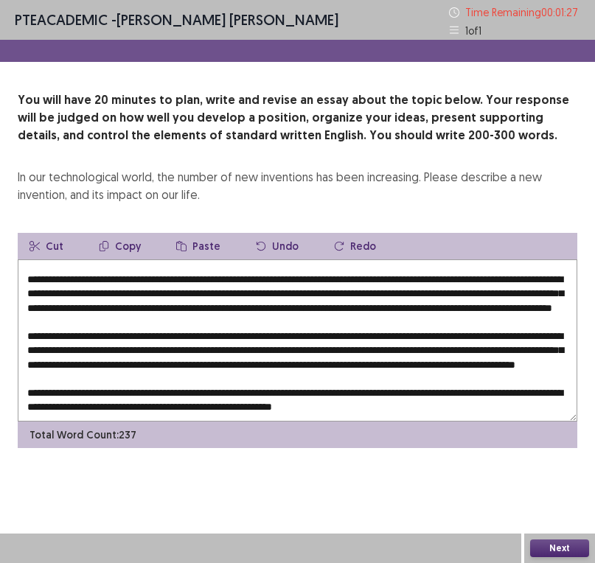
scroll to position [92, 0]
click at [458, 337] on textarea at bounding box center [297, 340] width 559 height 162
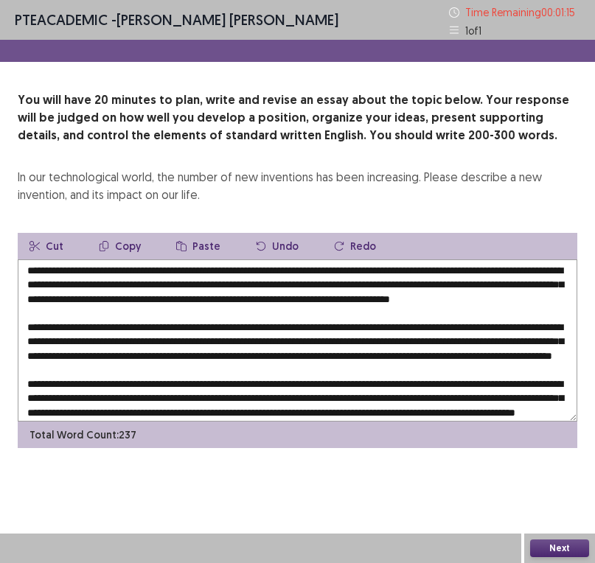
scroll to position [0, 0]
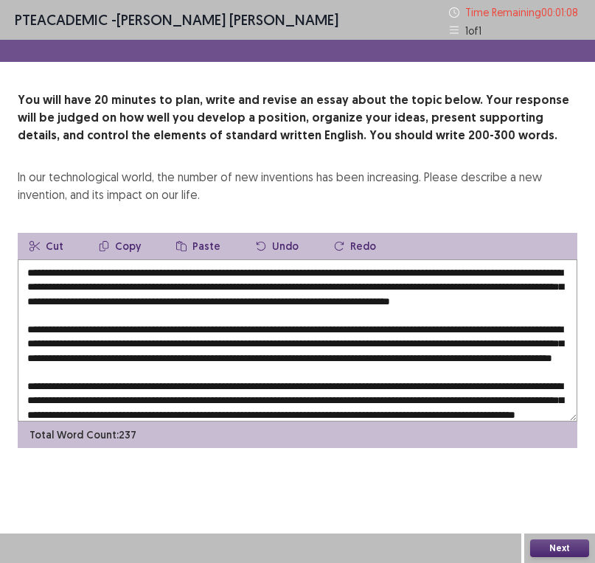
click at [502, 299] on textarea at bounding box center [297, 340] width 559 height 162
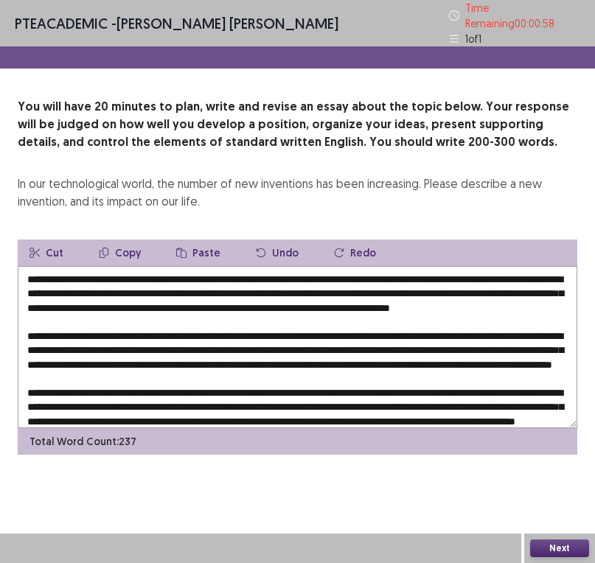
drag, startPoint x: 502, startPoint y: 303, endPoint x: 544, endPoint y: 304, distance: 42.0
click at [544, 304] on textarea at bounding box center [297, 347] width 559 height 162
click at [530, 301] on textarea at bounding box center [297, 347] width 559 height 162
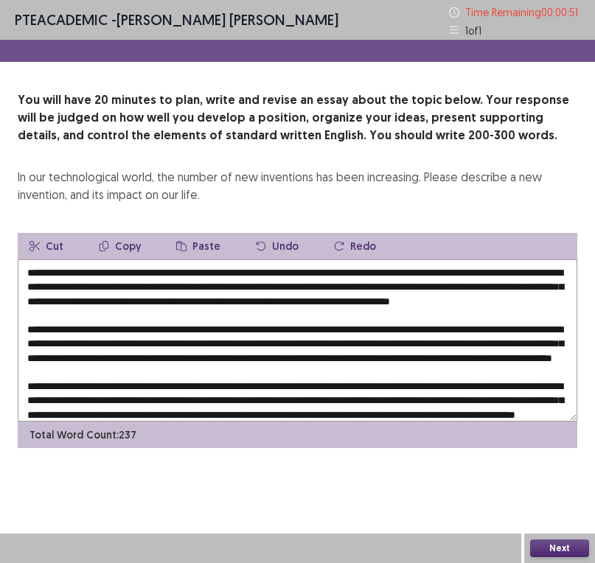
drag, startPoint x: 501, startPoint y: 301, endPoint x: 546, endPoint y: 307, distance: 45.3
click at [546, 307] on textarea at bounding box center [297, 340] width 559 height 162
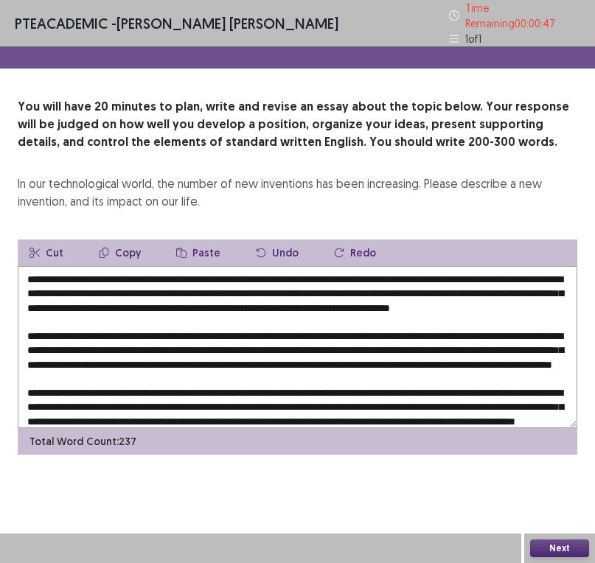
click at [500, 301] on textarea at bounding box center [297, 347] width 559 height 162
drag, startPoint x: 503, startPoint y: 301, endPoint x: 545, endPoint y: 304, distance: 42.2
click at [545, 304] on textarea at bounding box center [297, 347] width 559 height 162
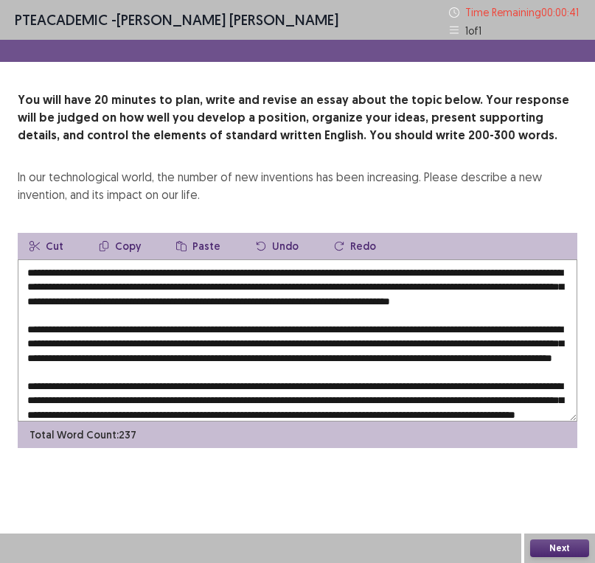
click at [125, 243] on button "Copy" at bounding box center [120, 246] width 66 height 27
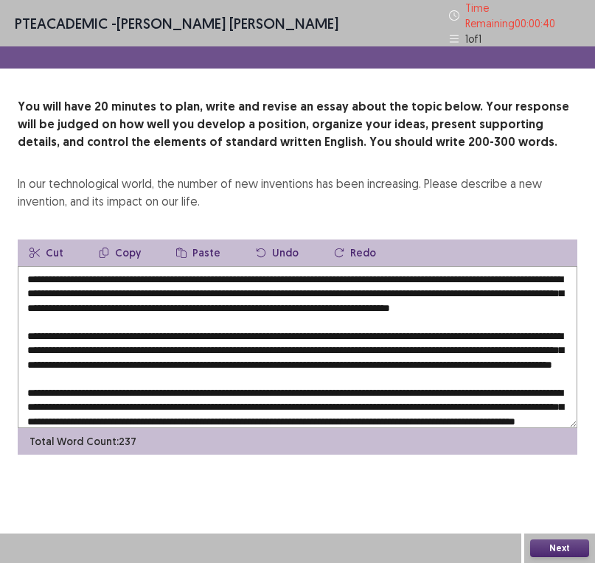
scroll to position [92, 0]
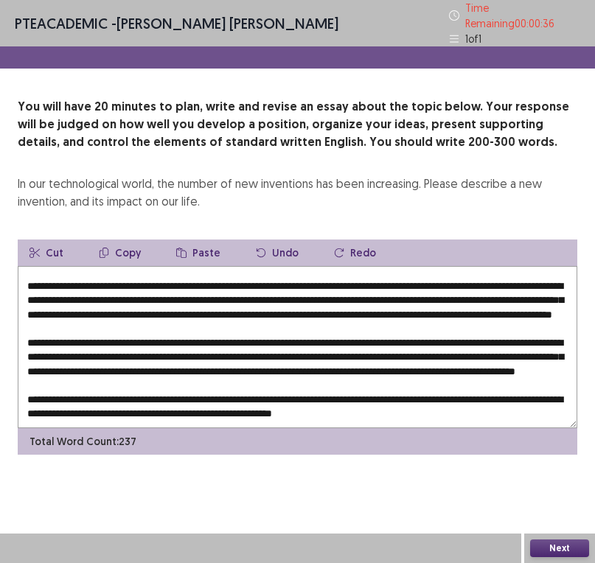
click at [461, 337] on textarea at bounding box center [297, 347] width 559 height 162
click at [441, 336] on textarea at bounding box center [297, 347] width 559 height 162
click at [442, 334] on textarea at bounding box center [297, 347] width 559 height 162
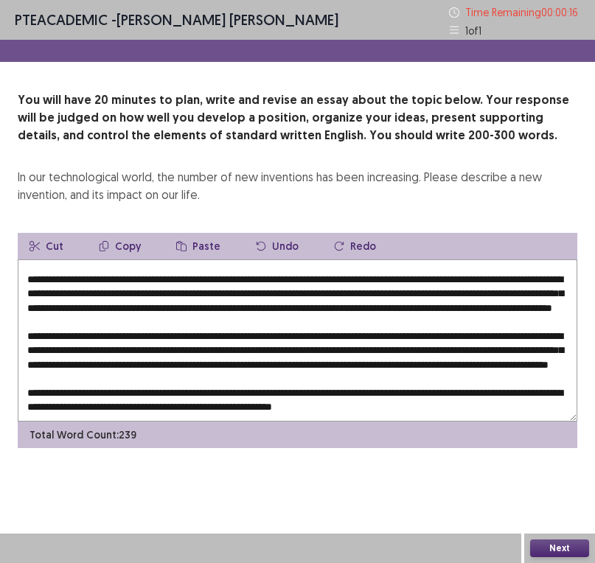
click at [490, 339] on textarea at bounding box center [297, 340] width 559 height 162
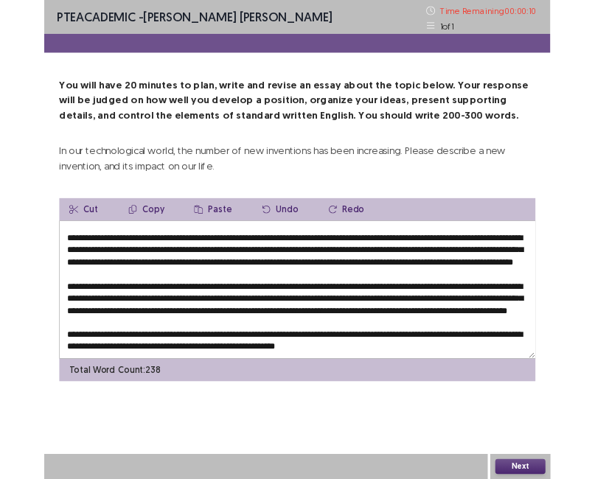
scroll to position [18, 0]
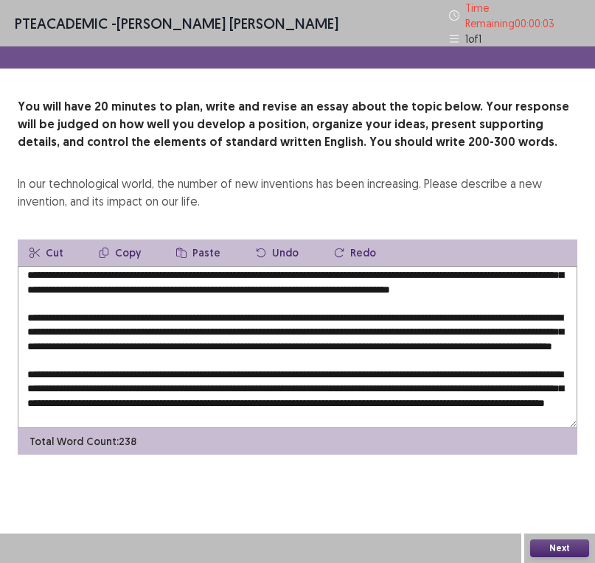
click at [139, 352] on textarea at bounding box center [297, 347] width 559 height 162
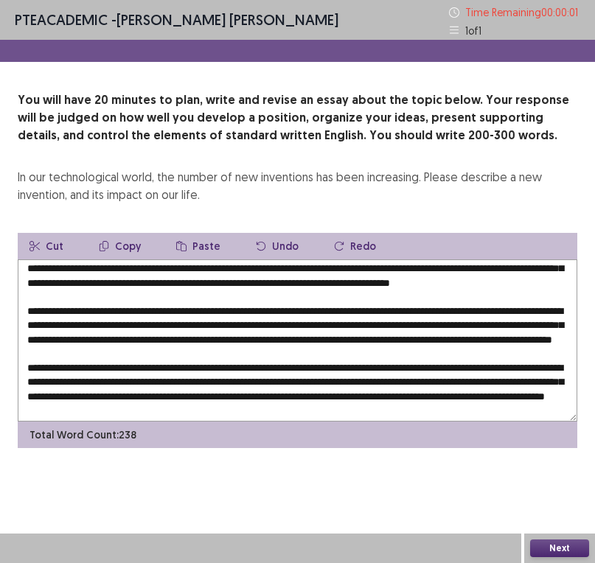
click at [140, 354] on textarea at bounding box center [297, 340] width 559 height 162
type textarea "**********"
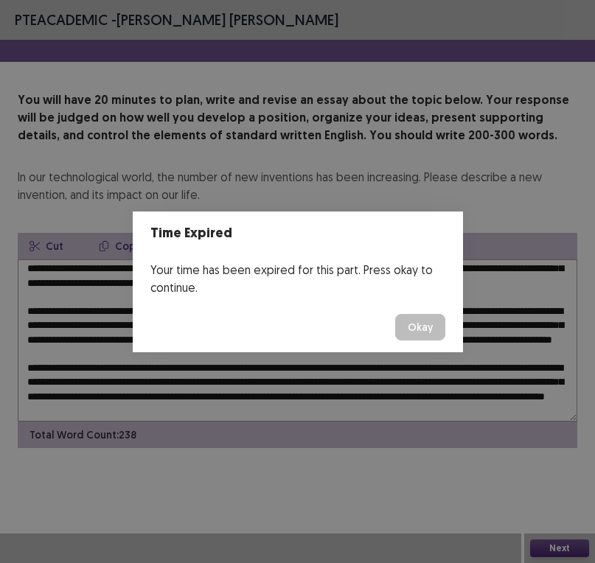
click at [421, 336] on button "Okay" at bounding box center [420, 327] width 50 height 27
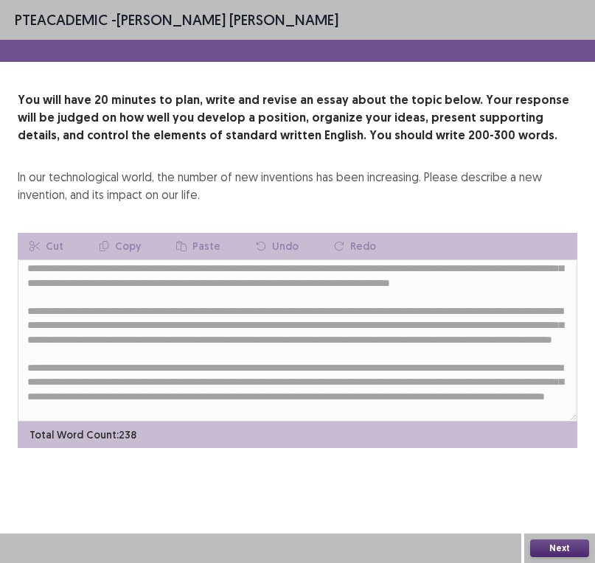
click at [564, 478] on button "Next" at bounding box center [559, 548] width 59 height 18
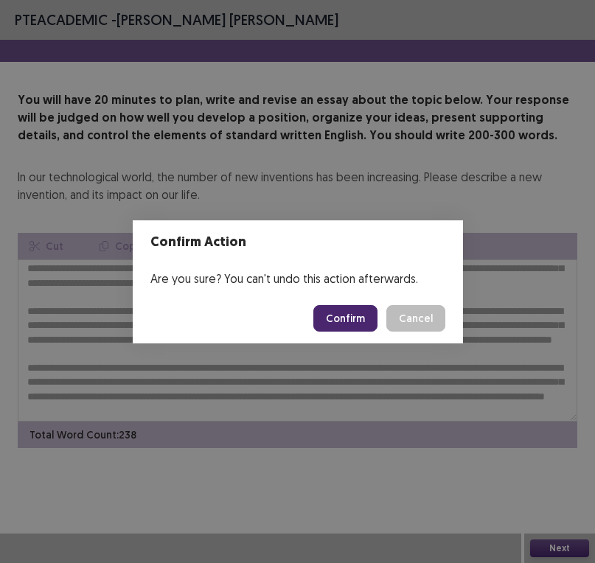
click at [330, 315] on button "Confirm" at bounding box center [345, 318] width 64 height 27
